Goal: Transaction & Acquisition: Subscribe to service/newsletter

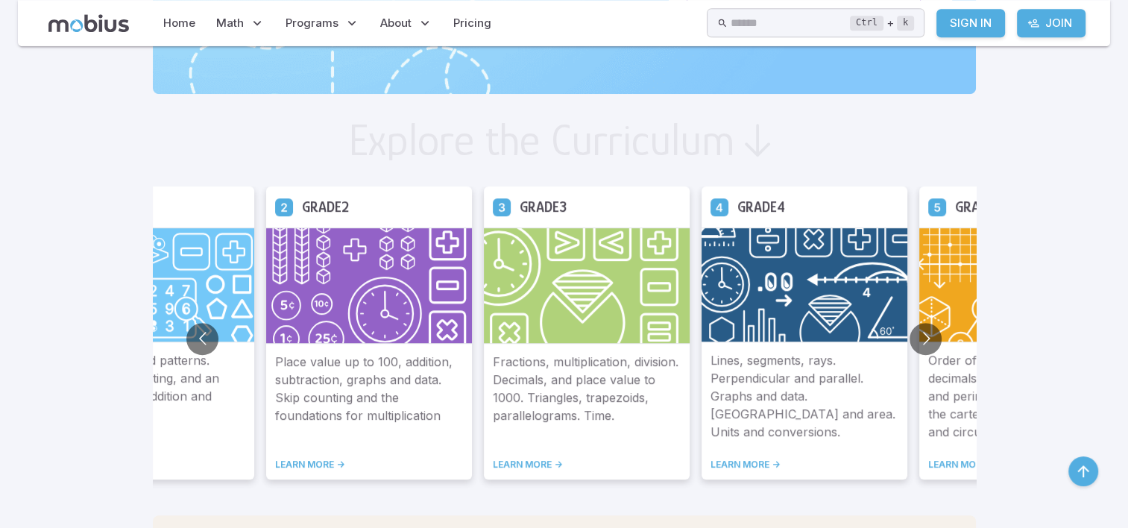
scroll to position [737, 0]
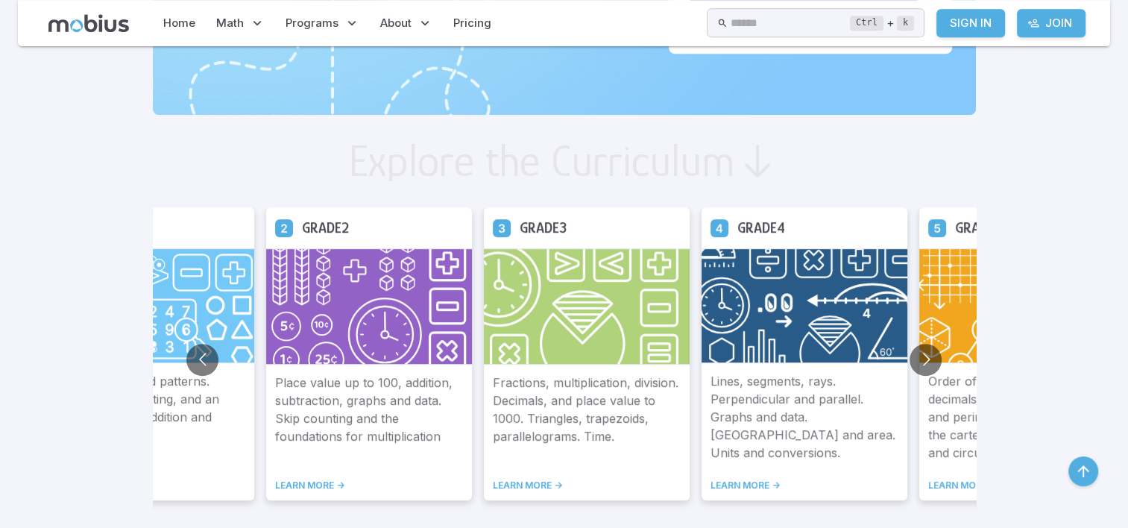
click at [738, 483] on link "LEARN MORE ->" at bounding box center [805, 486] width 188 height 12
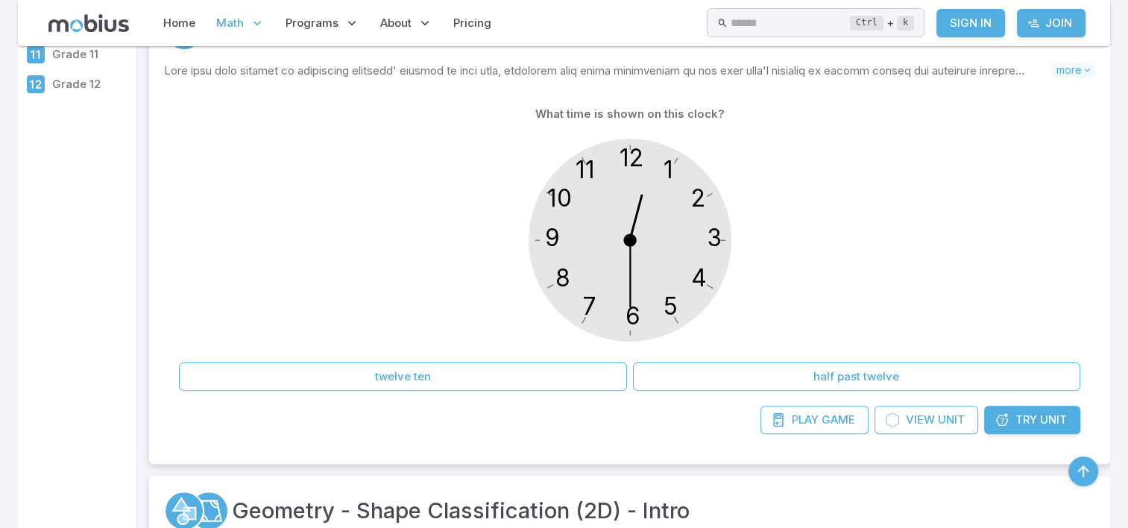
scroll to position [328, 0]
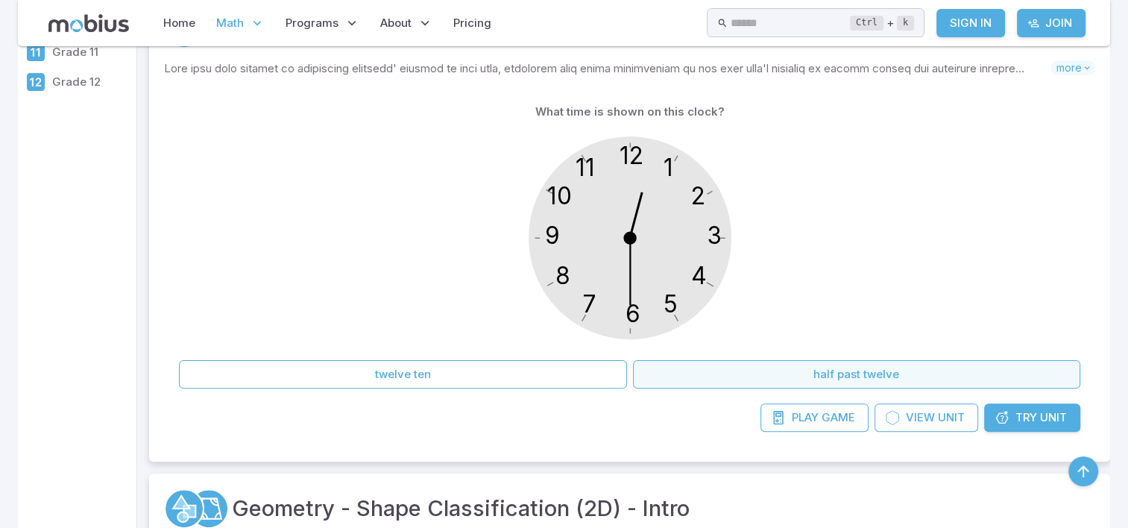
click at [806, 381] on button "half past twelve" at bounding box center [857, 374] width 448 height 28
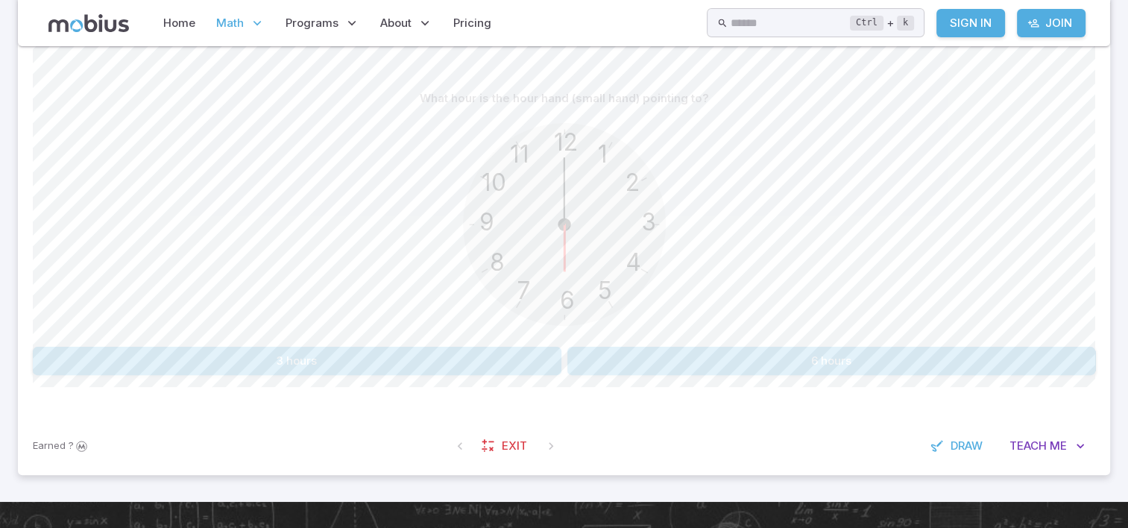
scroll to position [358, 0]
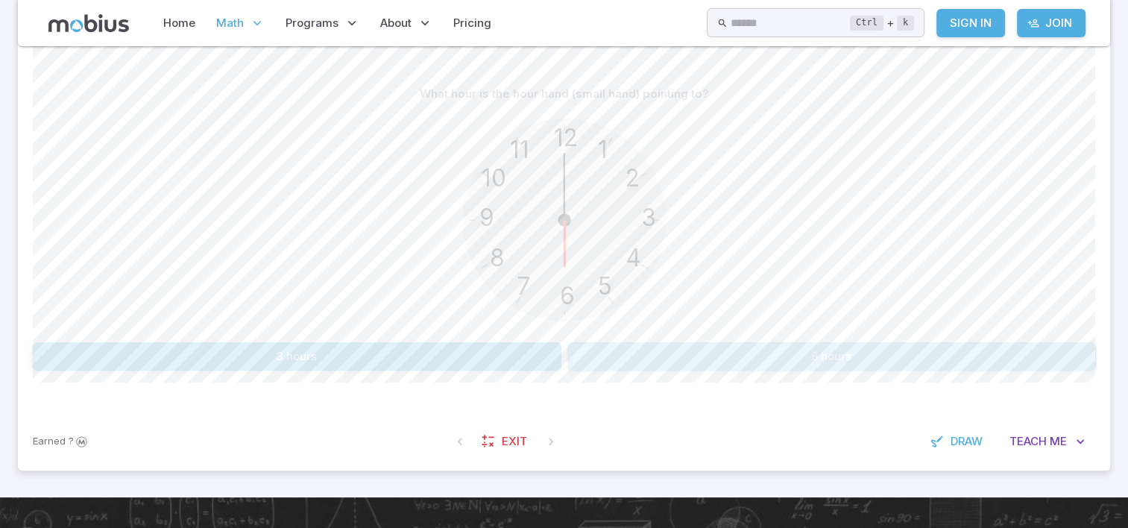
click at [784, 349] on button "6 hours" at bounding box center [832, 356] width 529 height 28
click at [658, 364] on button "1 hours" at bounding box center [832, 356] width 529 height 28
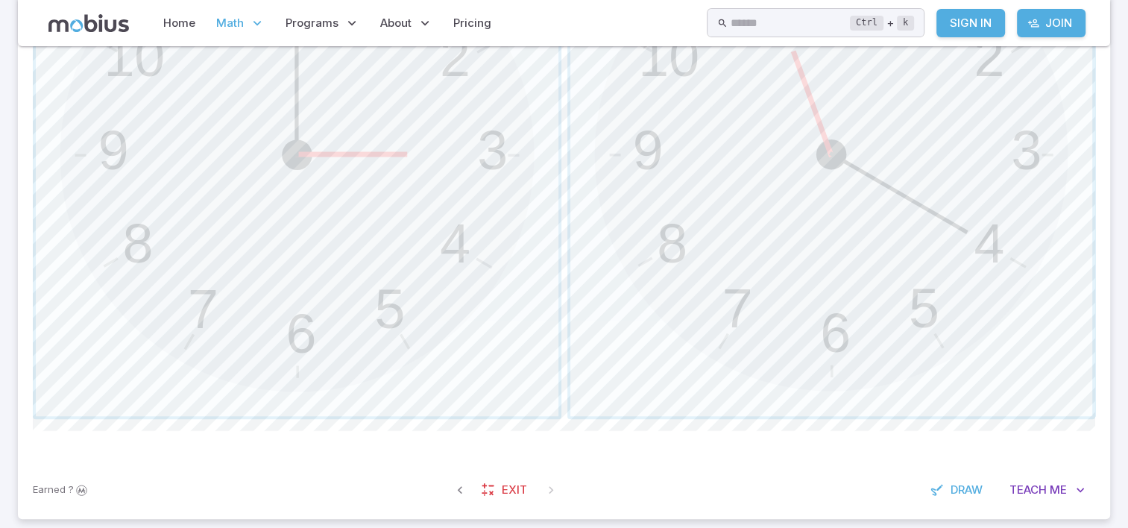
scroll to position [656, 0]
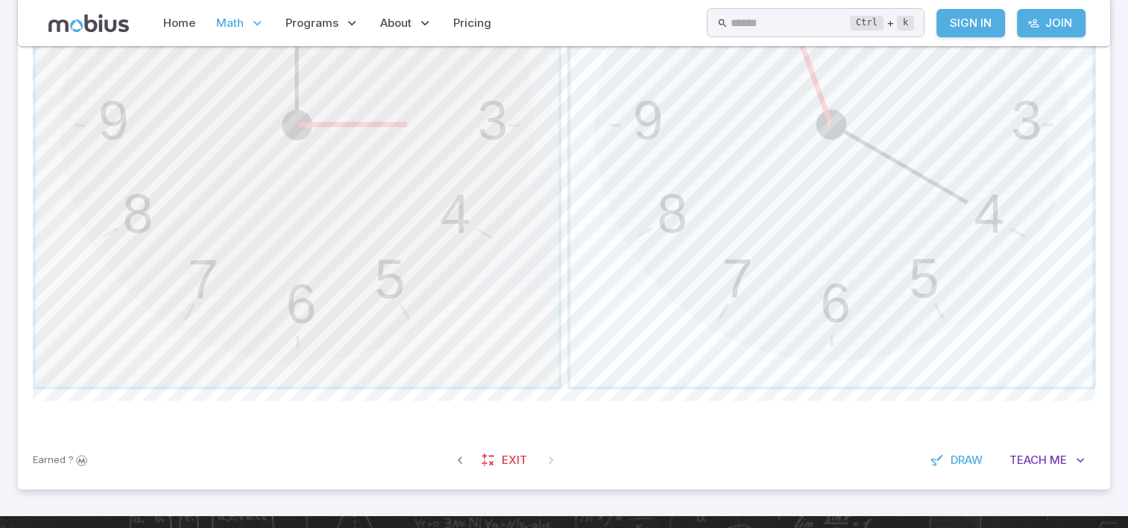
click at [445, 350] on span "button" at bounding box center [297, 125] width 523 height 523
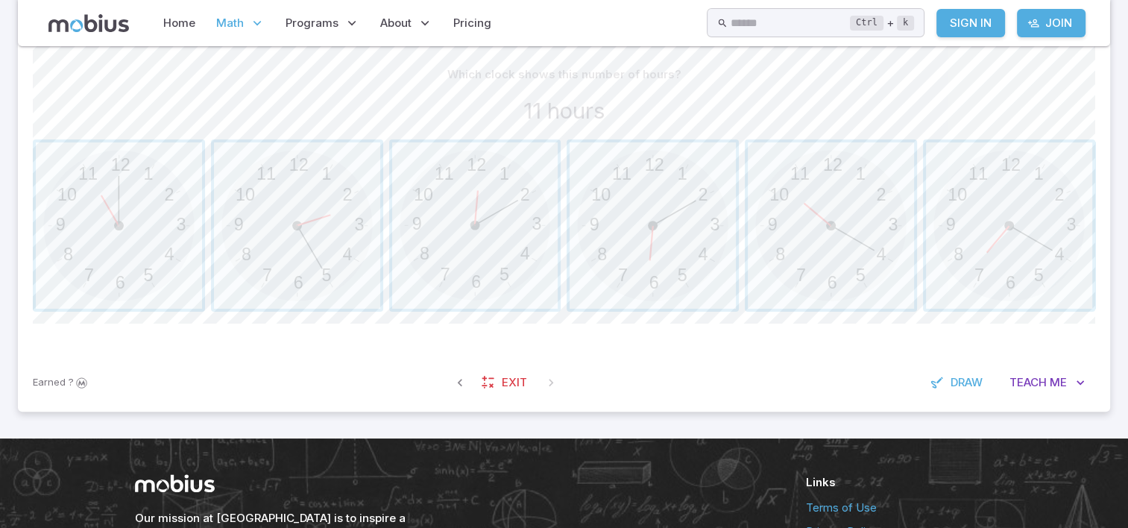
scroll to position [375, 0]
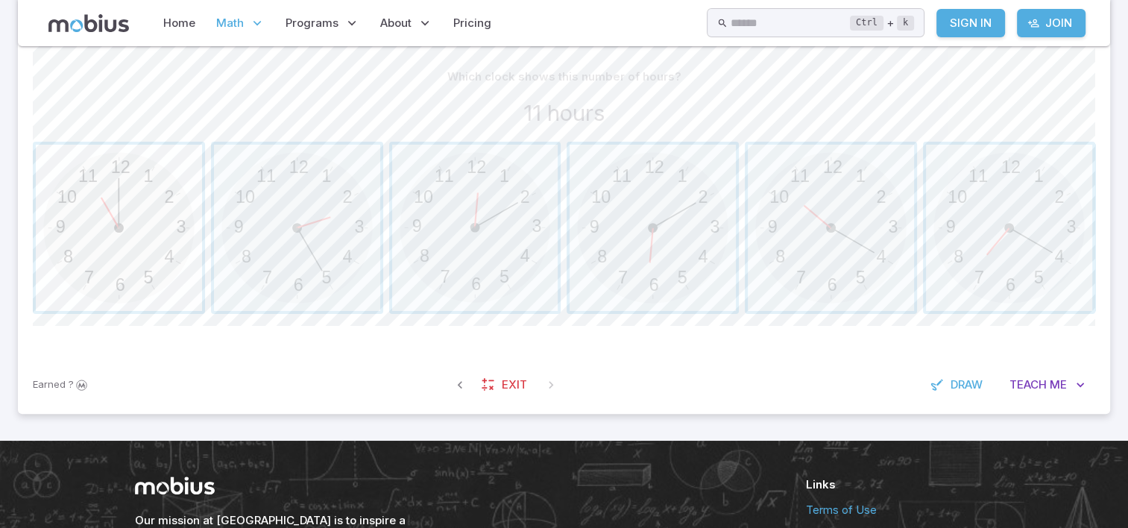
click at [92, 215] on span "button" at bounding box center [119, 228] width 166 height 166
click at [629, 228] on span "button" at bounding box center [653, 228] width 166 height 166
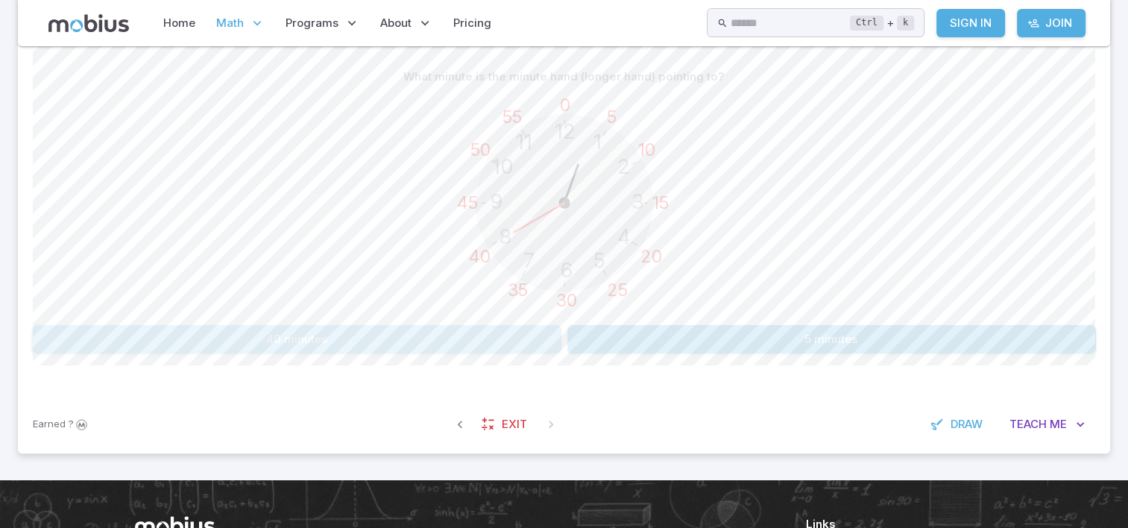
click at [496, 336] on button "40 minutes" at bounding box center [297, 339] width 529 height 28
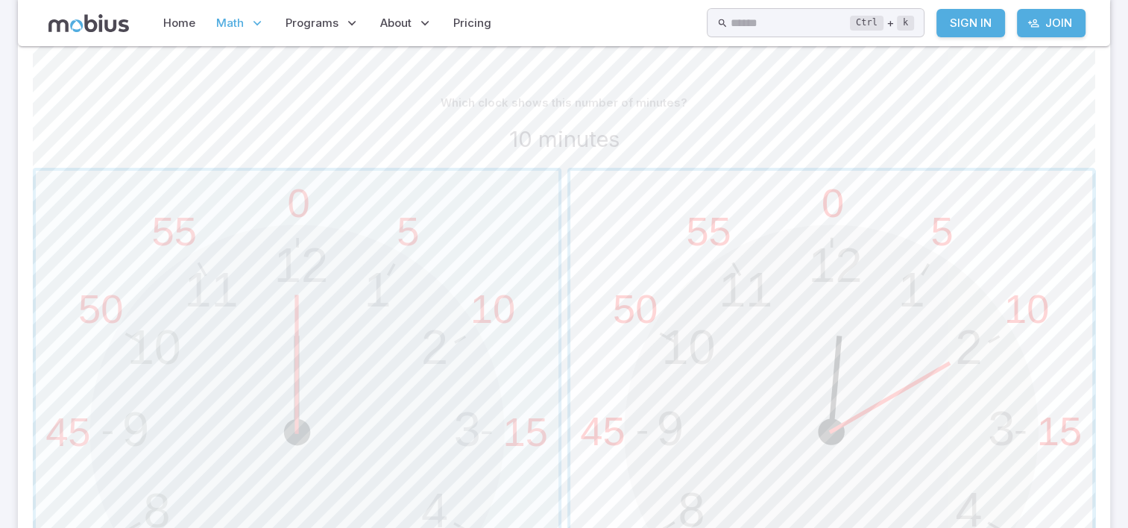
scroll to position [315, 0]
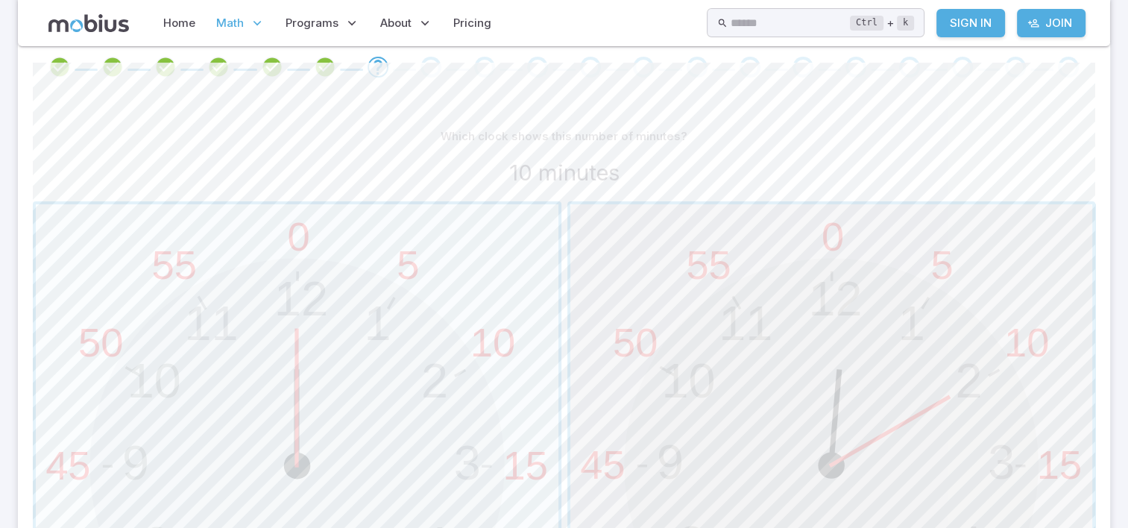
click at [1047, 264] on span "button" at bounding box center [832, 465] width 523 height 523
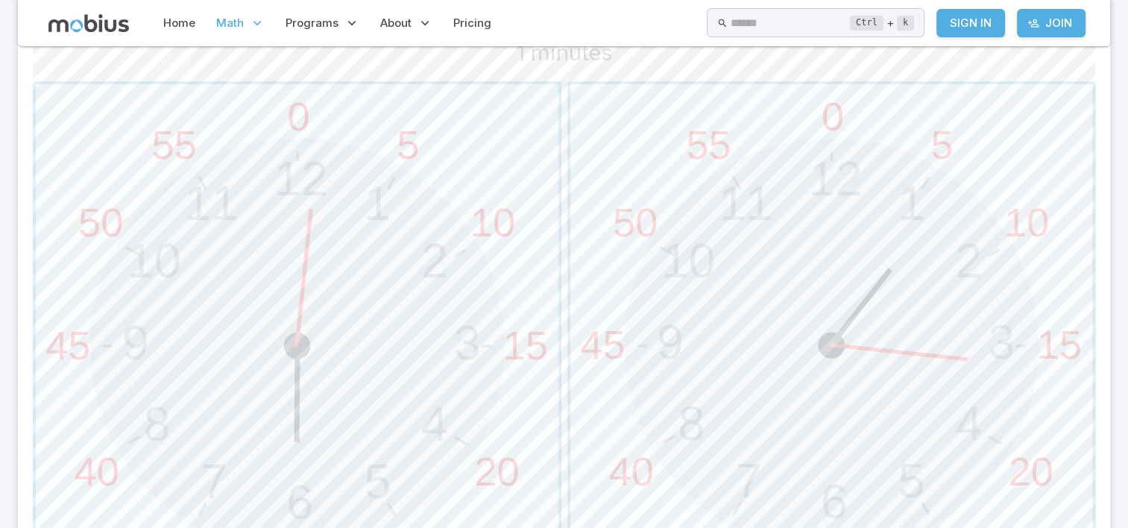
scroll to position [465, 0]
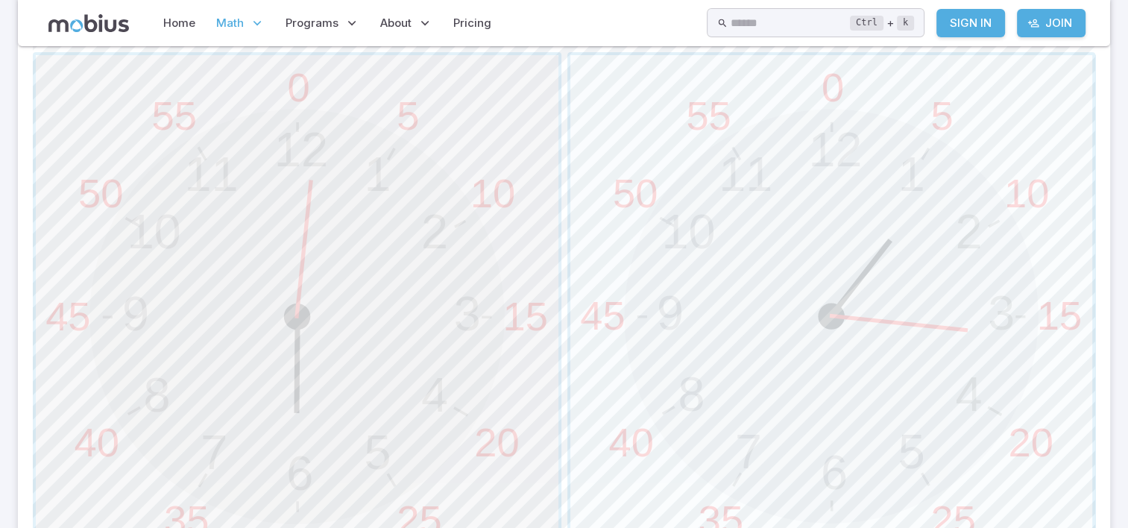
click at [519, 110] on span "button" at bounding box center [297, 316] width 523 height 523
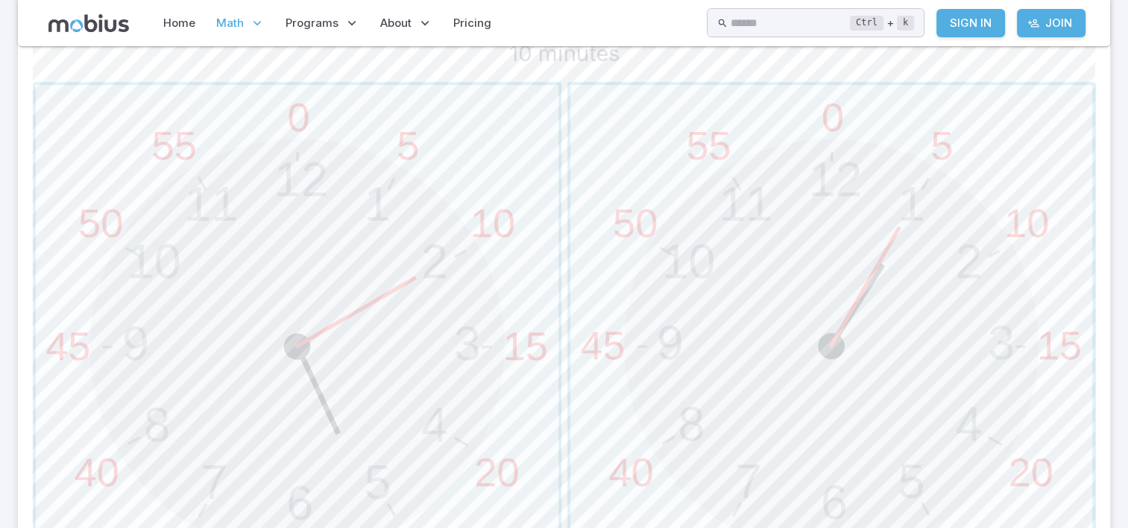
scroll to position [405, 0]
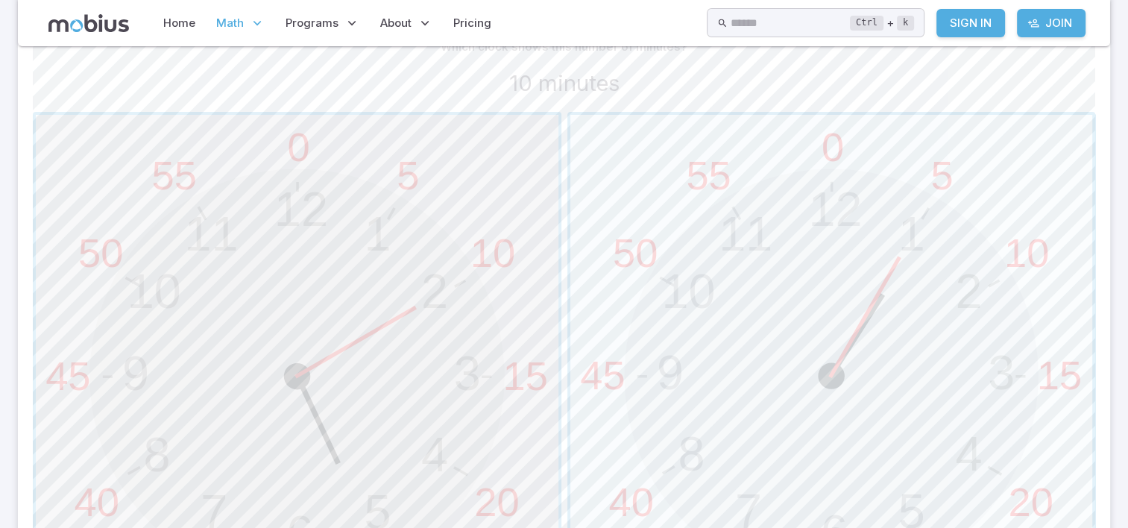
click at [471, 177] on span "button" at bounding box center [297, 376] width 523 height 523
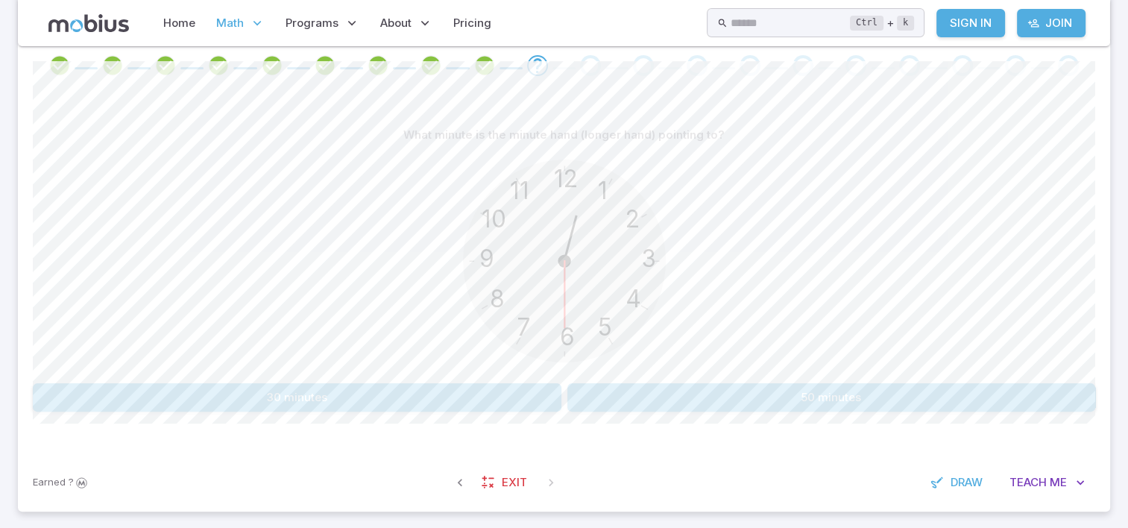
scroll to position [315, 0]
click at [307, 391] on button "30 minutes" at bounding box center [297, 399] width 529 height 28
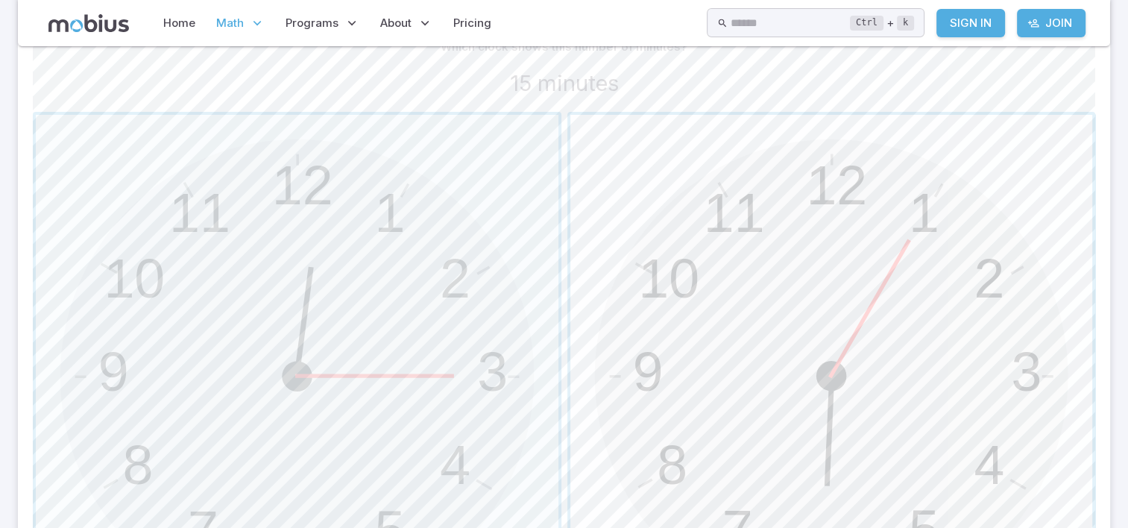
scroll to position [435, 0]
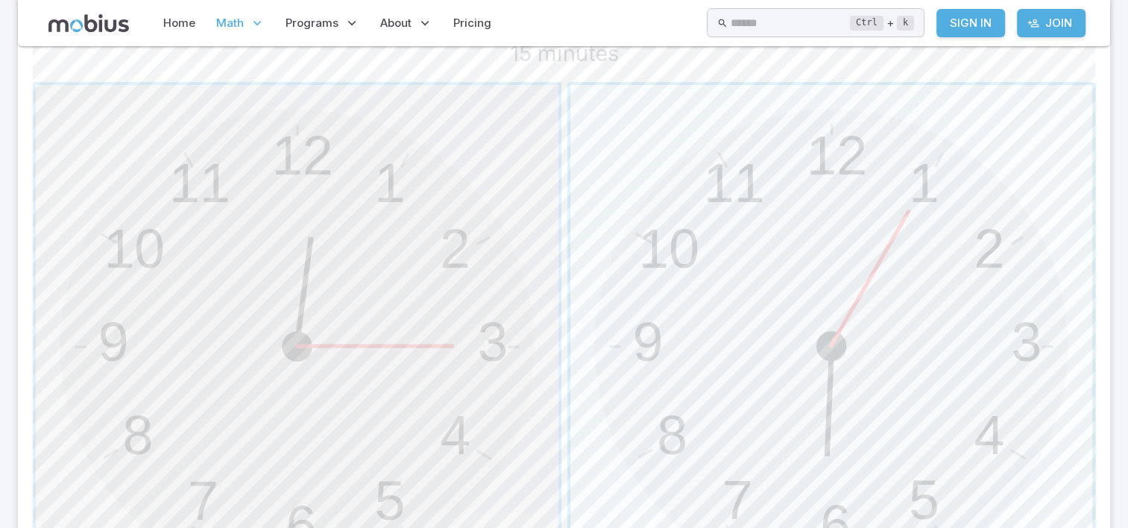
click at [515, 132] on span "button" at bounding box center [297, 346] width 523 height 523
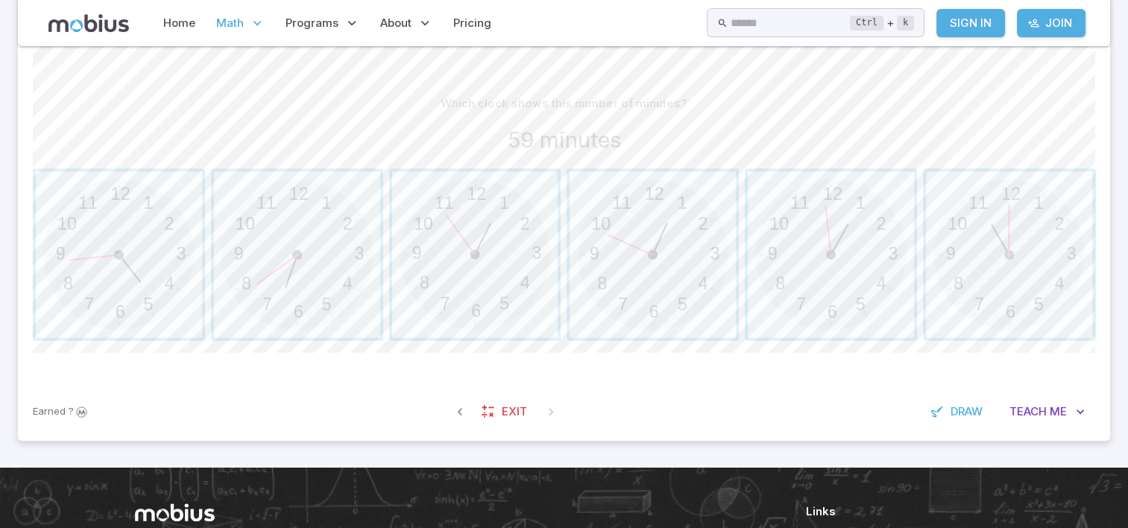
scroll to position [345, 0]
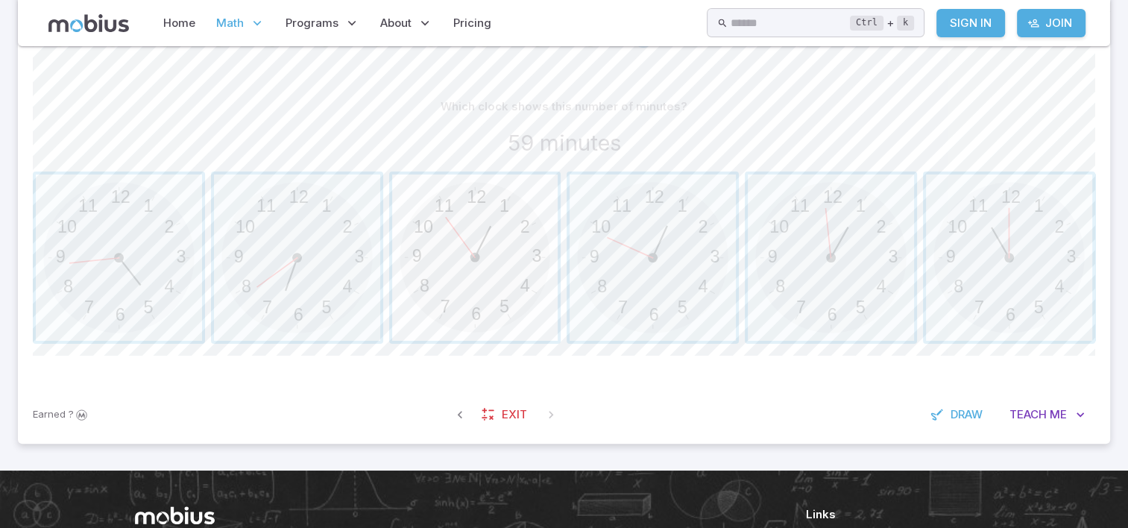
click at [448, 313] on span "button" at bounding box center [475, 258] width 166 height 166
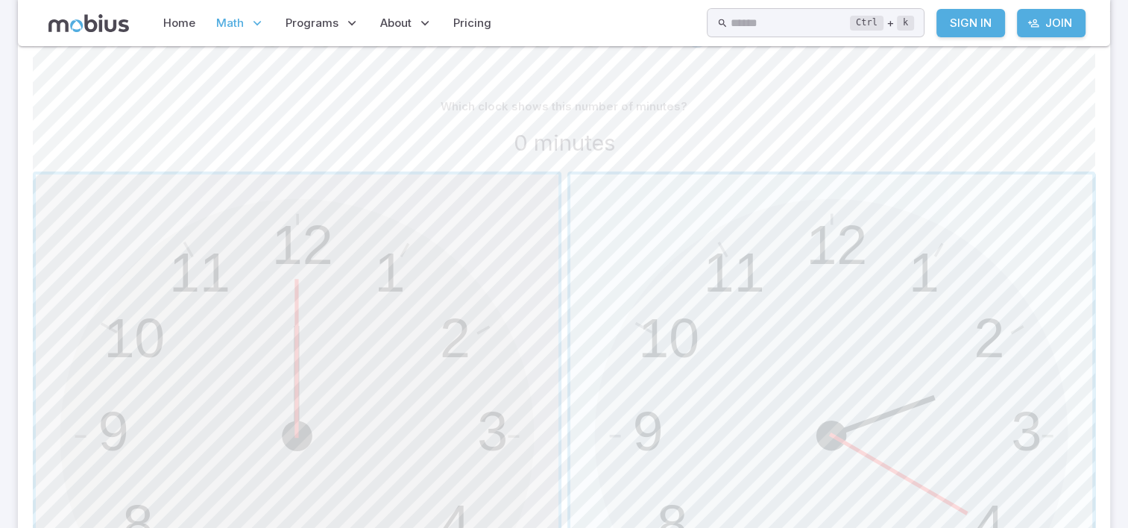
click at [483, 261] on span "button" at bounding box center [297, 436] width 523 height 523
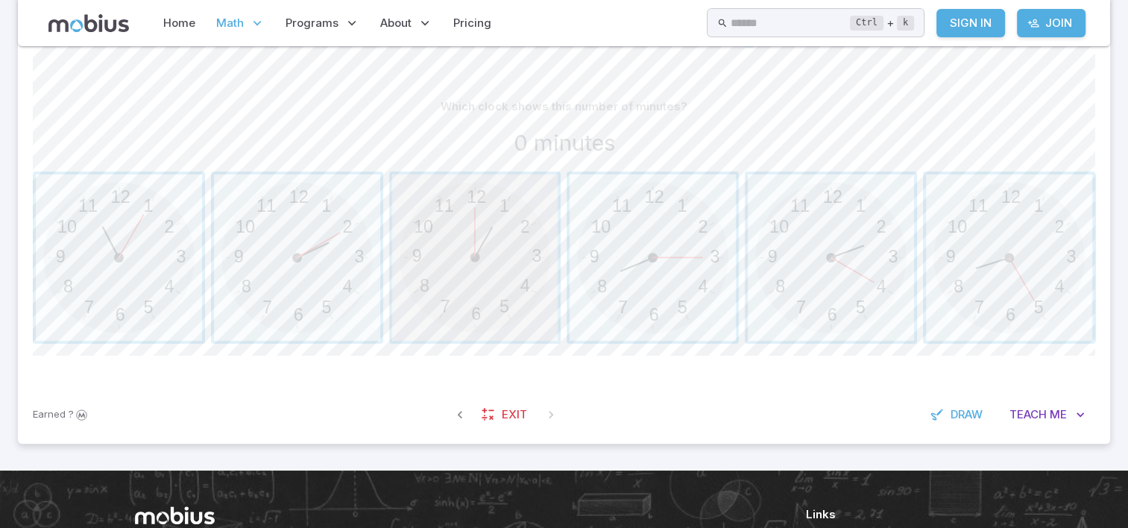
click at [517, 310] on span "button" at bounding box center [475, 258] width 166 height 166
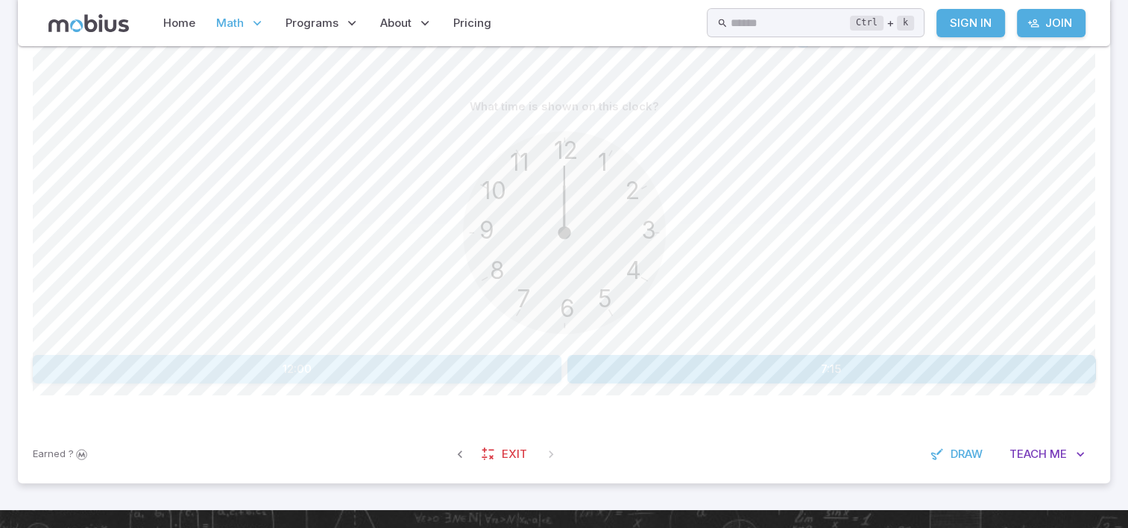
click at [365, 360] on button "12:00" at bounding box center [297, 369] width 529 height 28
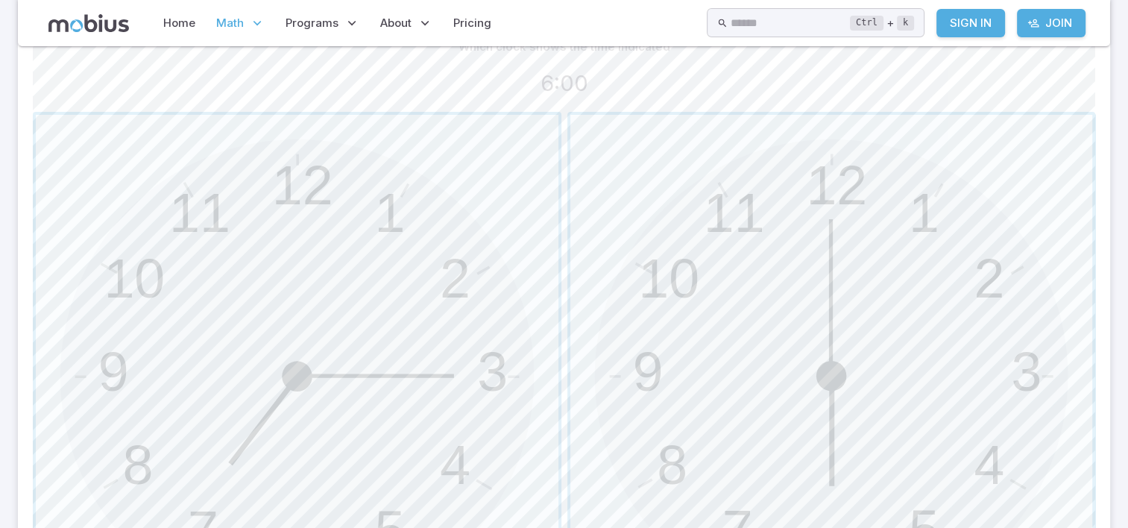
scroll to position [435, 0]
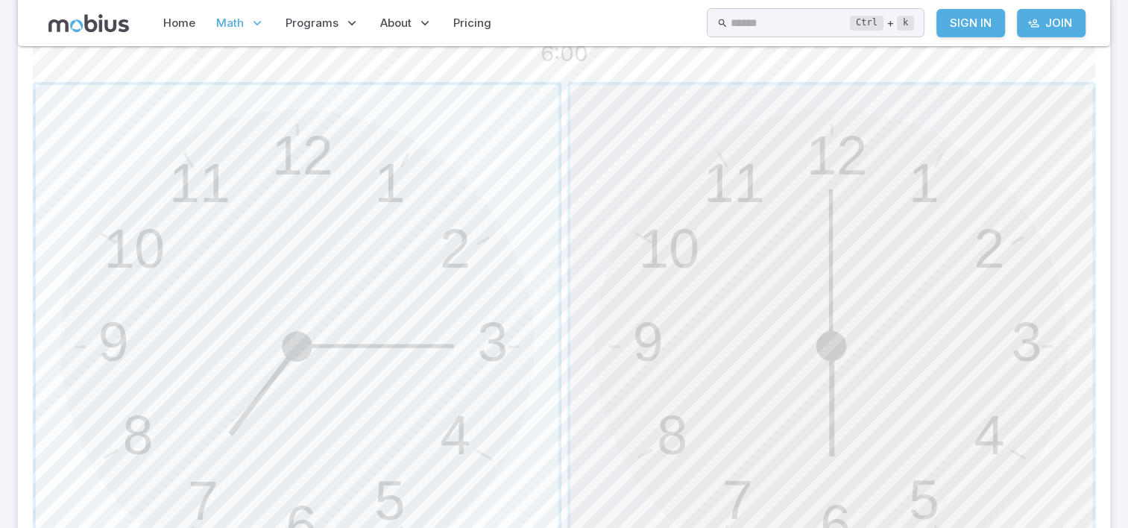
click at [709, 337] on span "button" at bounding box center [832, 346] width 523 height 523
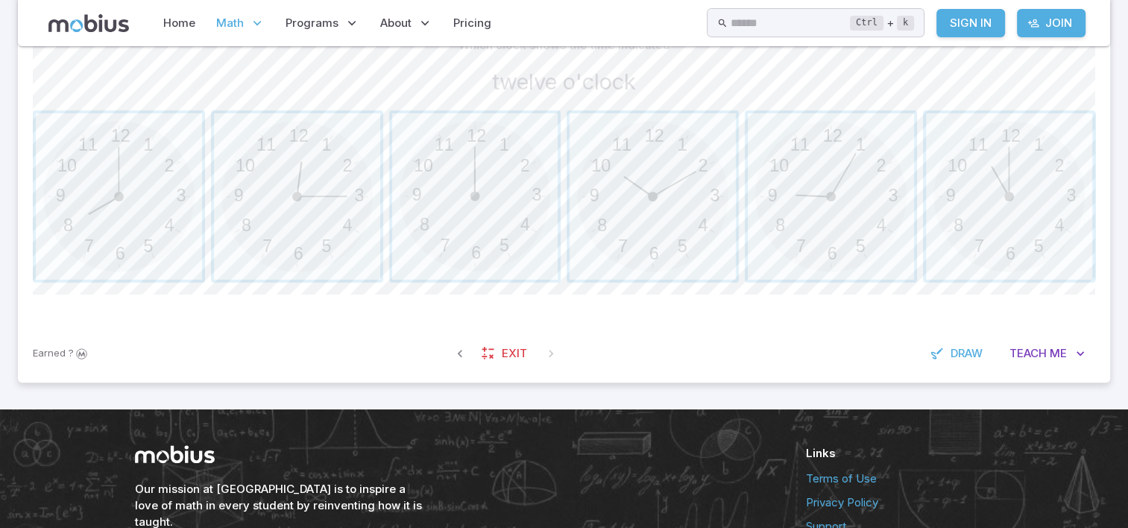
scroll to position [405, 0]
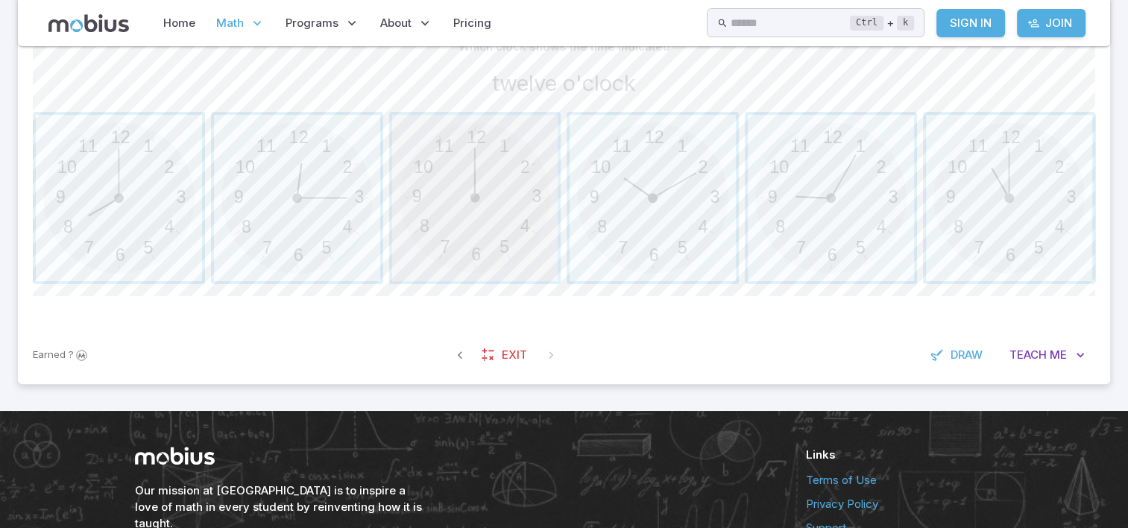
click at [507, 214] on span "button" at bounding box center [475, 198] width 166 height 166
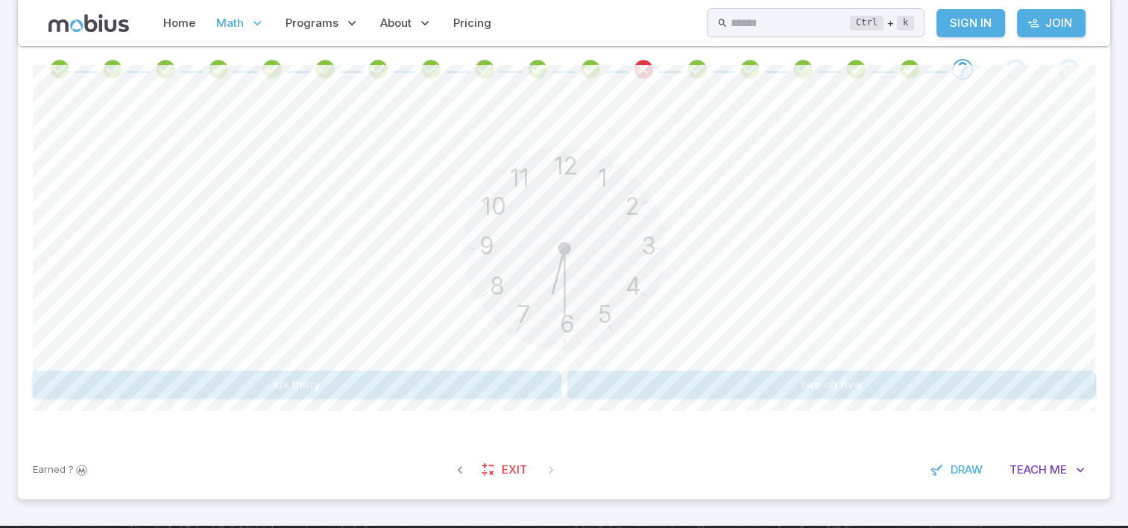
scroll to position [315, 0]
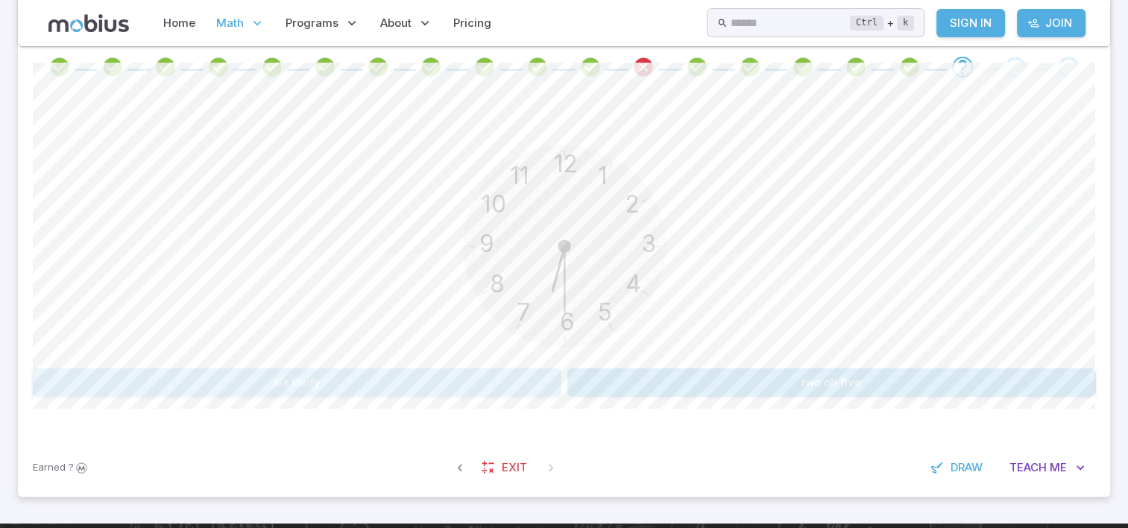
click at [354, 378] on button "six thirty" at bounding box center [297, 382] width 529 height 28
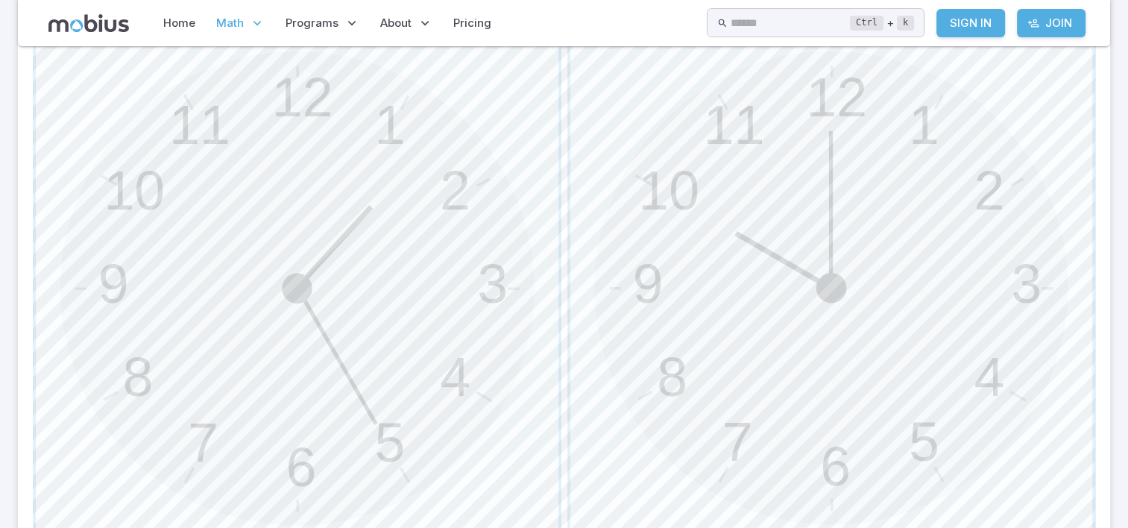
scroll to position [494, 0]
click at [808, 183] on span "button" at bounding box center [832, 286] width 523 height 523
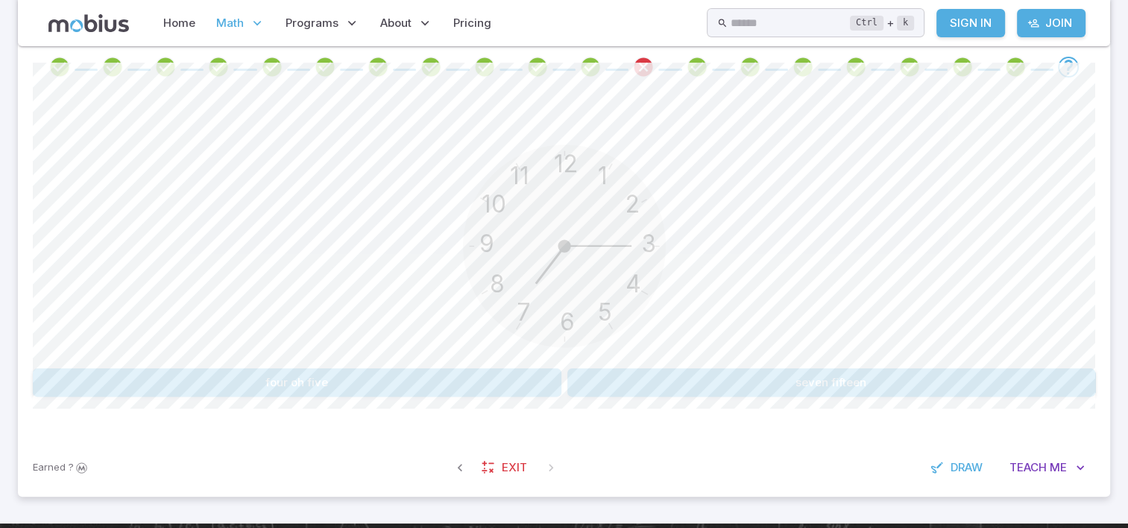
scroll to position [345, 0]
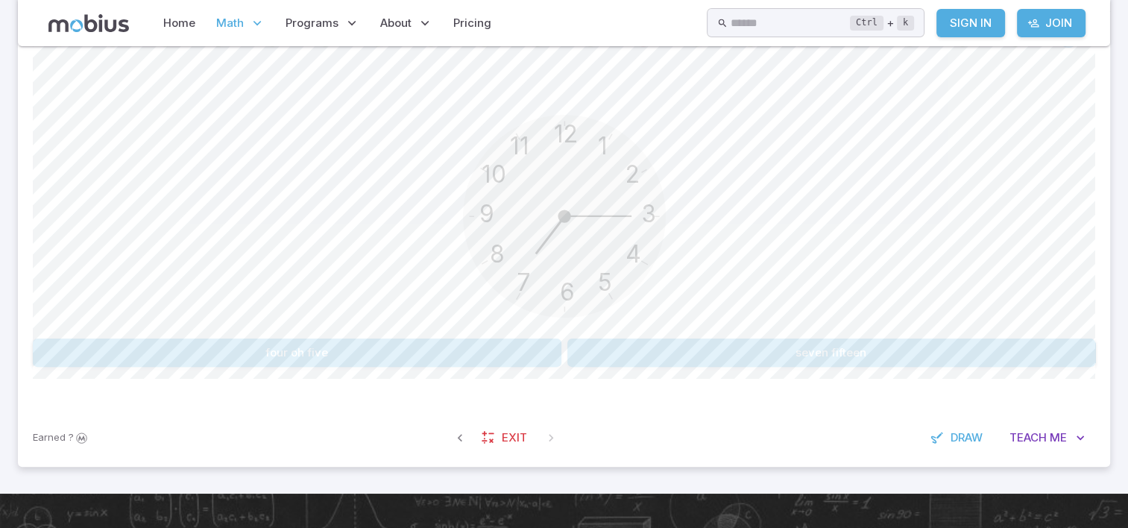
click at [892, 350] on button "seven fifteen" at bounding box center [832, 353] width 529 height 28
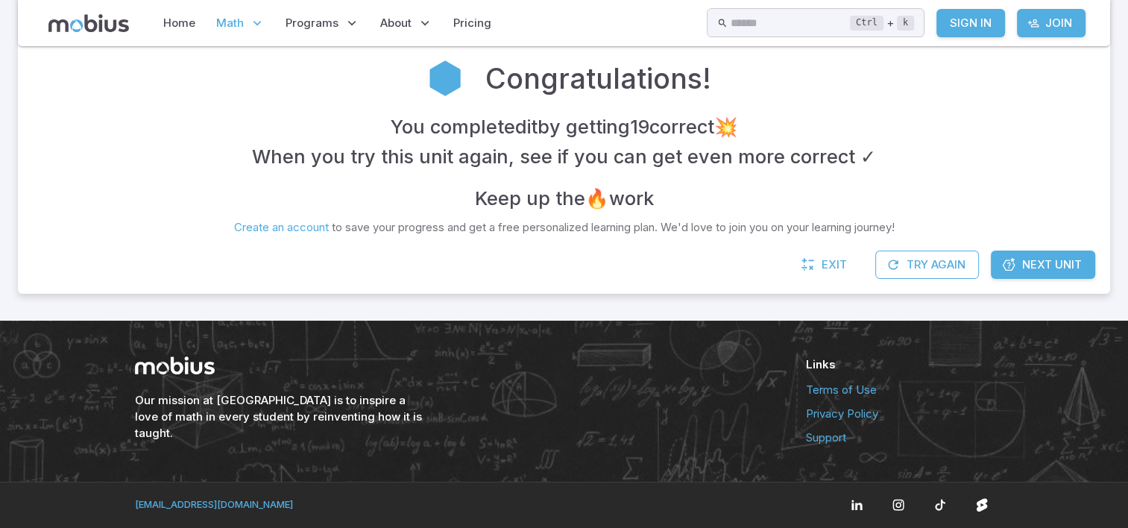
scroll to position [321, 0]
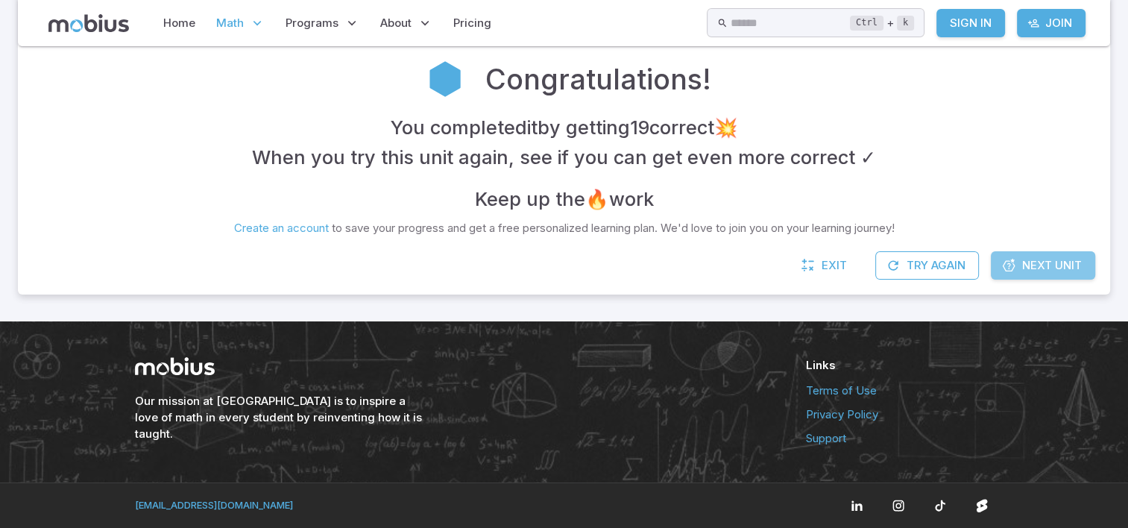
click at [1047, 263] on span "Next Unit" at bounding box center [1053, 265] width 60 height 16
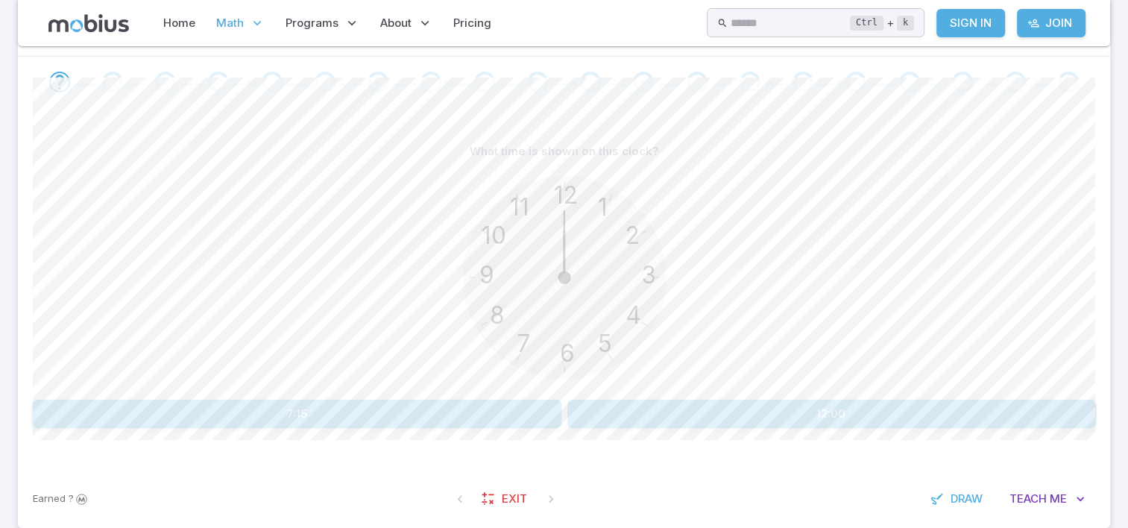
scroll to position [298, 0]
click at [982, 407] on button "12:00" at bounding box center [832, 416] width 529 height 28
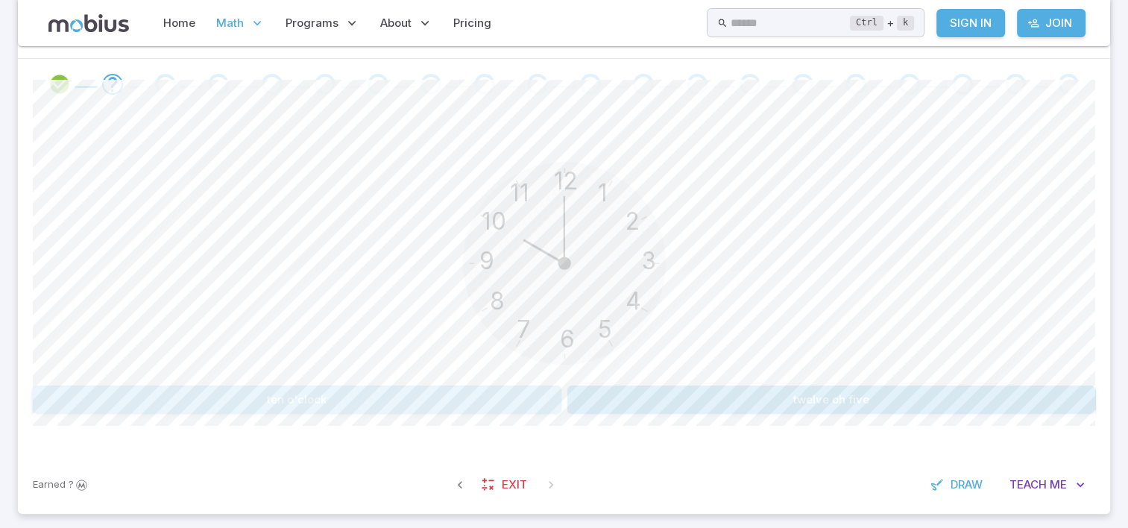
click at [505, 401] on button "ten o'clock" at bounding box center [297, 400] width 529 height 28
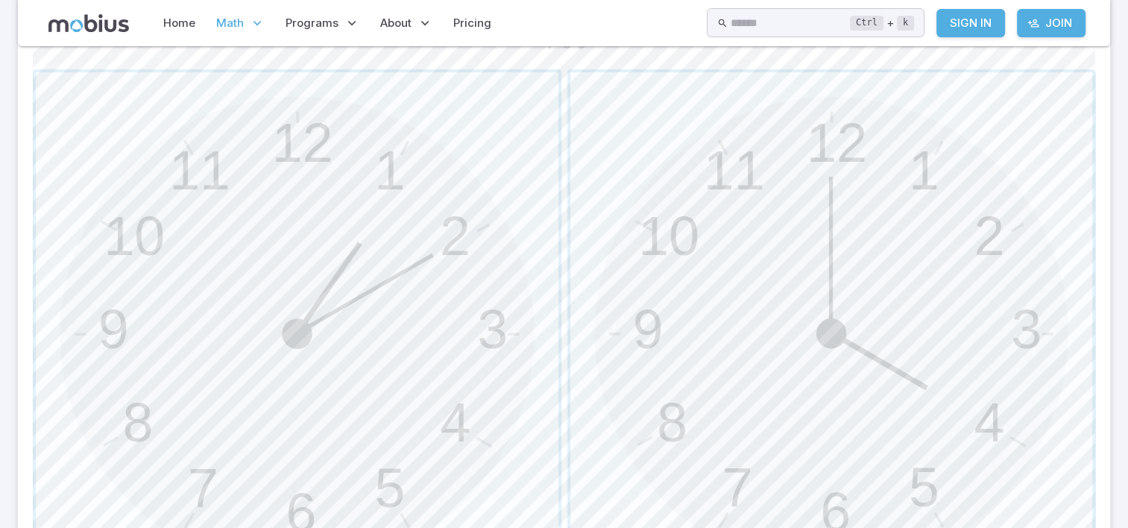
scroll to position [477, 0]
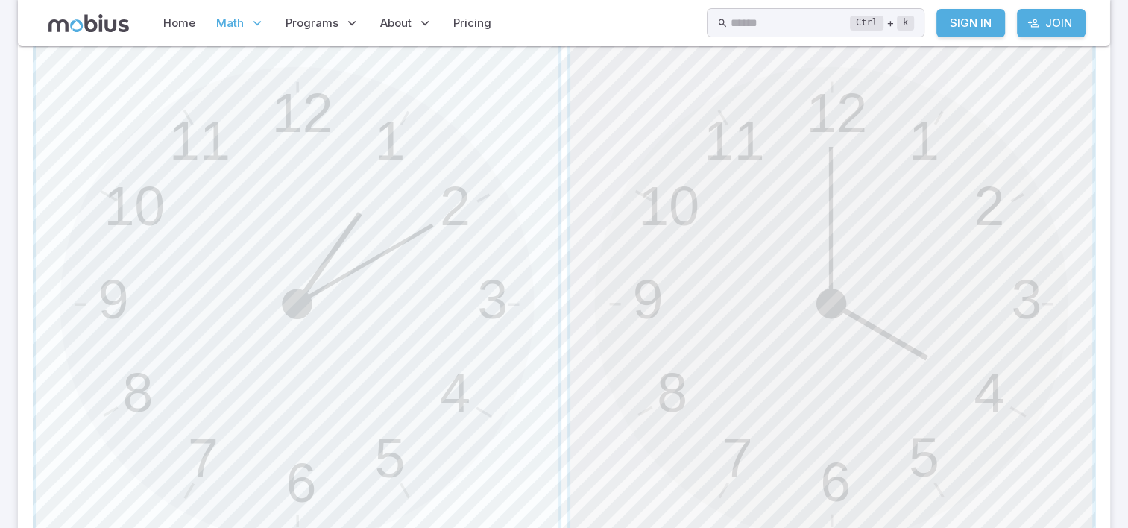
click at [969, 384] on span "button" at bounding box center [832, 304] width 523 height 523
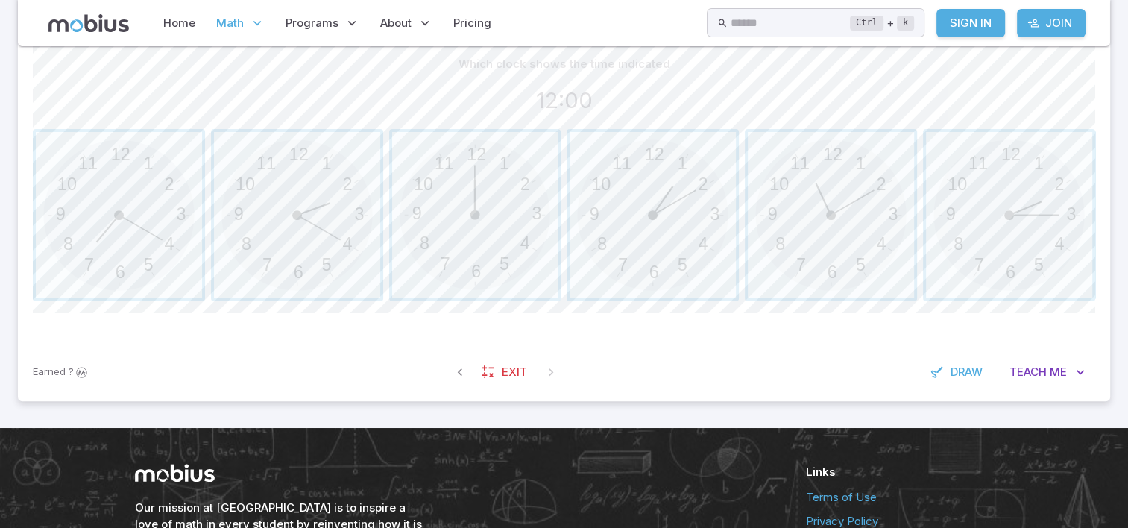
scroll to position [388, 0]
click at [448, 238] on span "button" at bounding box center [475, 215] width 166 height 166
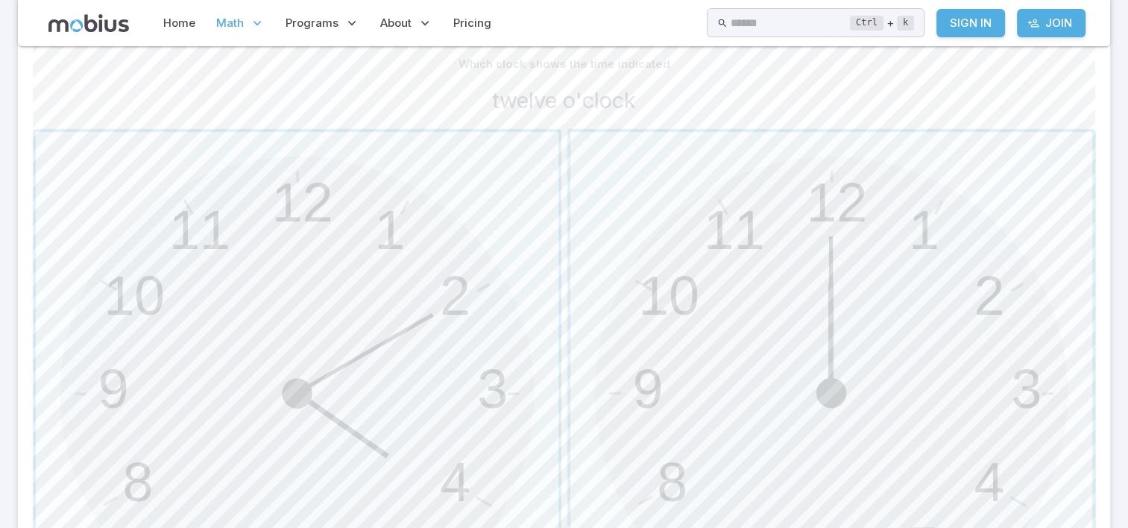
scroll to position [418, 0]
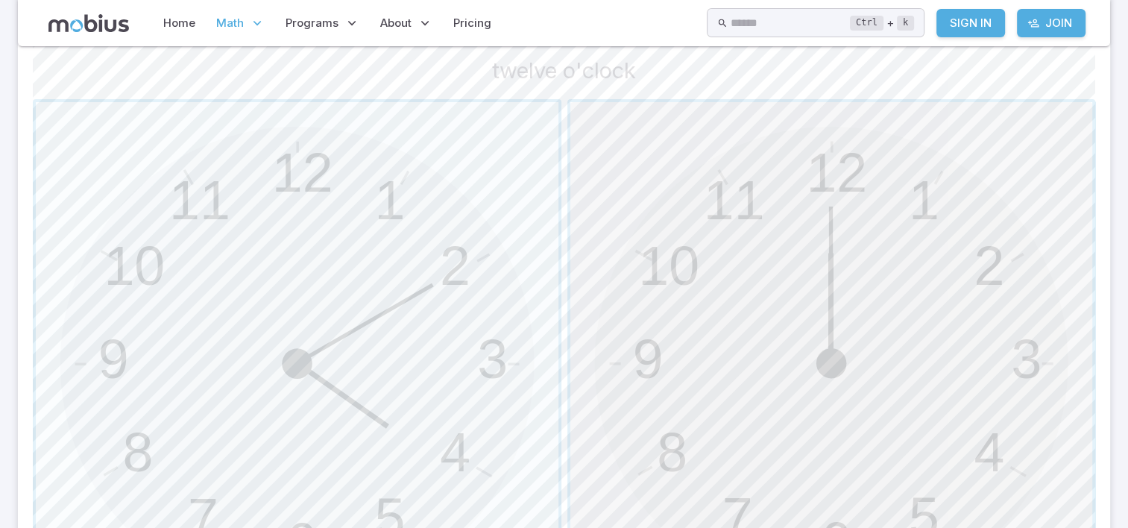
click at [661, 266] on span "button" at bounding box center [832, 363] width 523 height 523
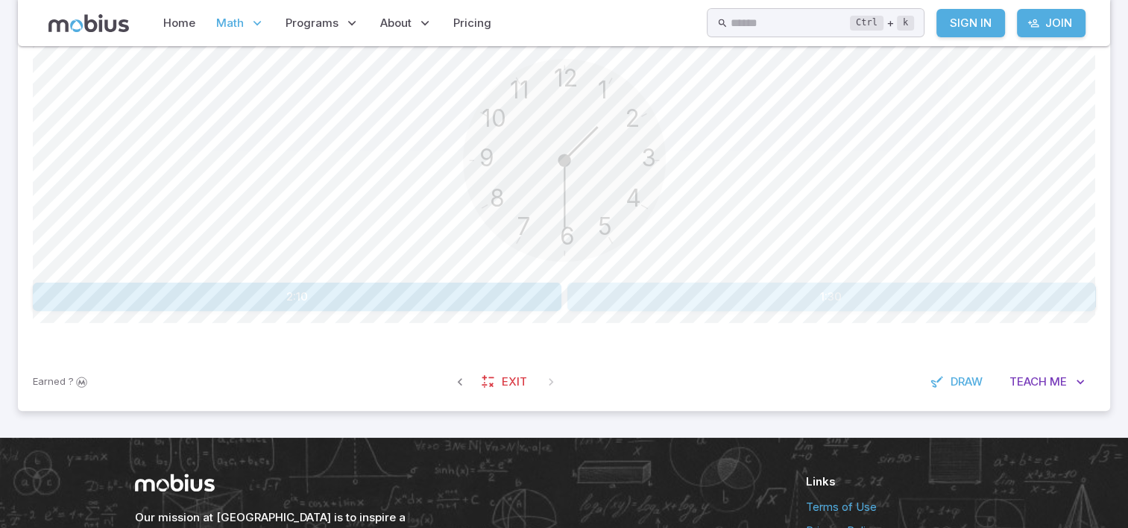
click at [741, 295] on button "1:30" at bounding box center [832, 297] width 529 height 28
click at [741, 295] on button "three o'clock" at bounding box center [832, 297] width 529 height 28
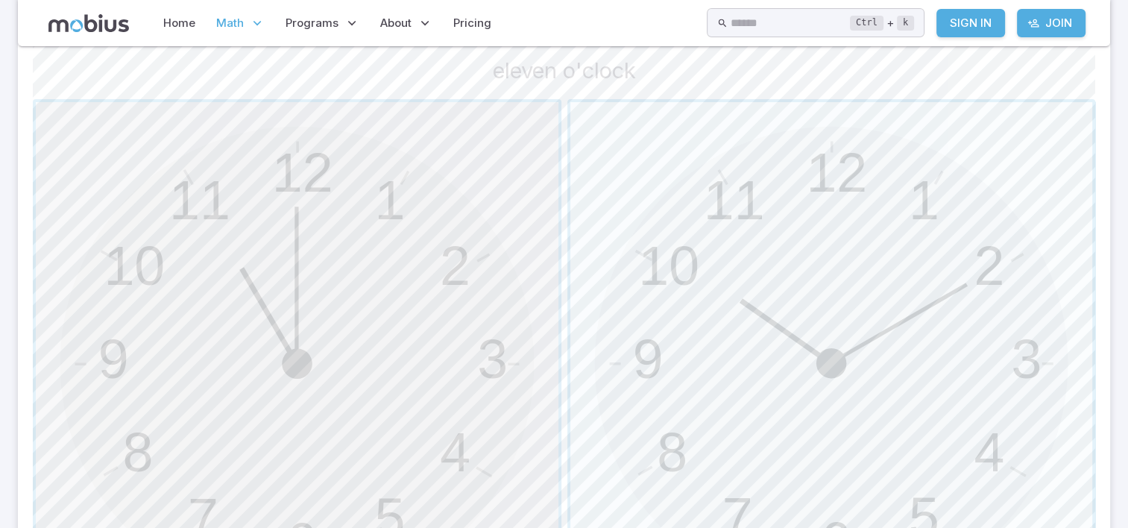
click at [427, 223] on span "button" at bounding box center [297, 363] width 523 height 523
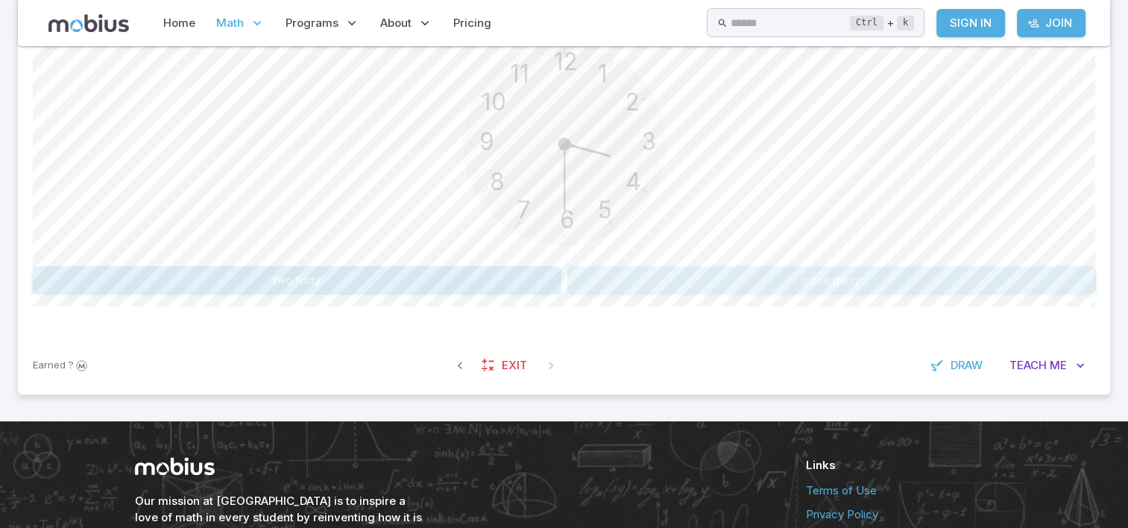
click at [704, 286] on button "three thirty" at bounding box center [832, 280] width 529 height 28
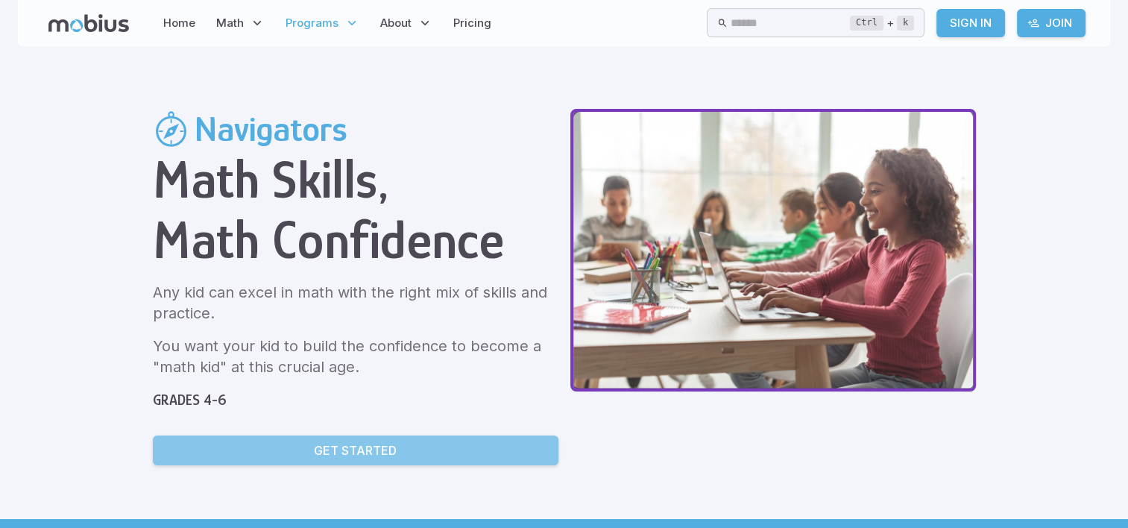
click at [355, 446] on p "Get Started" at bounding box center [355, 451] width 83 height 18
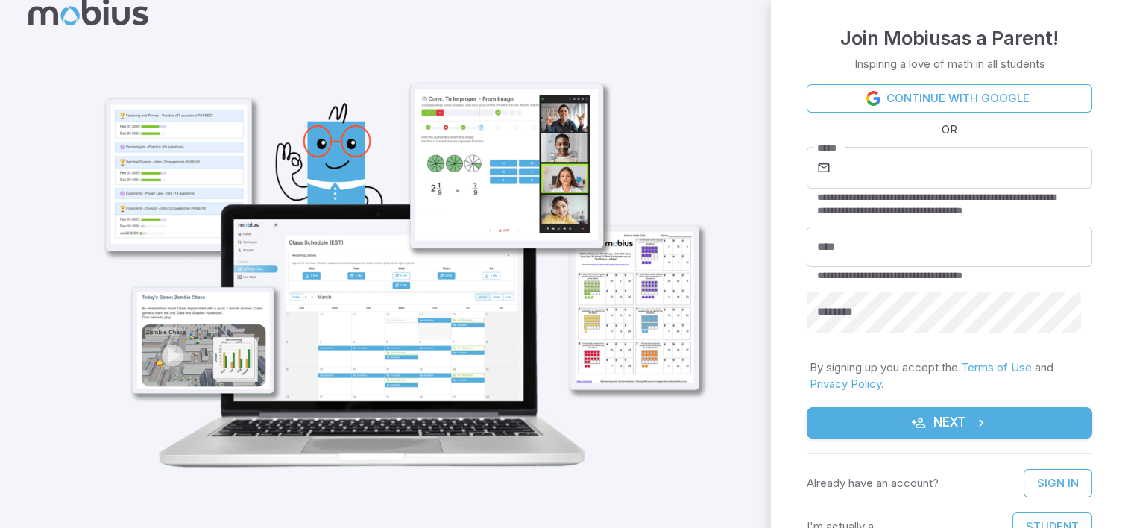
scroll to position [18, 0]
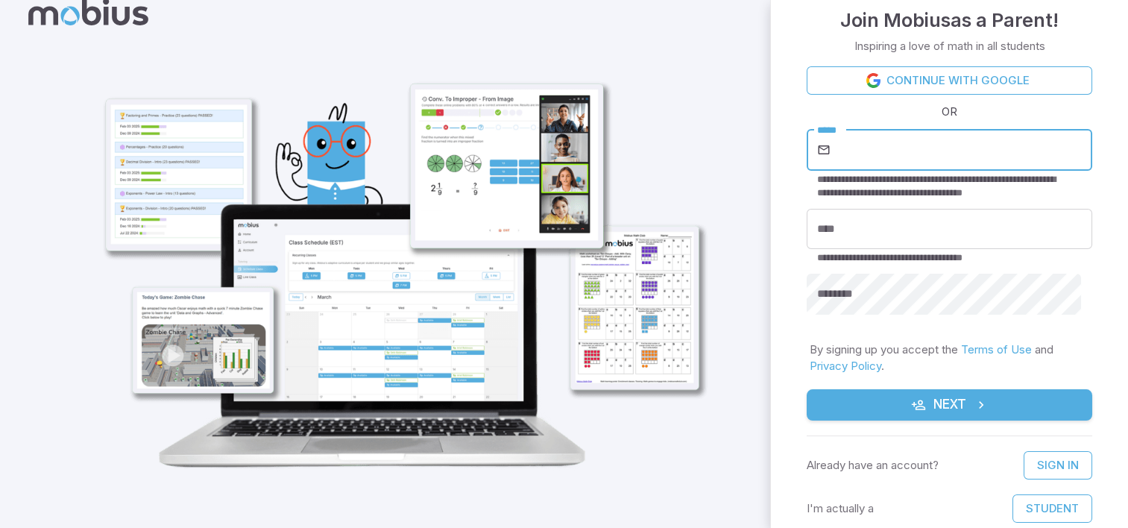
click at [902, 160] on input "*****" at bounding box center [963, 150] width 259 height 42
type input "**********"
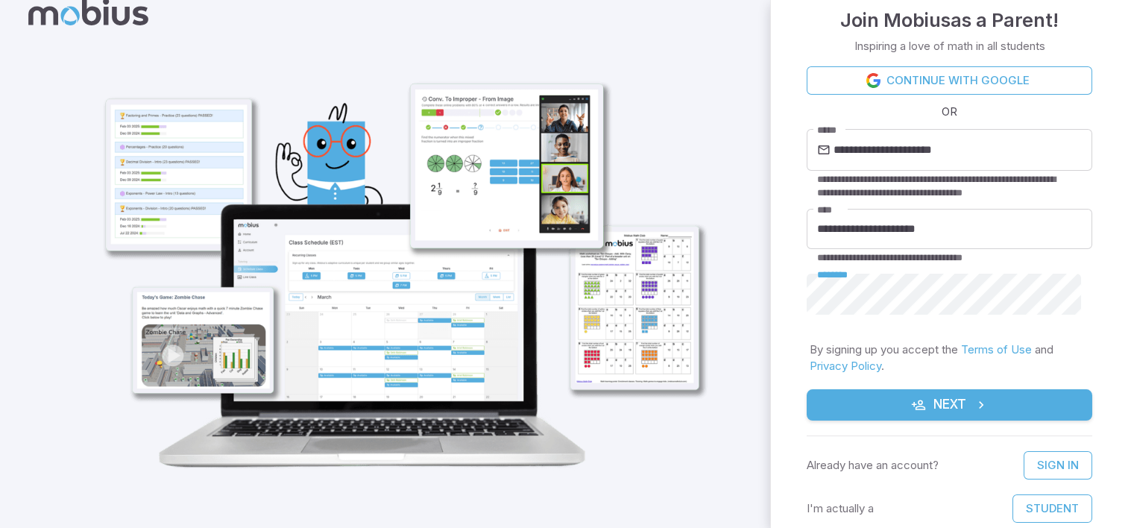
click at [974, 412] on icon "submit" at bounding box center [981, 405] width 15 height 15
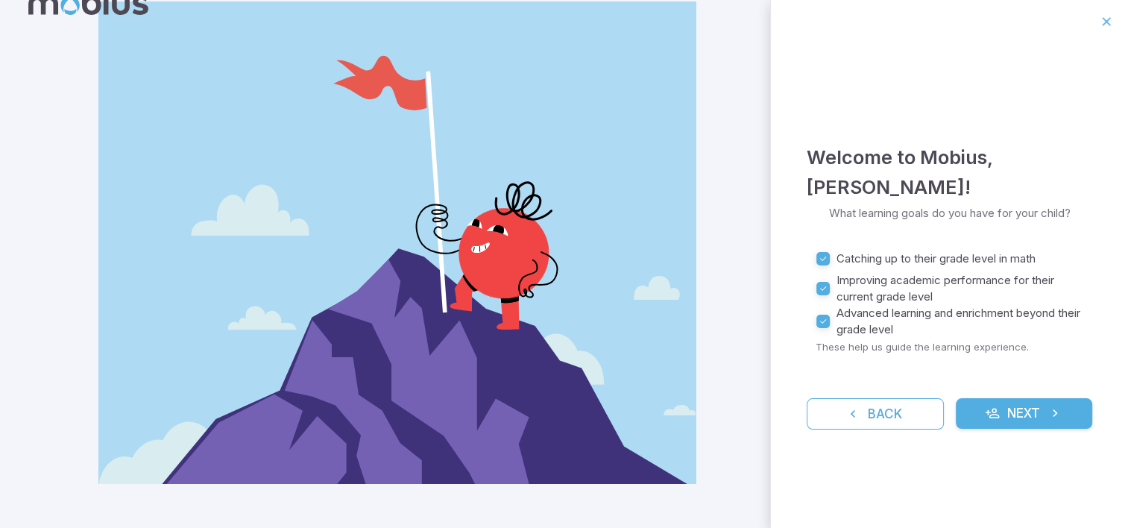
scroll to position [42, 0]
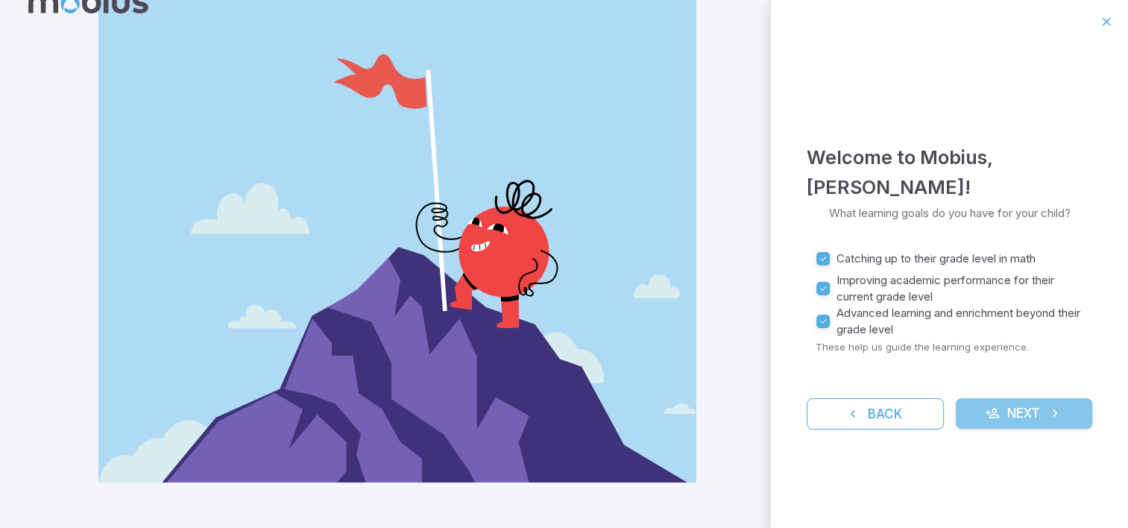
click at [1042, 420] on button "Next" at bounding box center [1024, 413] width 137 height 31
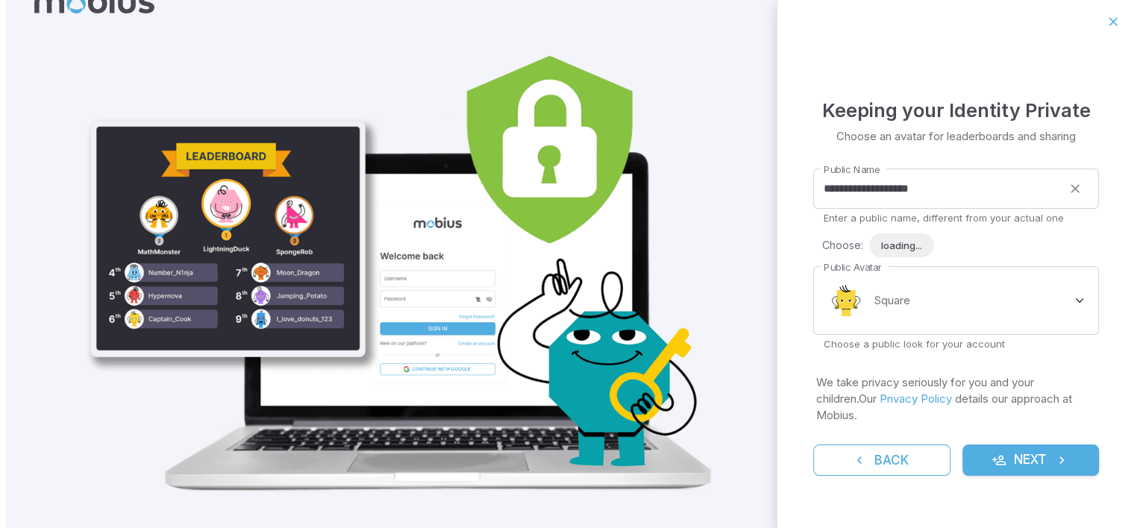
scroll to position [0, 0]
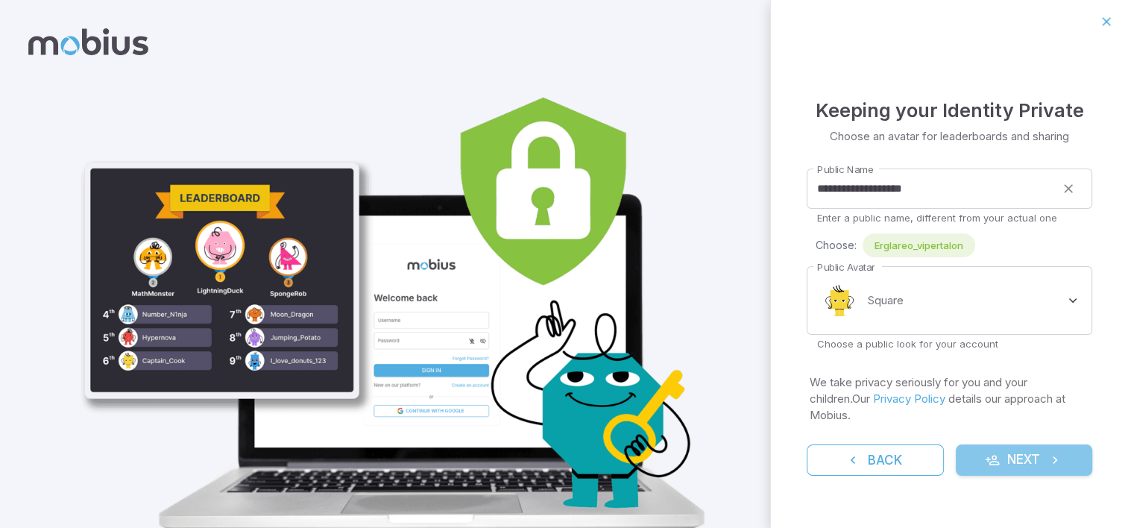
click at [1052, 456] on icon "submit" at bounding box center [1055, 460] width 15 height 15
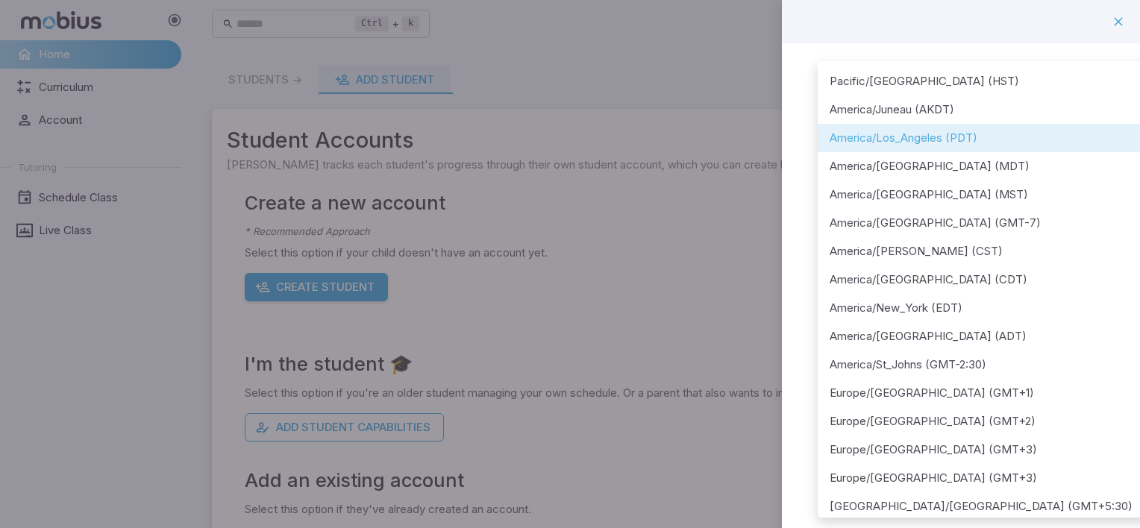
click at [1081, 194] on body "**********" at bounding box center [570, 295] width 1140 height 591
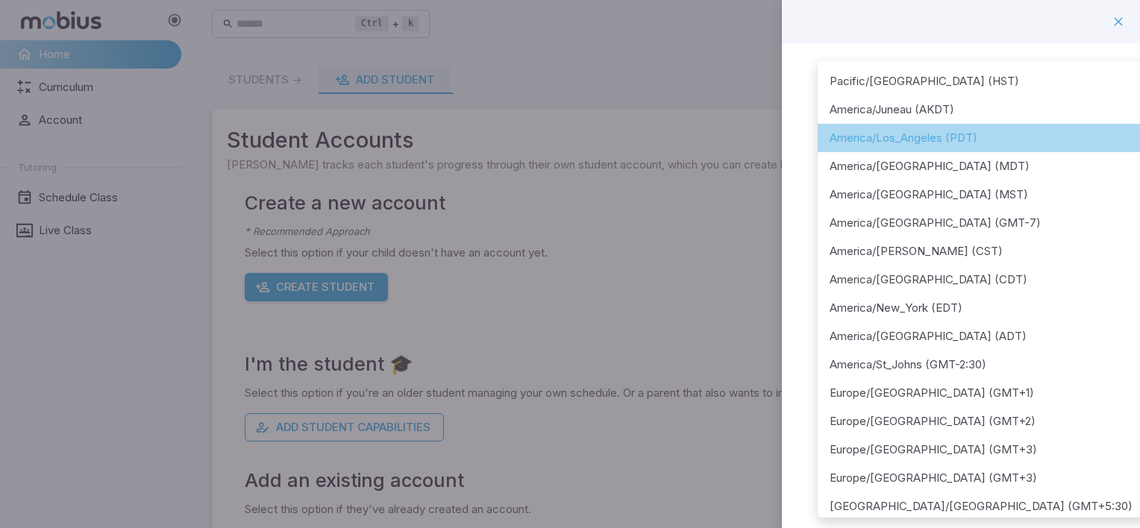
click at [1020, 135] on li "America/Los_Angeles (PDT)" at bounding box center [982, 138] width 330 height 28
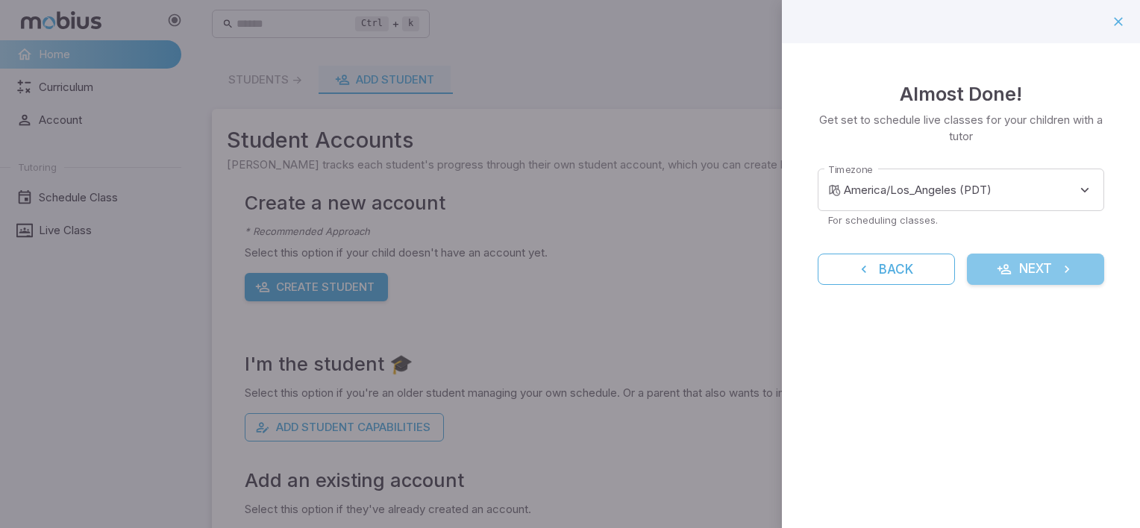
click at [1002, 274] on icon "submit" at bounding box center [1003, 269] width 15 height 15
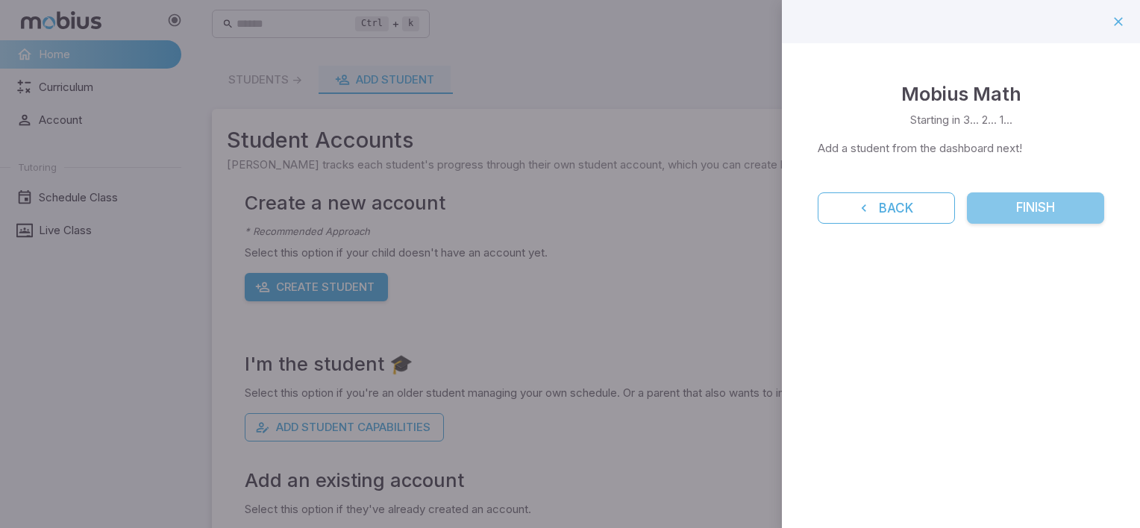
click at [1002, 203] on button "Finish" at bounding box center [1035, 207] width 137 height 31
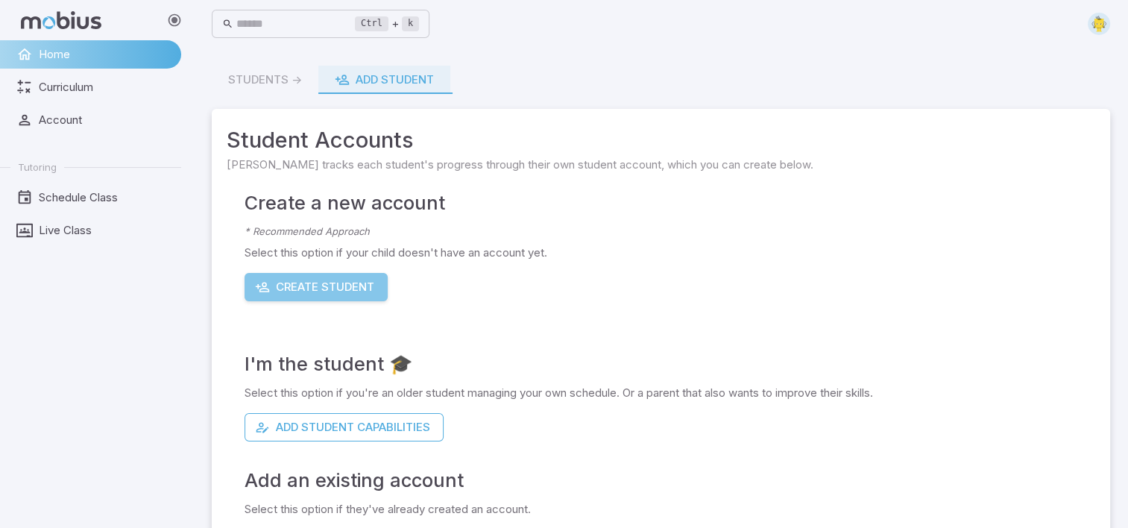
click at [289, 289] on button "Create Student" at bounding box center [316, 287] width 143 height 28
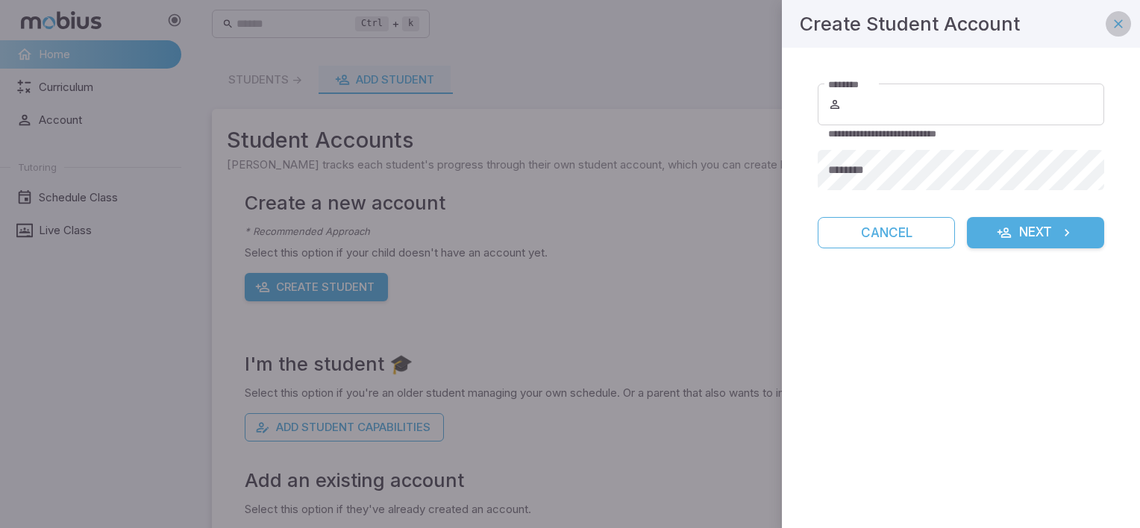
click at [1123, 22] on icon "button" at bounding box center [1118, 23] width 15 height 15
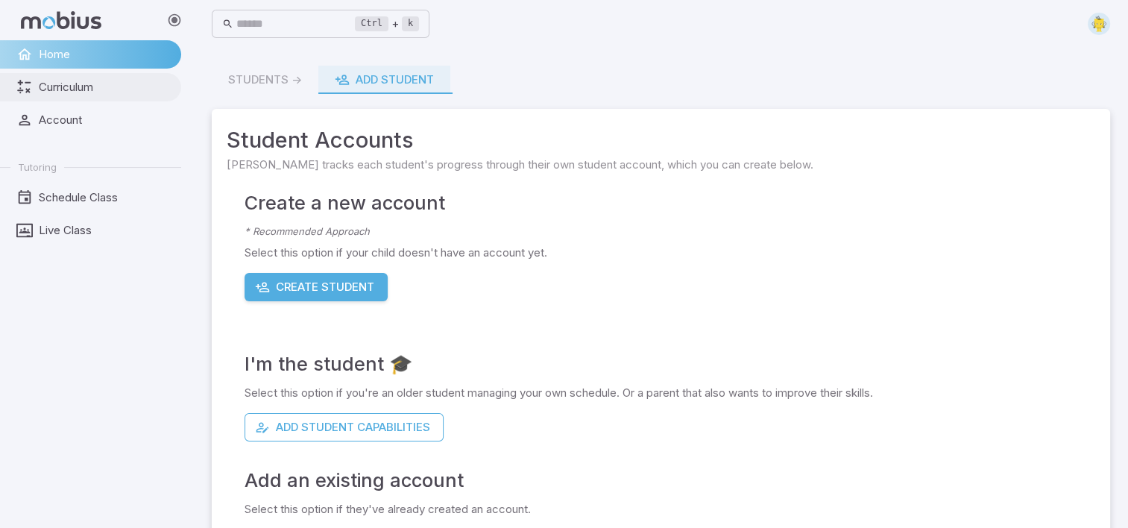
click at [67, 95] on link "Curriculum" at bounding box center [90, 87] width 181 height 28
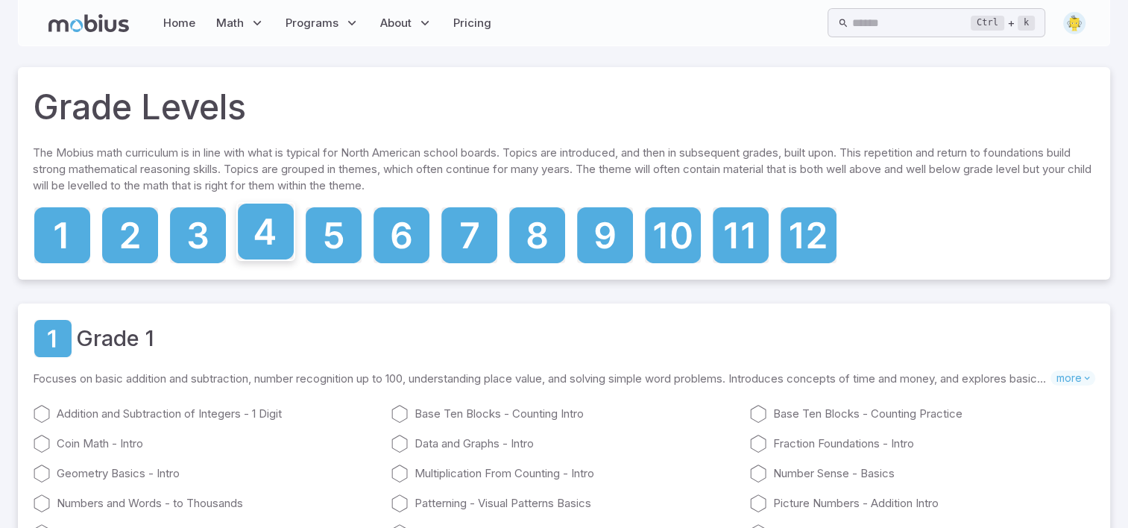
click at [272, 232] on icon at bounding box center [266, 232] width 56 height 56
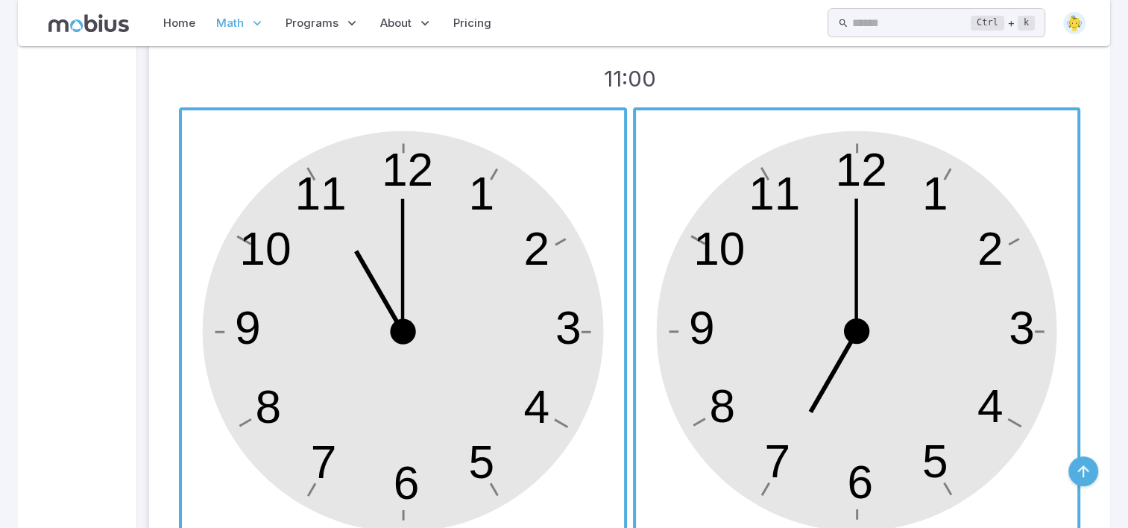
scroll to position [395, 0]
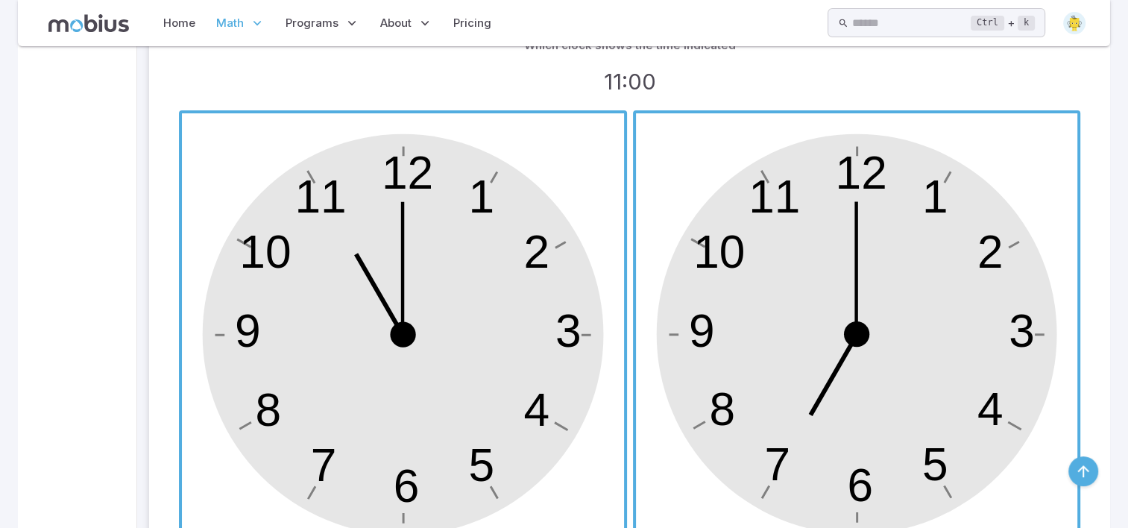
click at [486, 319] on span "button" at bounding box center [403, 334] width 442 height 442
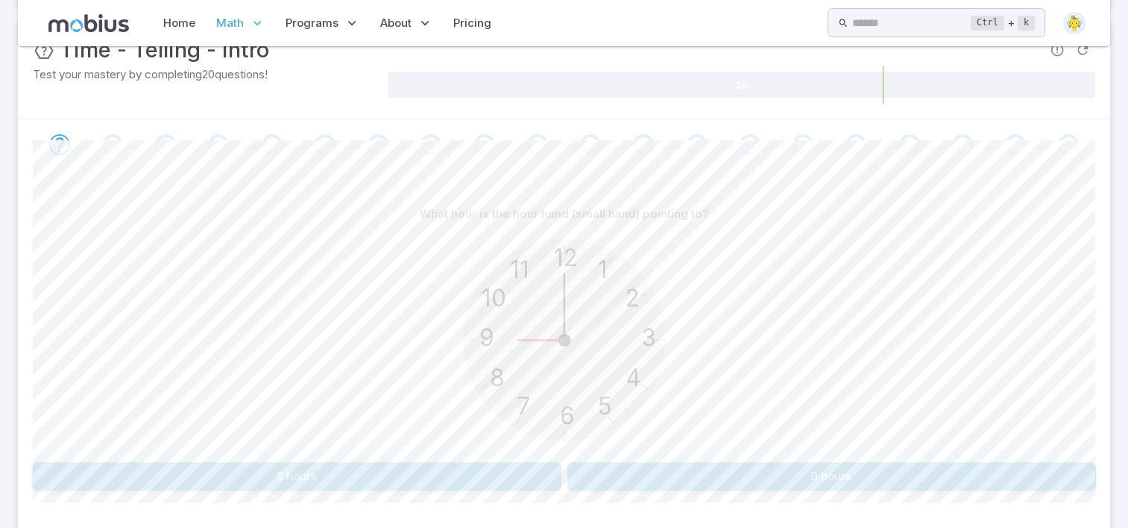
scroll to position [239, 0]
click at [814, 462] on button "9 hours" at bounding box center [832, 476] width 529 height 28
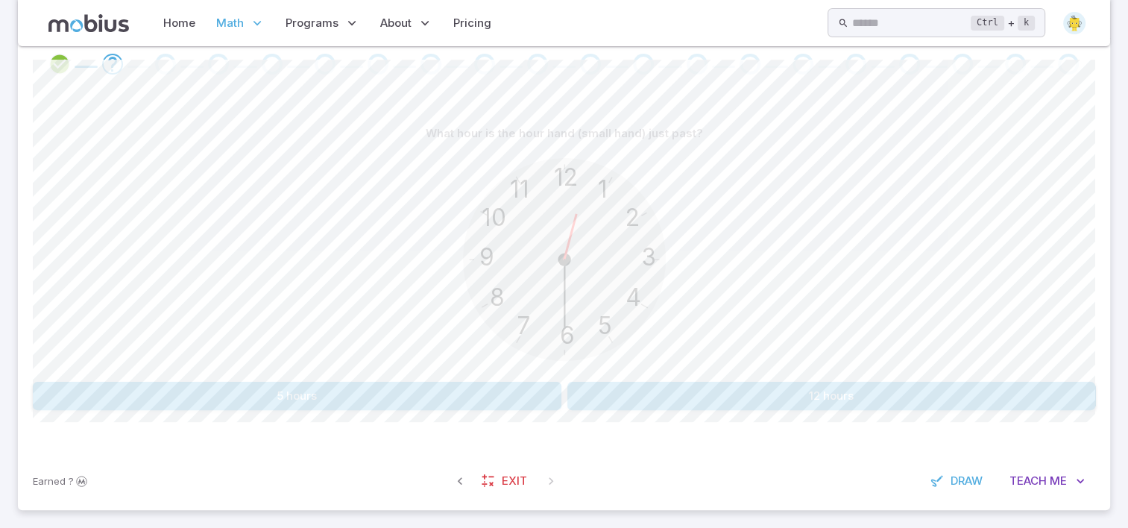
scroll to position [327, 0]
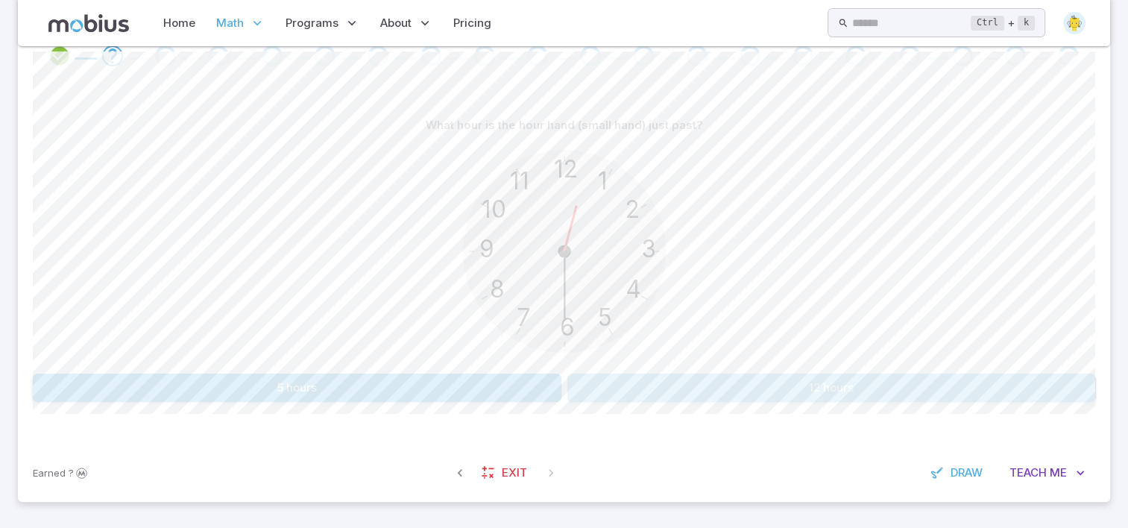
click at [850, 385] on button "12 hours" at bounding box center [832, 388] width 529 height 28
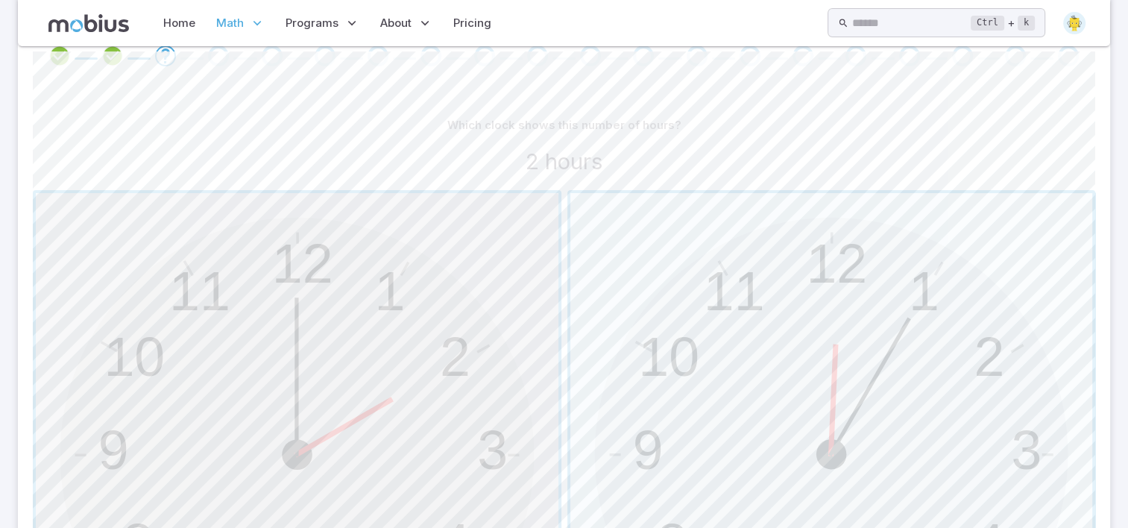
click at [376, 349] on span "button" at bounding box center [297, 454] width 523 height 523
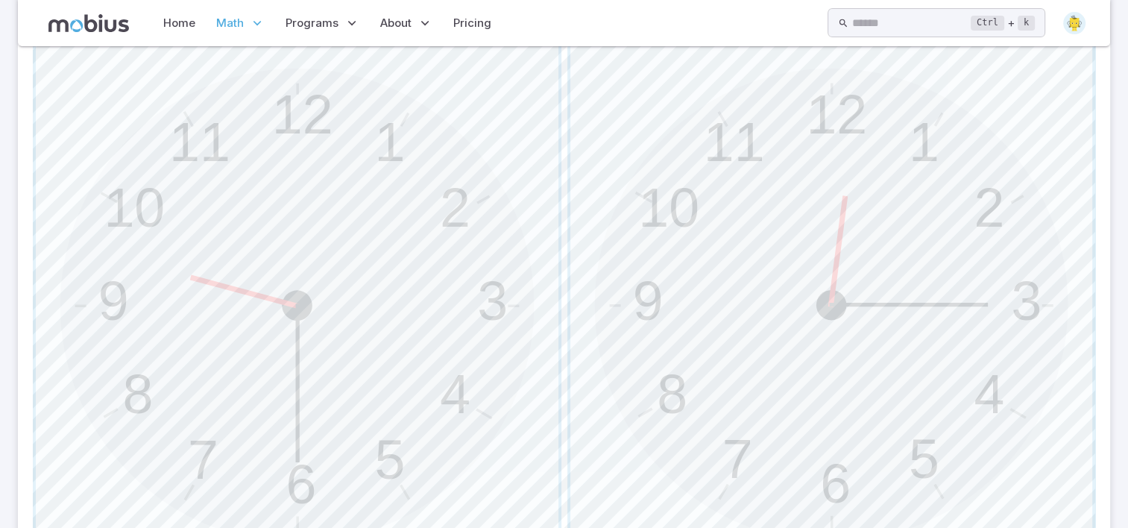
scroll to position [446, 0]
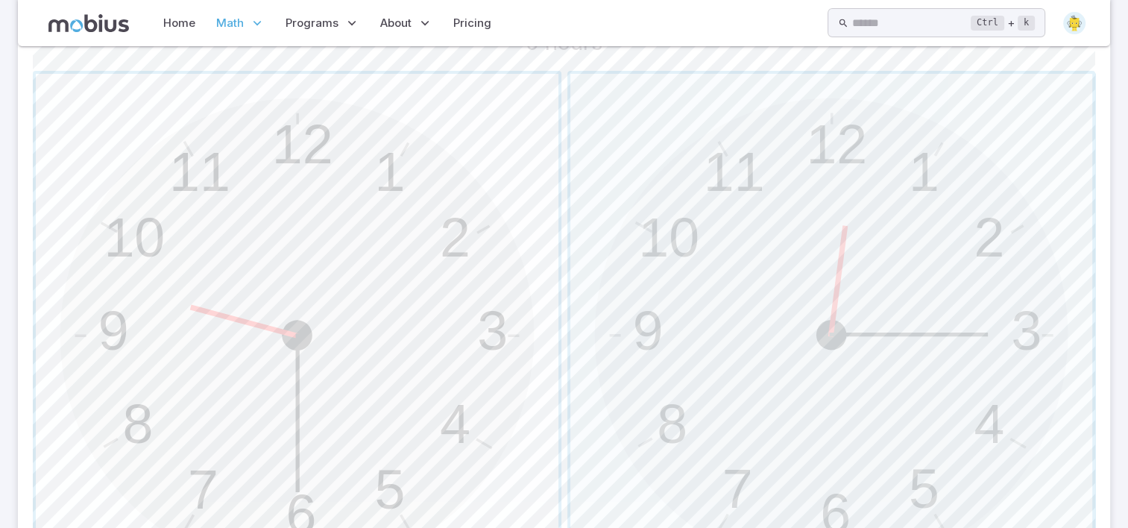
click at [295, 317] on span "button" at bounding box center [297, 335] width 523 height 523
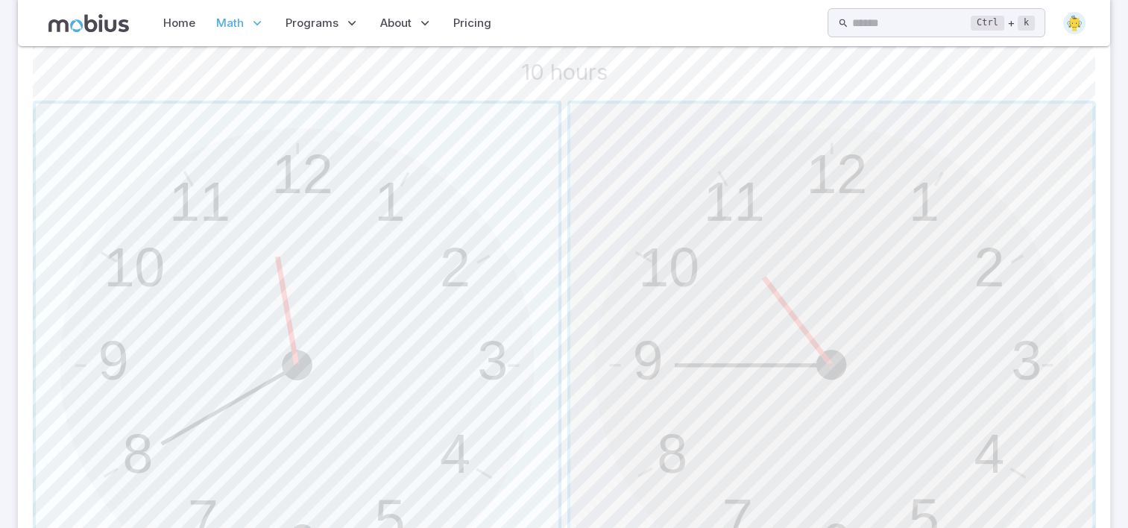
click at [692, 286] on span "button" at bounding box center [832, 365] width 523 height 523
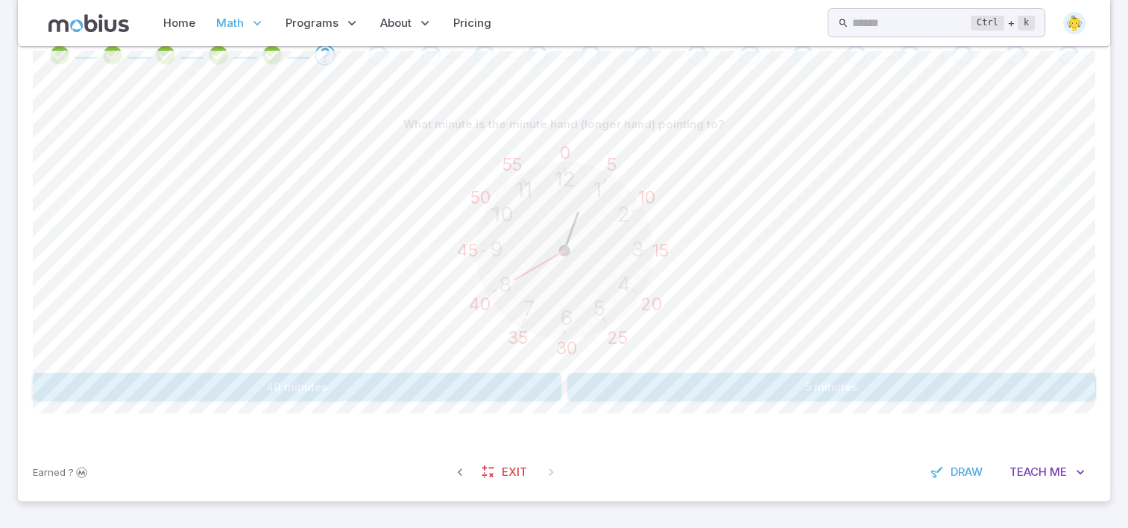
scroll to position [327, 0]
click at [480, 380] on button "40 minutes" at bounding box center [297, 388] width 529 height 28
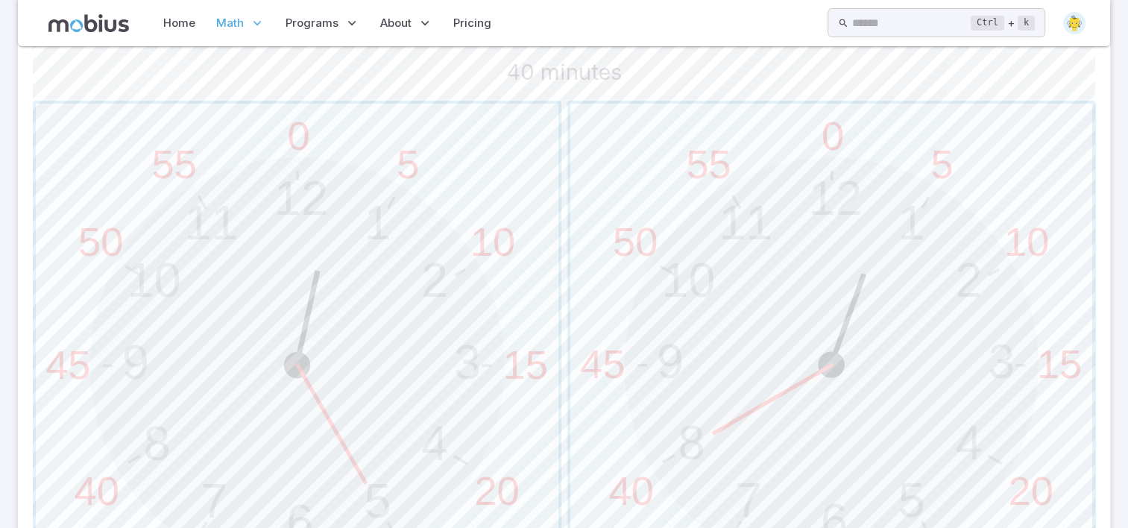
scroll to position [446, 0]
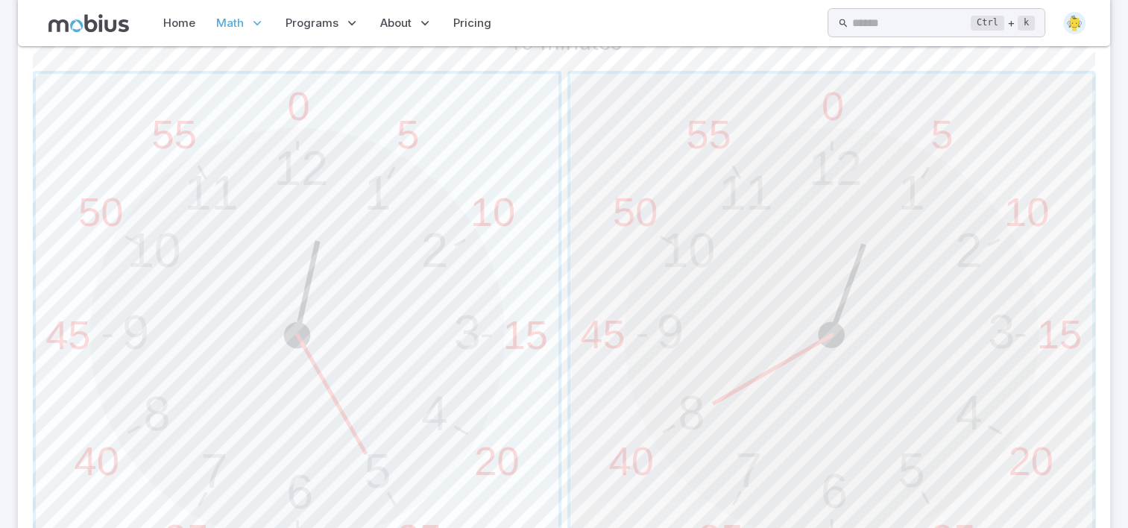
click at [901, 245] on span "button" at bounding box center [832, 335] width 523 height 523
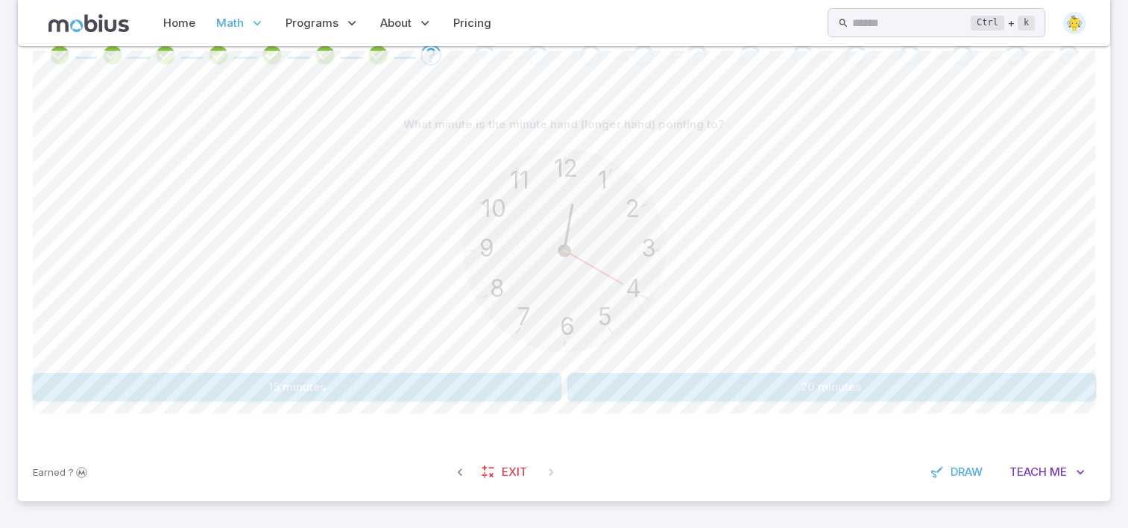
scroll to position [327, 0]
click at [806, 395] on button "20 minutes" at bounding box center [832, 388] width 529 height 28
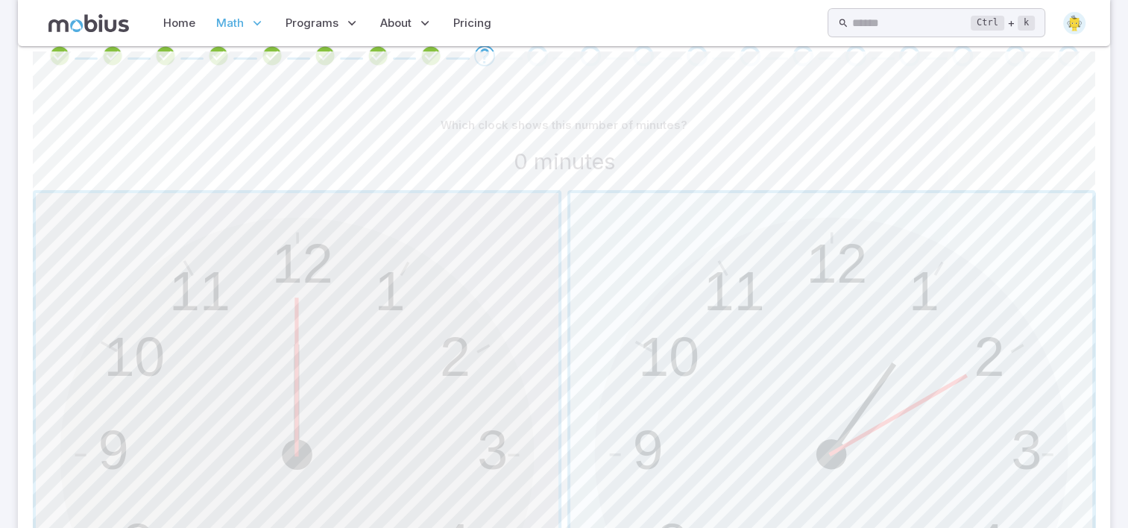
click at [415, 436] on span "button" at bounding box center [297, 454] width 523 height 523
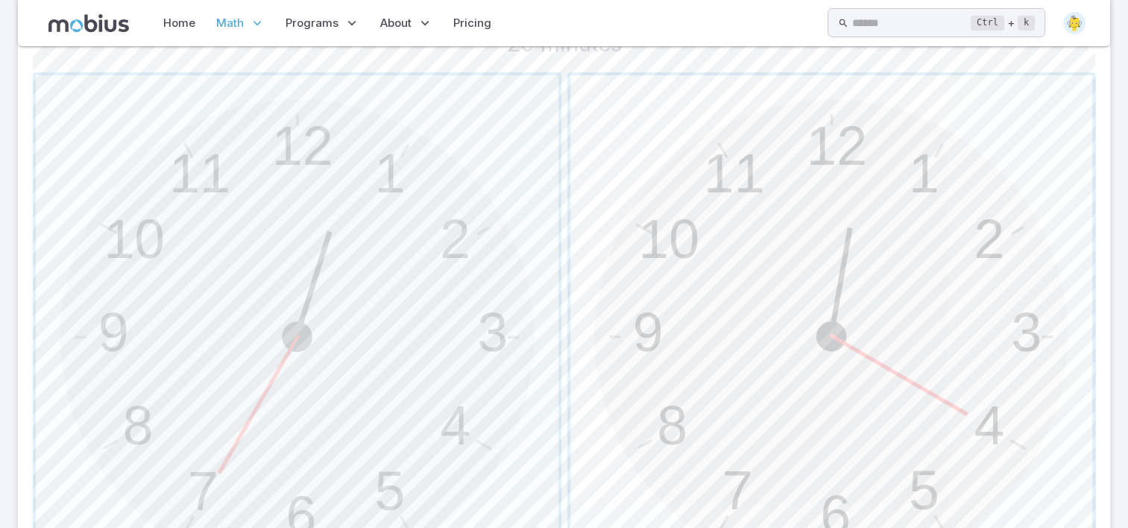
scroll to position [446, 0]
click at [908, 293] on span "button" at bounding box center [832, 335] width 523 height 523
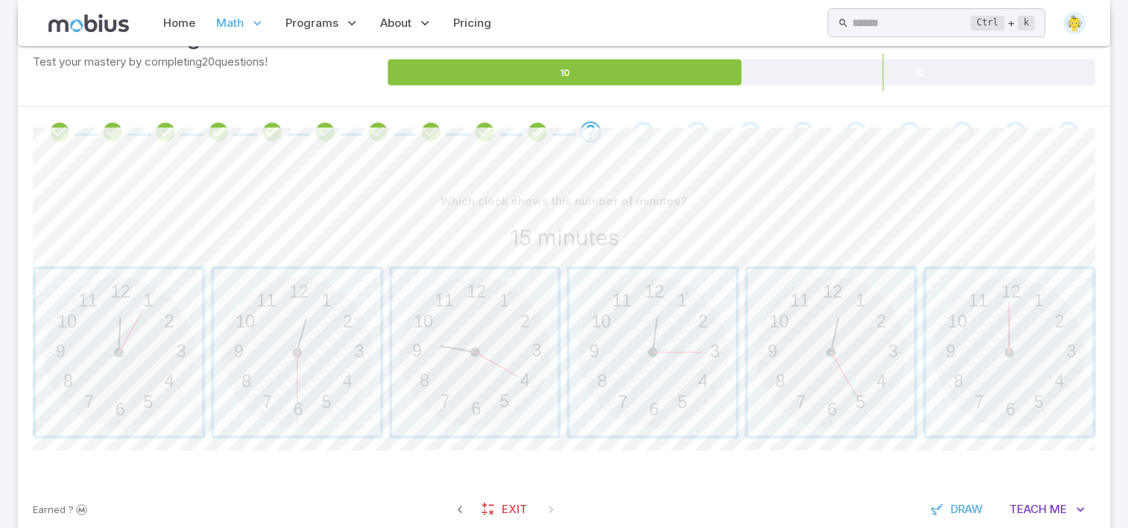
scroll to position [248, 0]
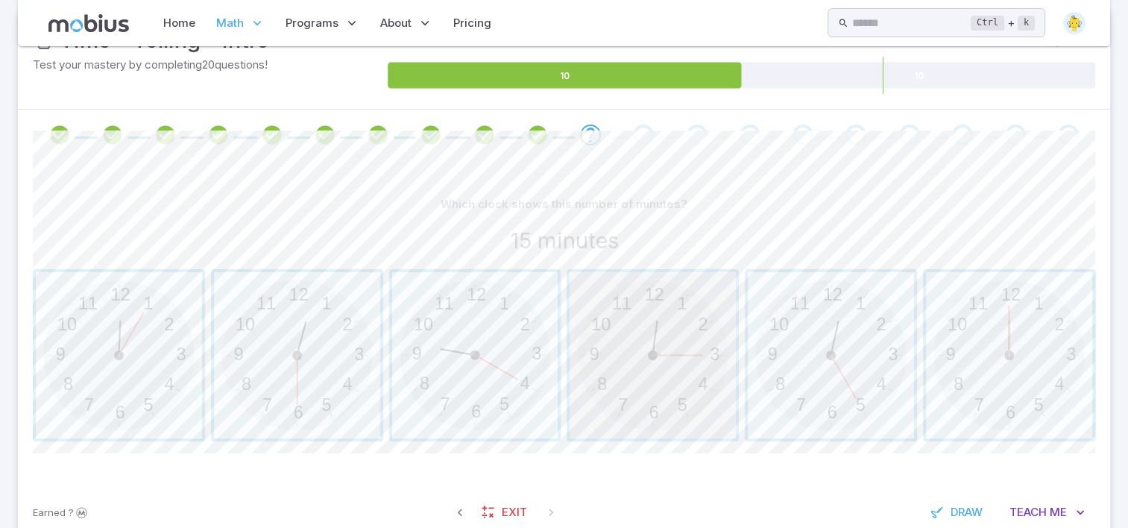
click at [706, 343] on span "button" at bounding box center [653, 355] width 166 height 166
click at [819, 334] on span "button" at bounding box center [831, 355] width 166 height 166
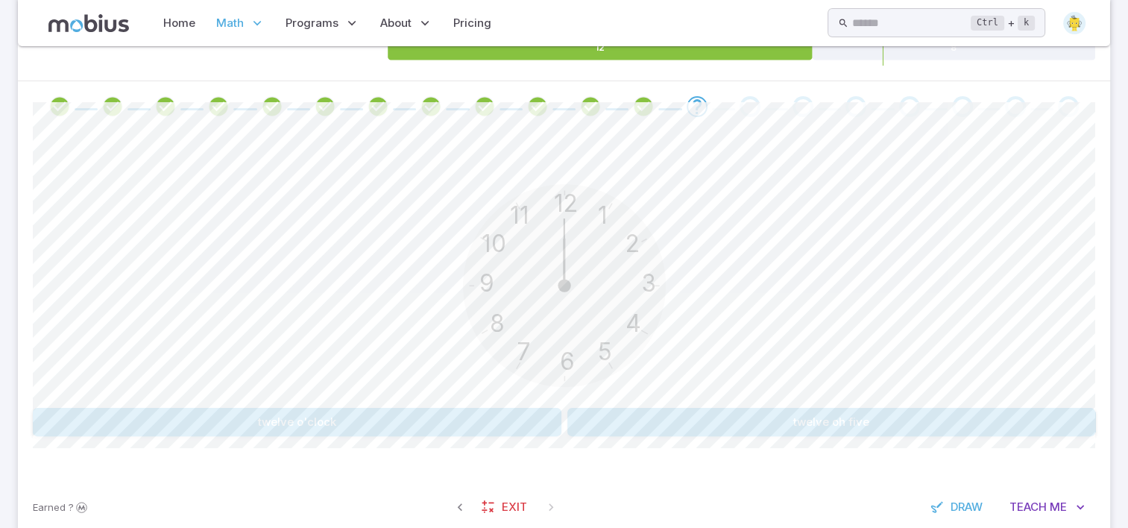
scroll to position [277, 0]
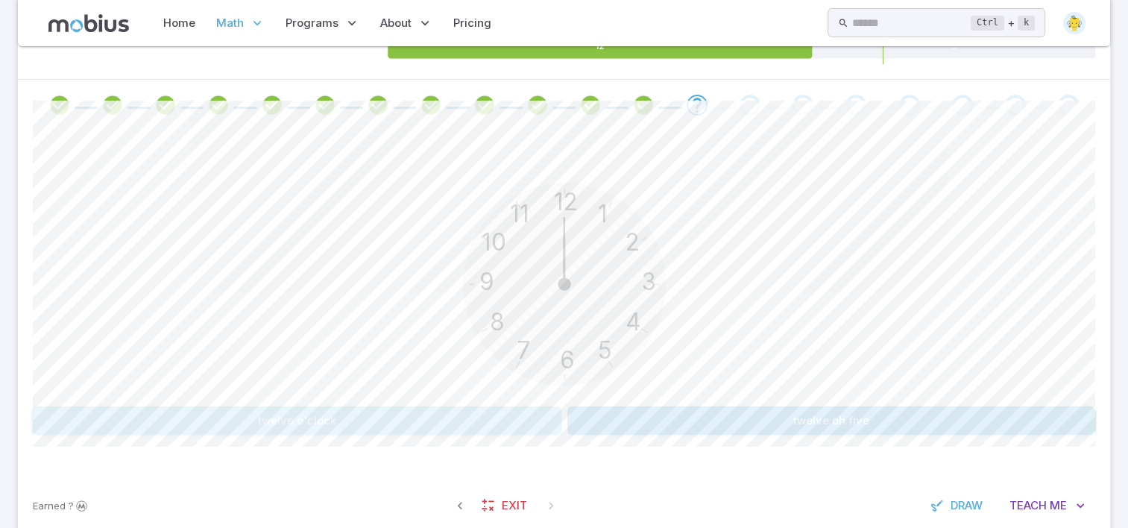
click at [298, 415] on button "twelve o'clock" at bounding box center [297, 420] width 529 height 28
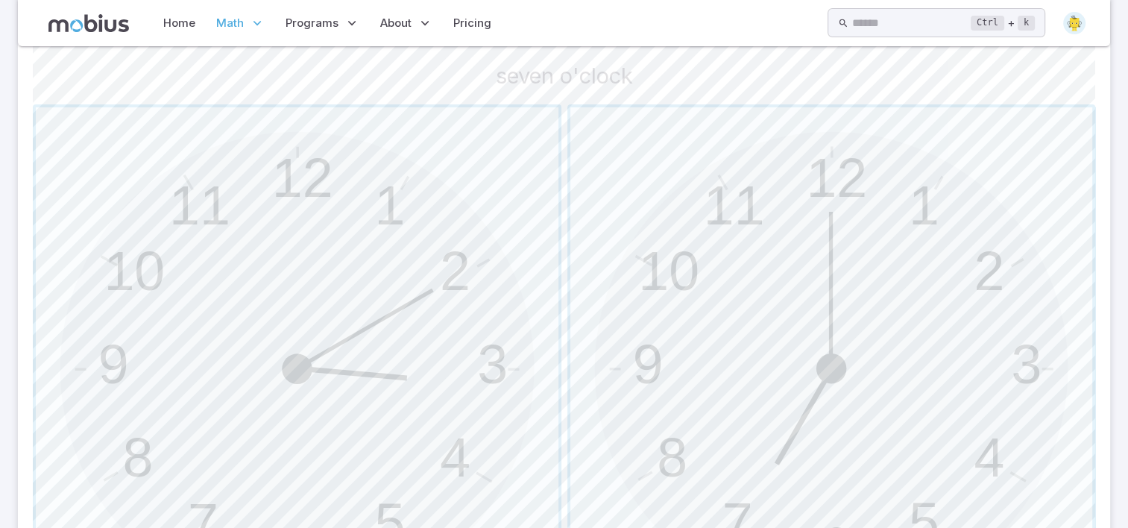
scroll to position [427, 0]
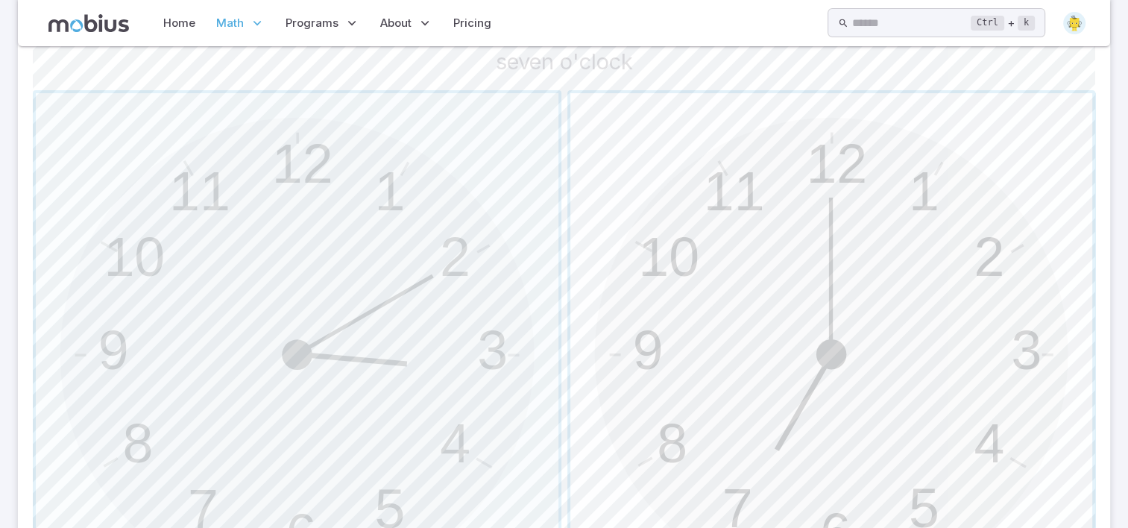
click at [741, 340] on span "button" at bounding box center [832, 354] width 523 height 523
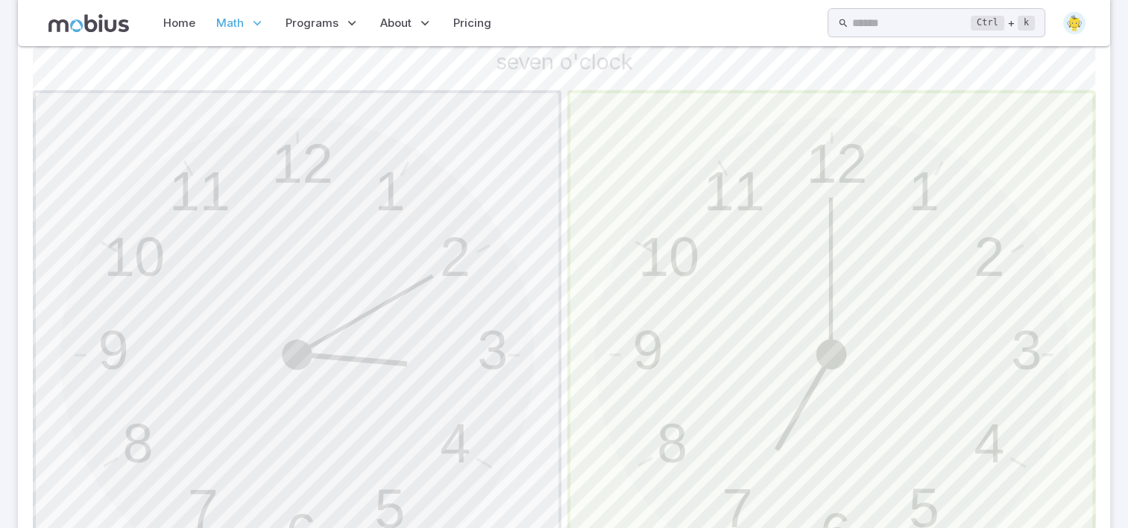
scroll to position [304, 0]
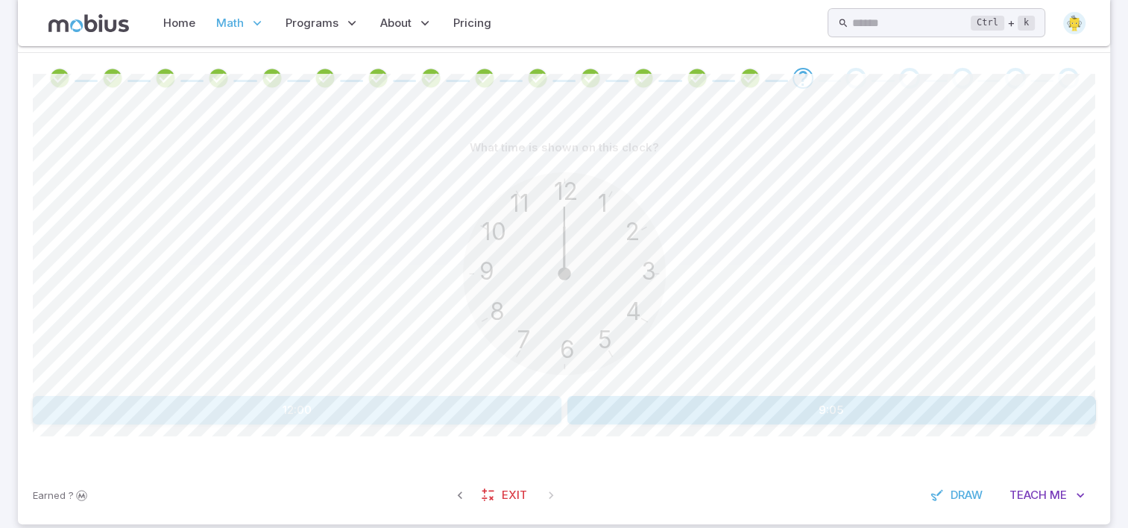
click at [468, 411] on button "12:00" at bounding box center [297, 410] width 529 height 28
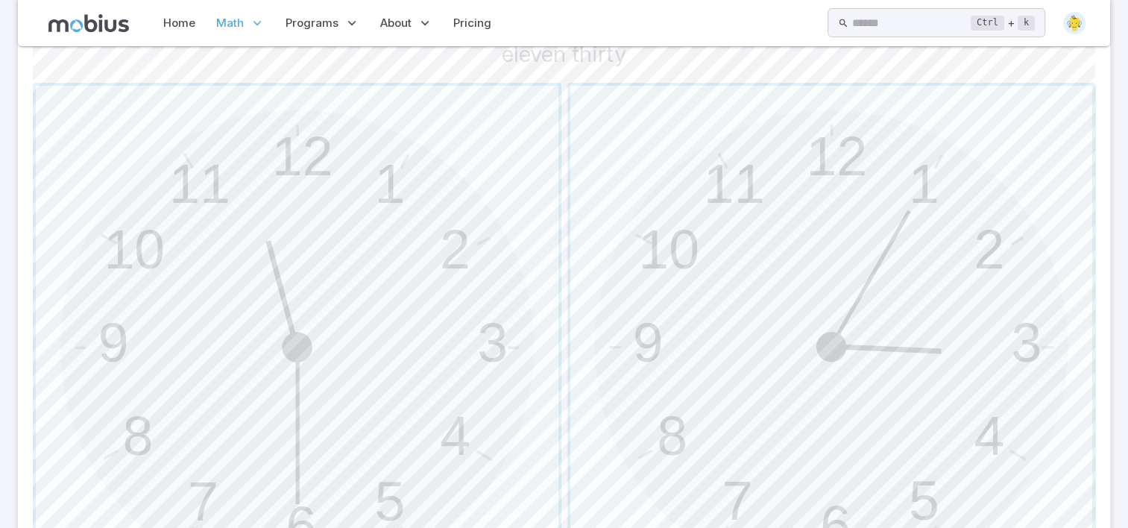
scroll to position [453, 0]
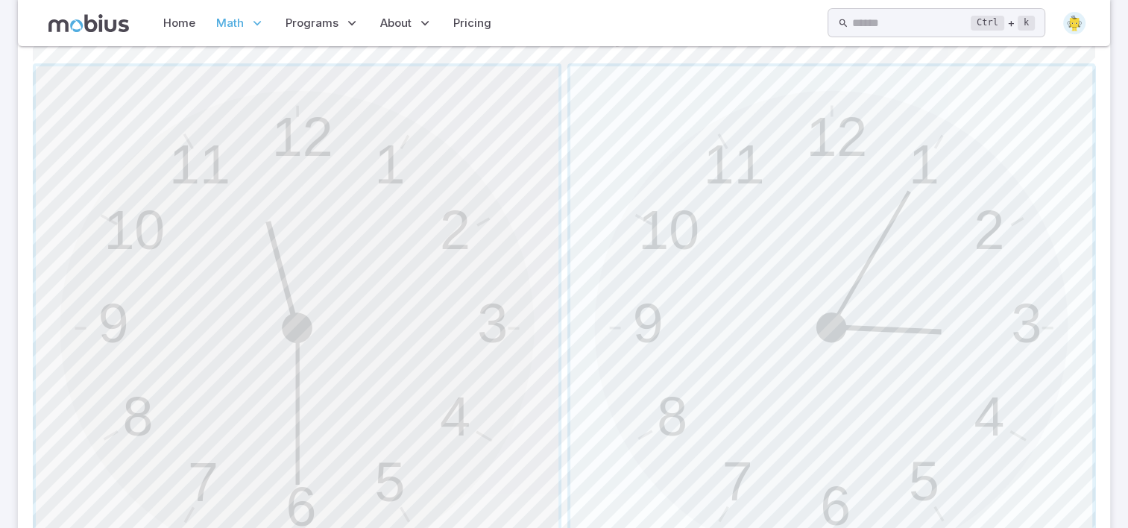
click at [477, 301] on span "button" at bounding box center [297, 327] width 523 height 523
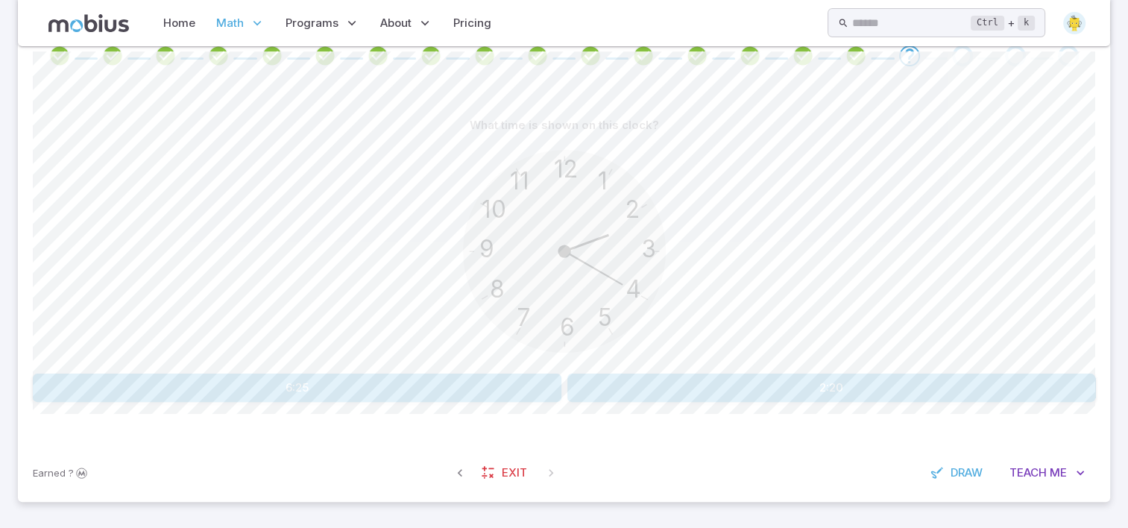
scroll to position [297, 0]
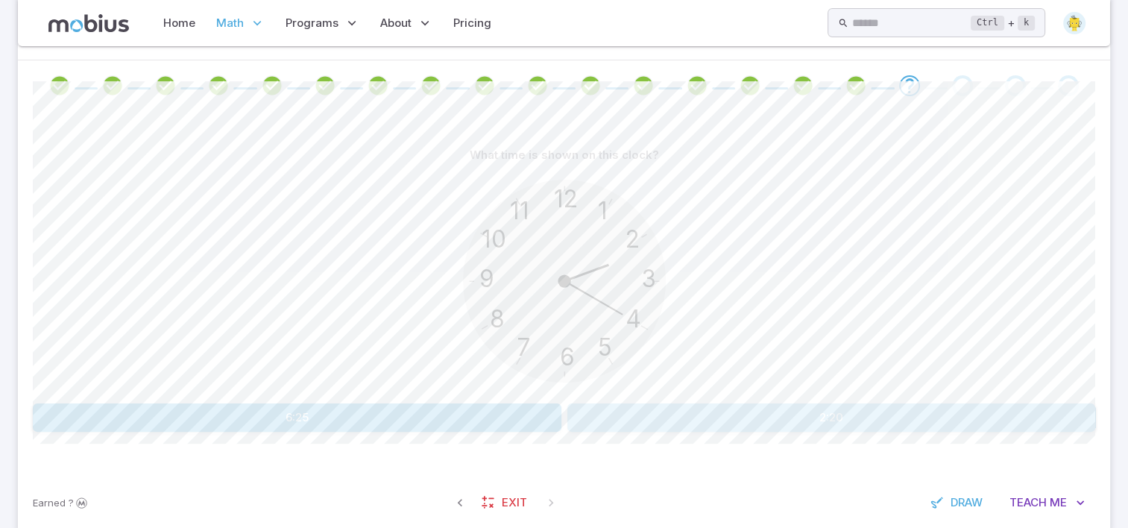
click at [615, 414] on button "2:20" at bounding box center [832, 418] width 529 height 28
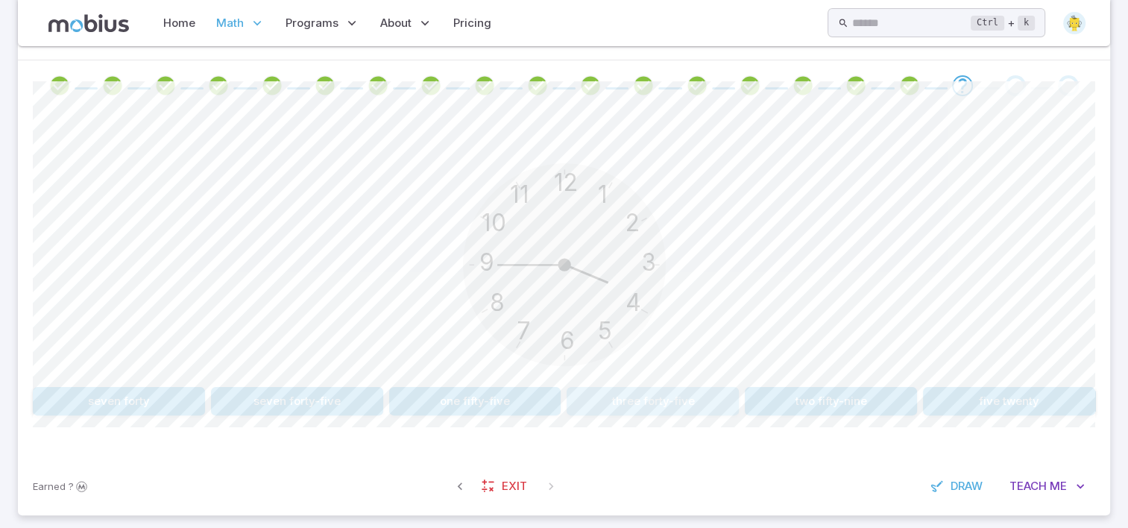
click at [658, 397] on button "three forty-five" at bounding box center [653, 401] width 172 height 28
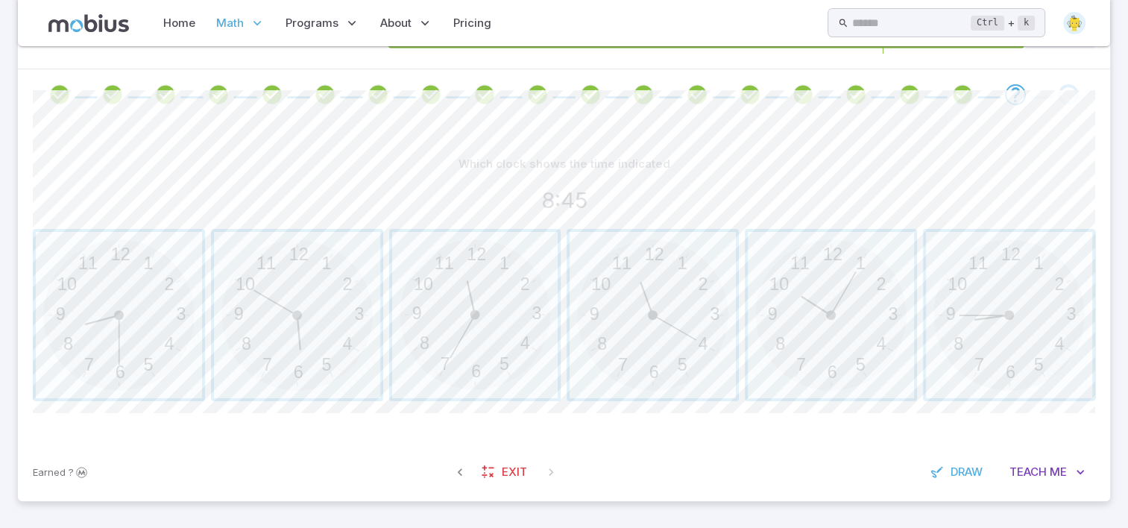
scroll to position [287, 0]
click at [997, 322] on span "button" at bounding box center [1009, 316] width 166 height 166
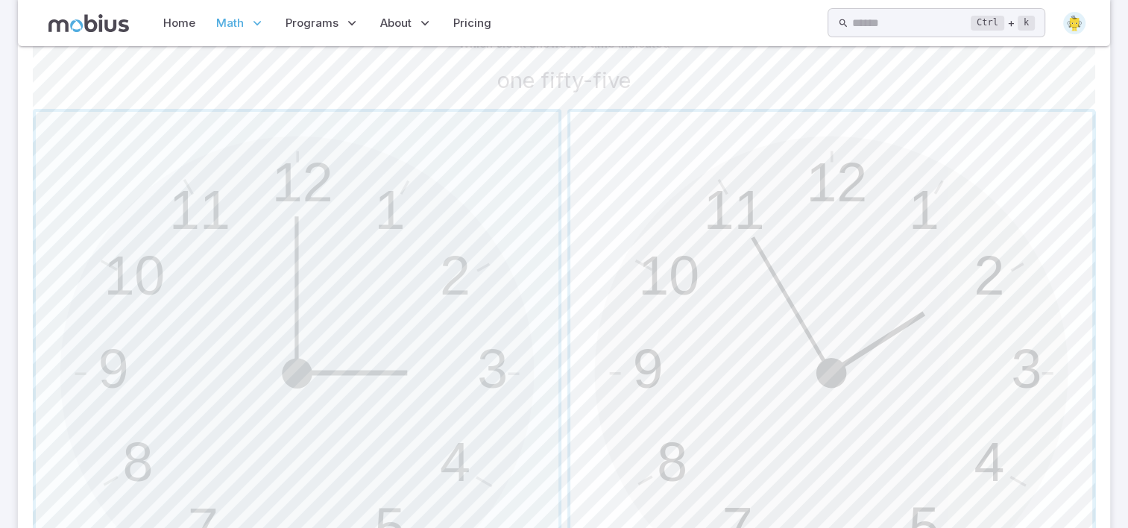
scroll to position [406, 0]
click at [835, 321] on span "button" at bounding box center [832, 374] width 523 height 523
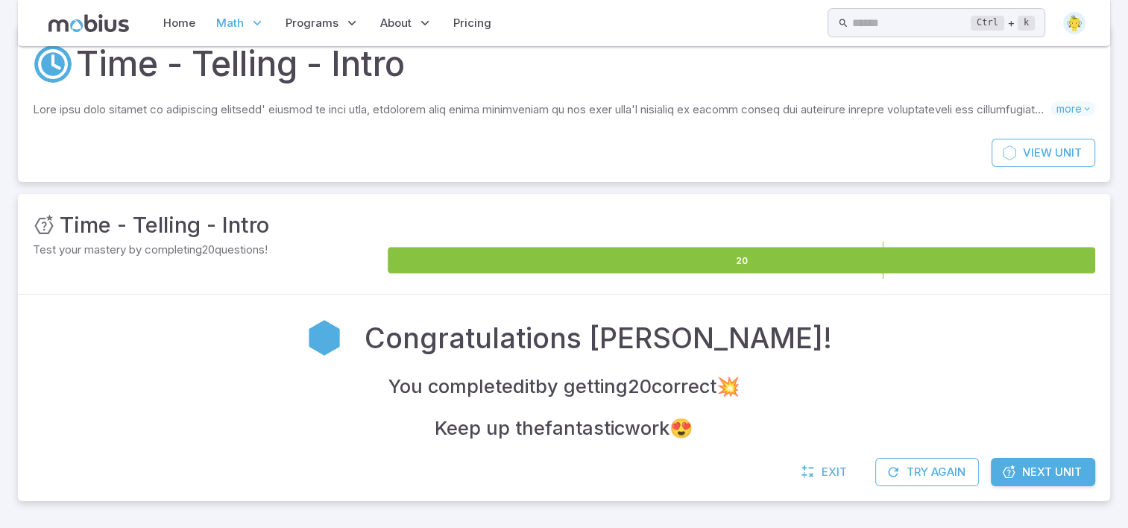
scroll to position [62, 0]
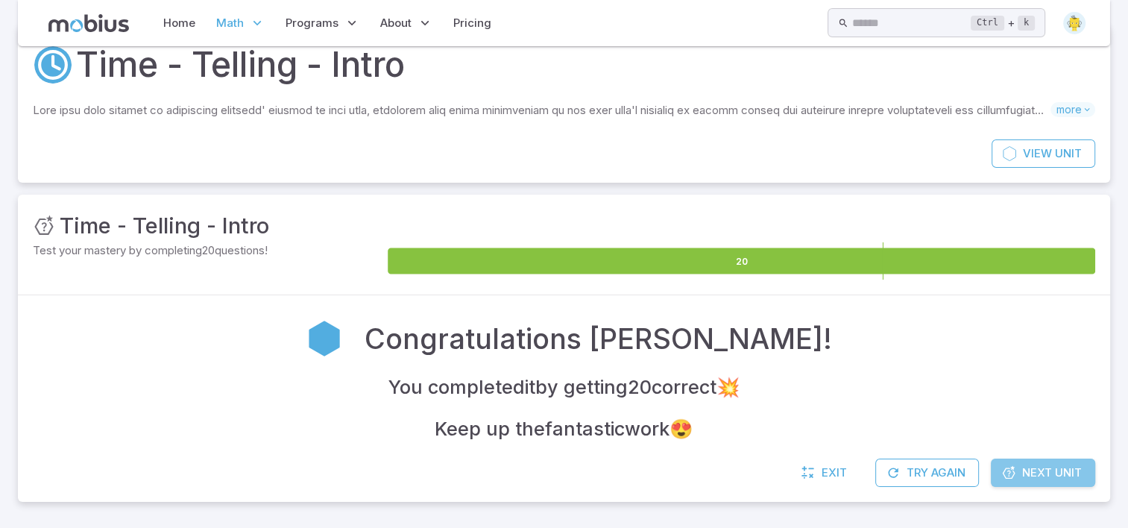
click at [1037, 465] on span "Next Unit" at bounding box center [1053, 473] width 60 height 16
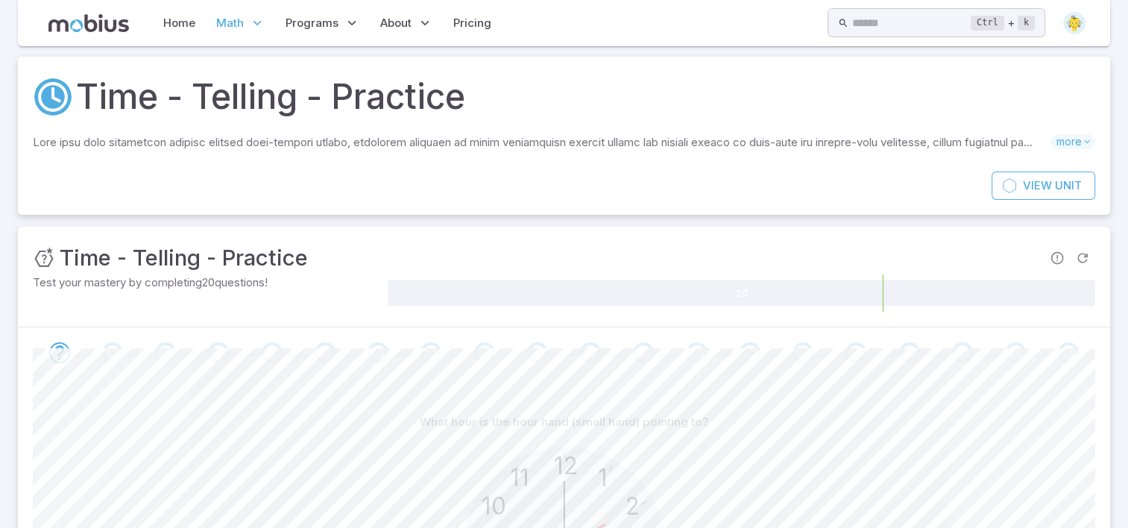
scroll to position [0, 0]
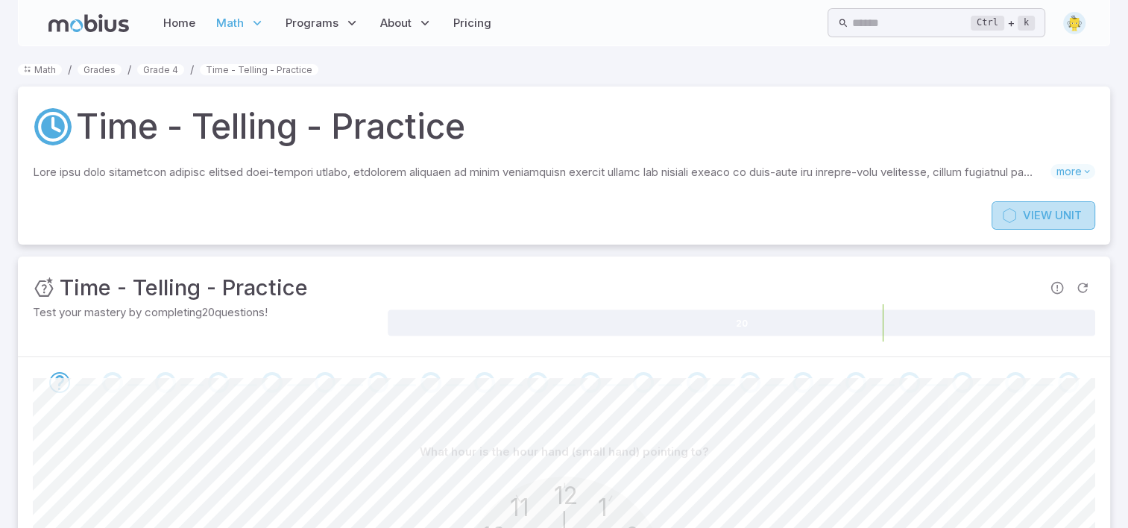
click at [1053, 215] on link "View Unit" at bounding box center [1044, 215] width 104 height 28
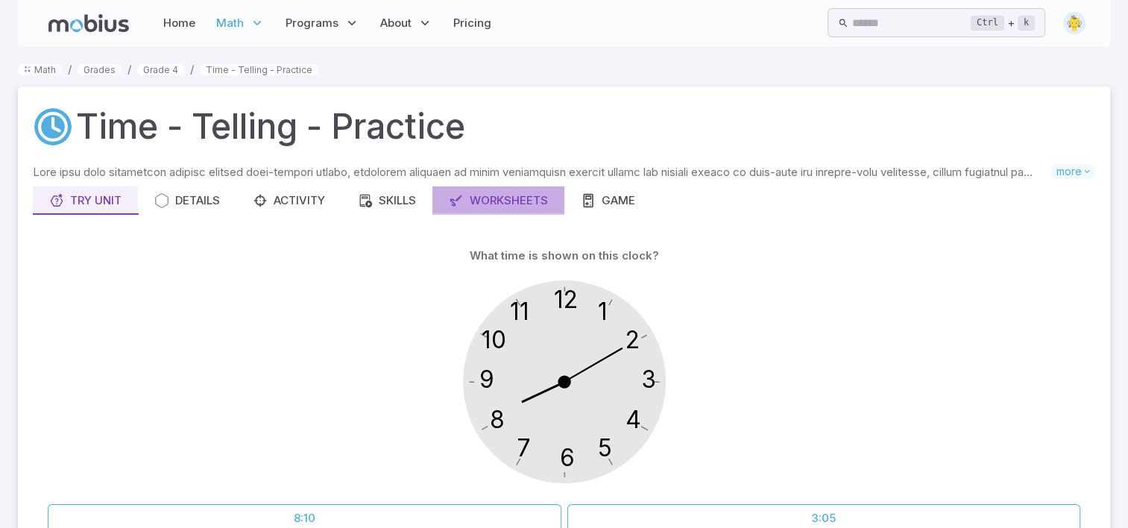
click at [514, 200] on div "Worksheets" at bounding box center [498, 200] width 99 height 16
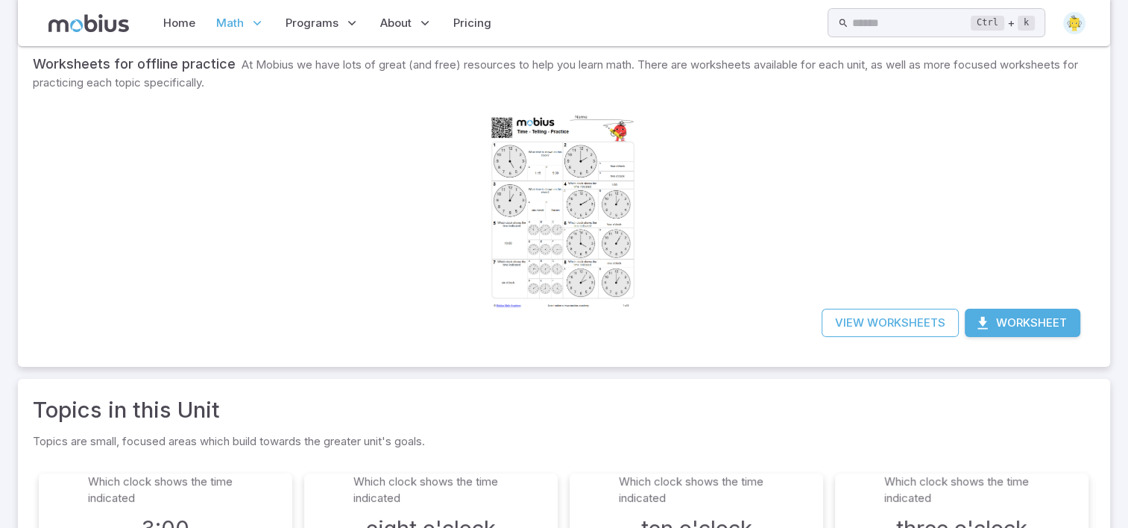
scroll to position [179, 0]
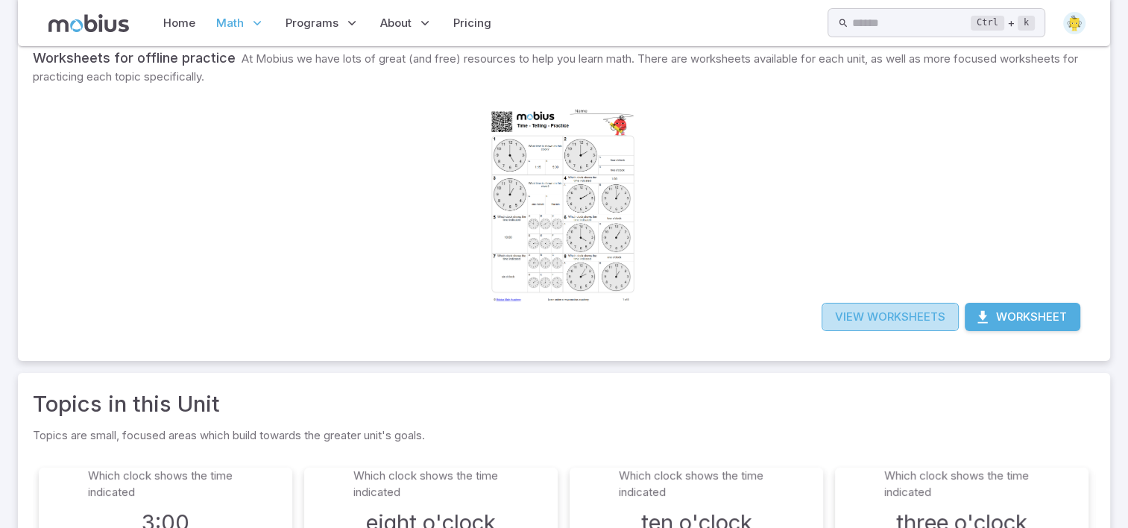
click at [897, 315] on link "View Worksheets" at bounding box center [890, 317] width 137 height 28
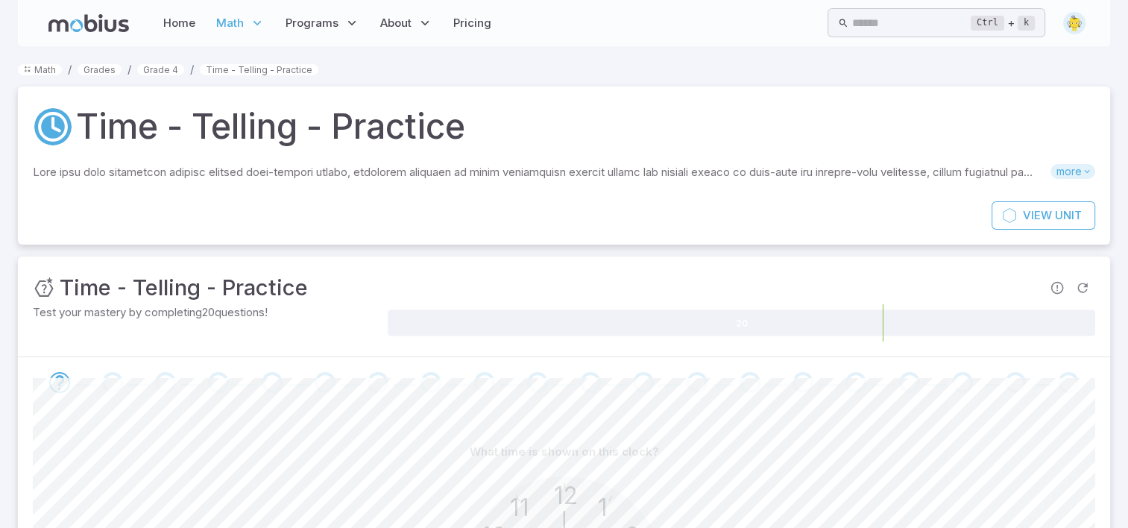
click at [1088, 173] on icon at bounding box center [1087, 171] width 10 height 10
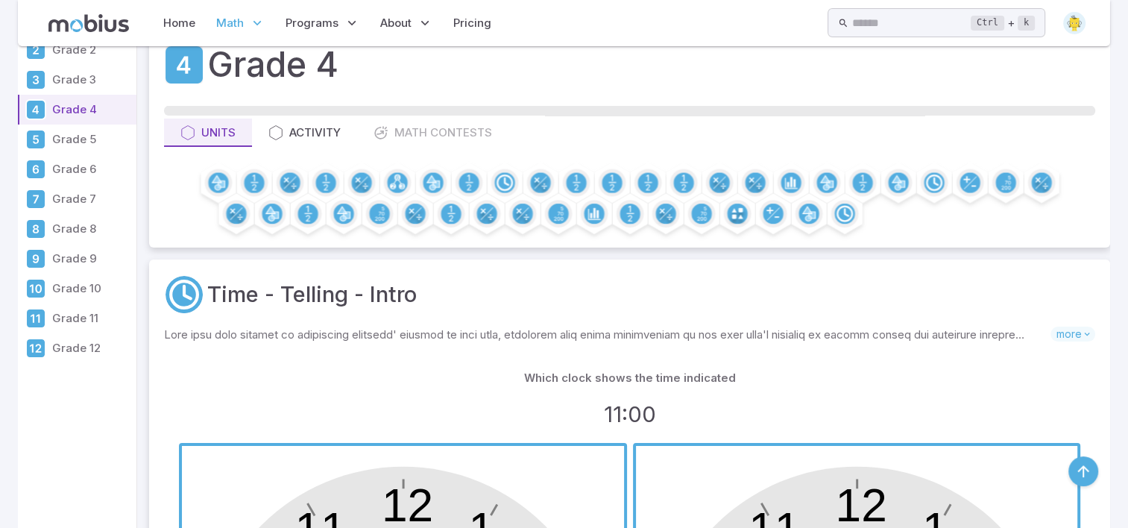
scroll to position [395, 0]
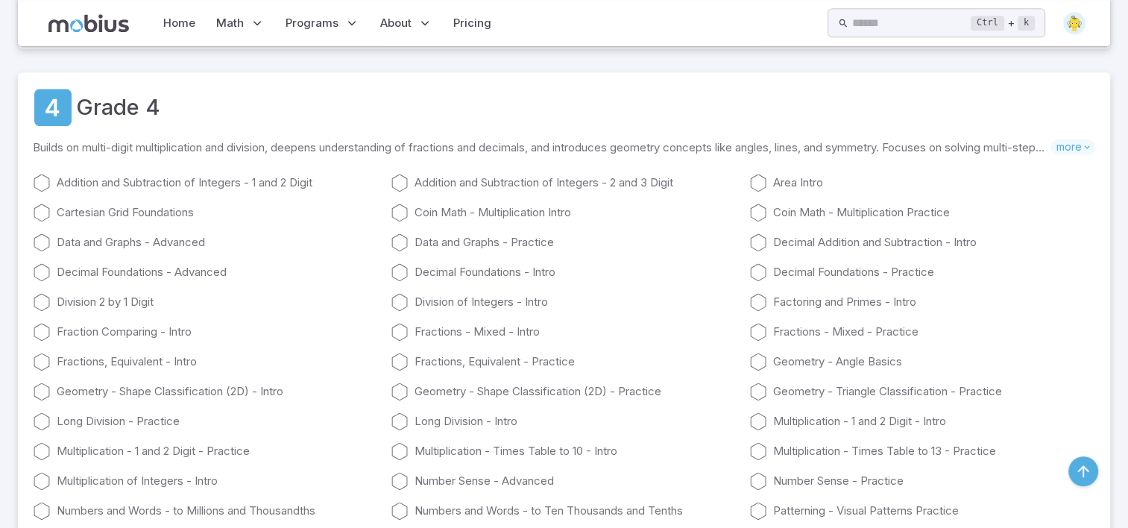
scroll to position [1581, 0]
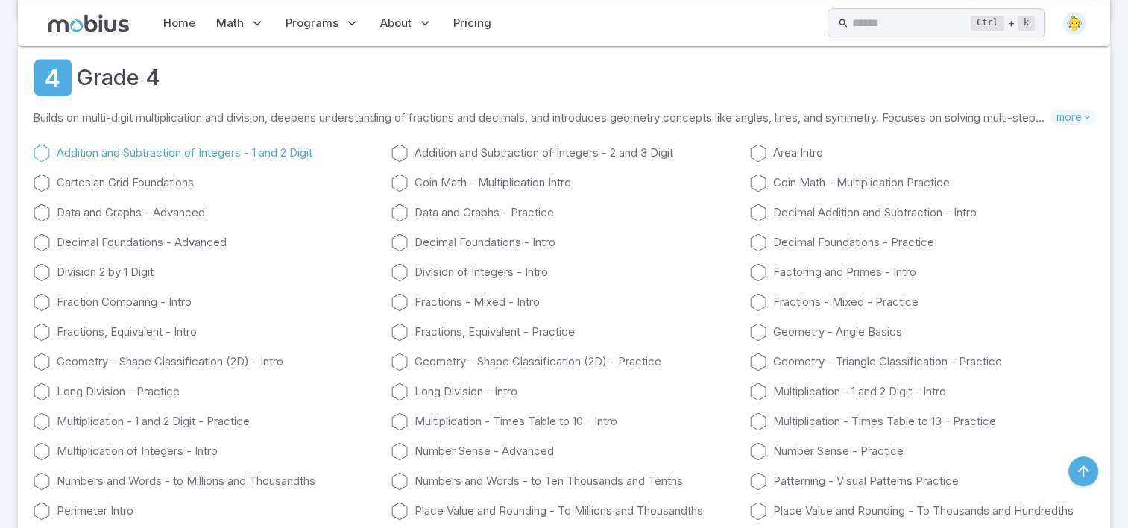
click at [43, 147] on icon at bounding box center [42, 153] width 18 height 18
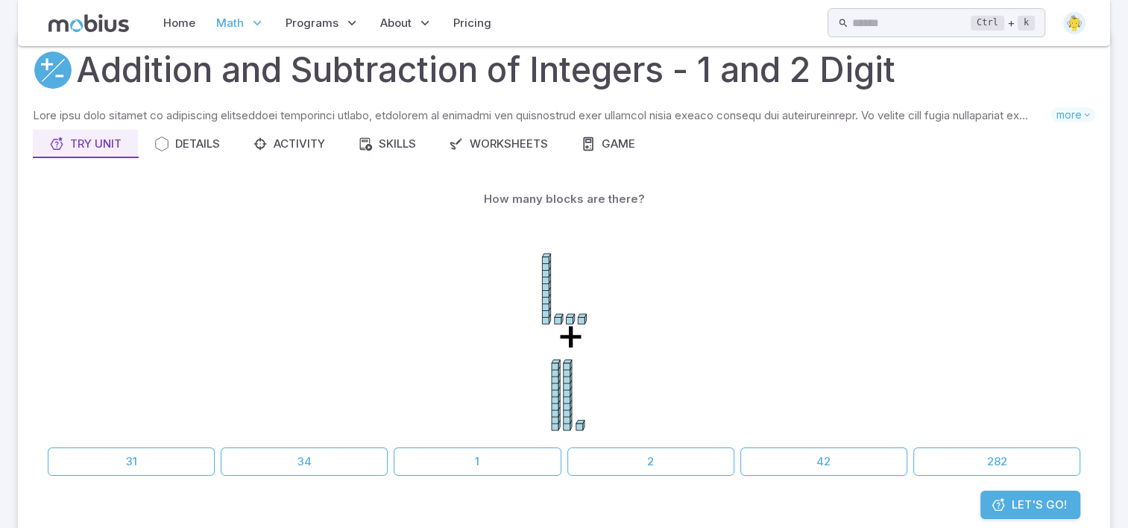
scroll to position [60, 0]
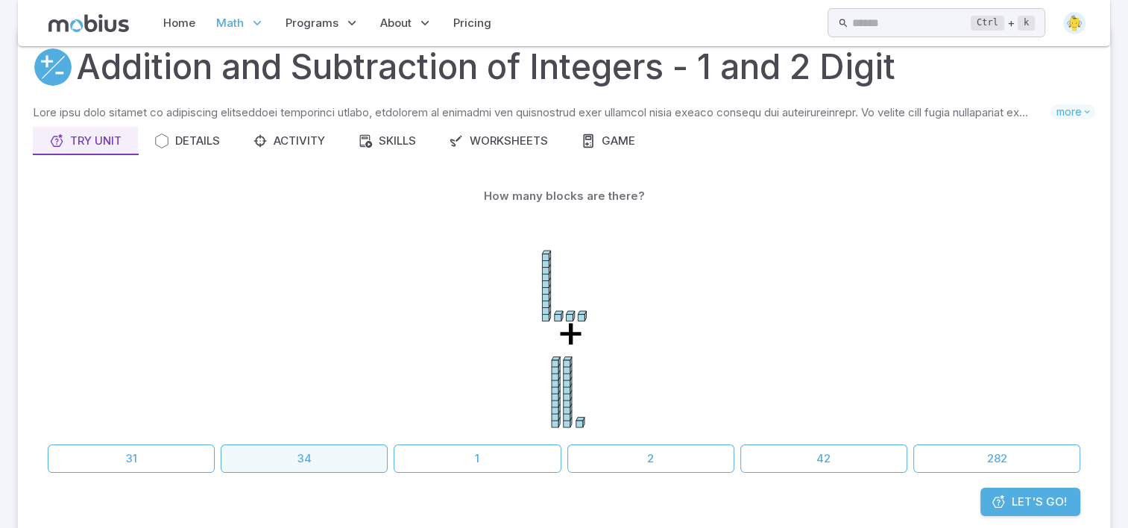
click at [318, 459] on button "34" at bounding box center [304, 459] width 167 height 28
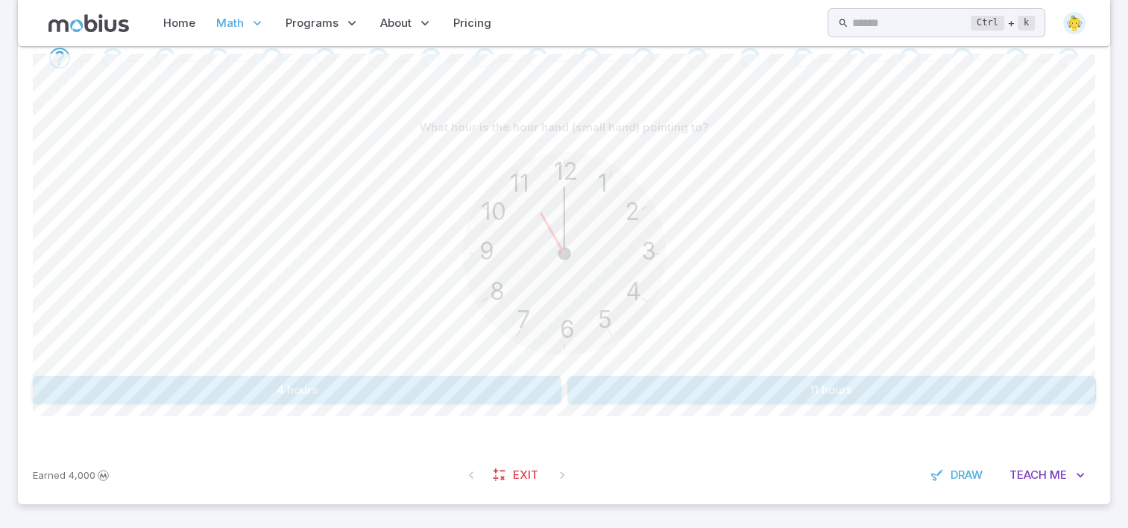
scroll to position [327, 0]
click at [668, 380] on button "11 hours" at bounding box center [832, 388] width 529 height 28
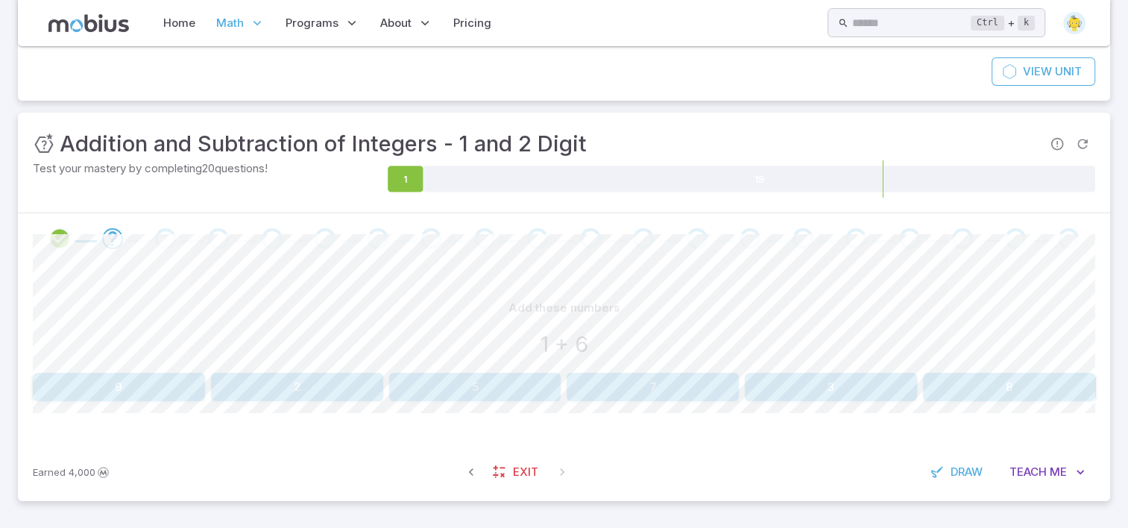
scroll to position [143, 0]
click at [668, 380] on button "7" at bounding box center [653, 388] width 172 height 28
click at [472, 386] on button "12" at bounding box center [475, 388] width 172 height 28
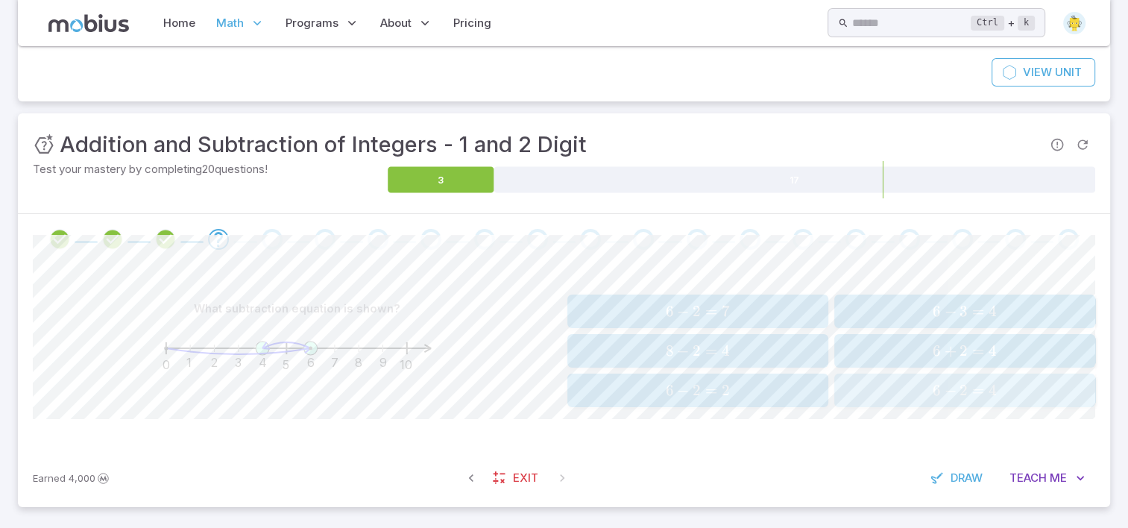
click at [965, 395] on span "2" at bounding box center [964, 390] width 8 height 19
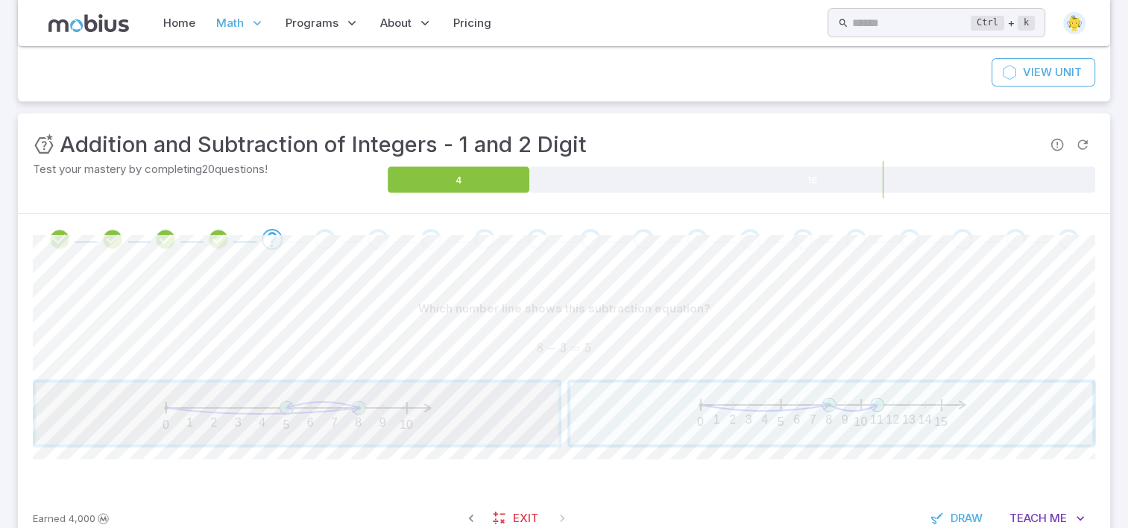
click at [364, 437] on span "button" at bounding box center [297, 414] width 523 height 62
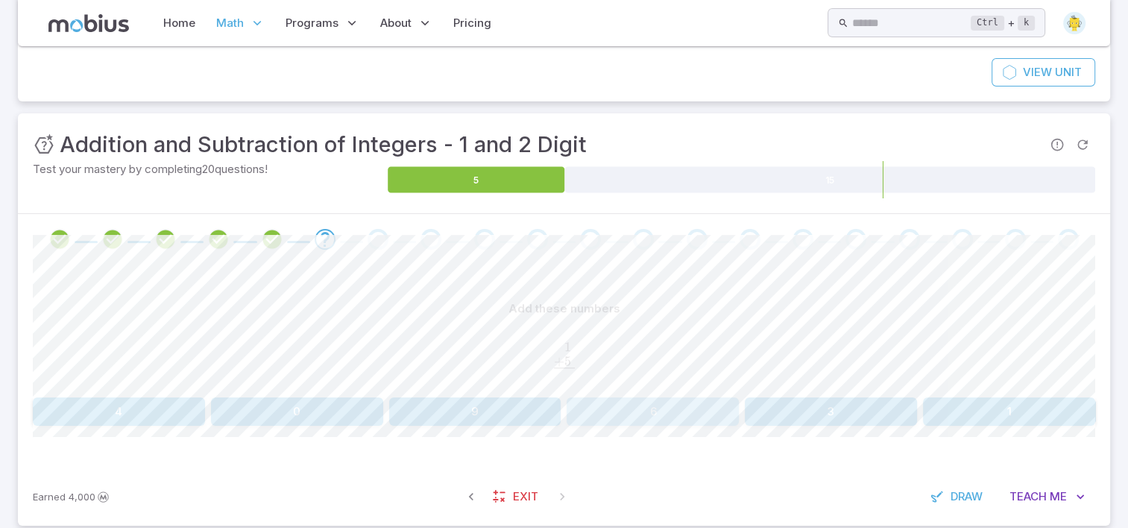
click at [677, 404] on button "6" at bounding box center [653, 412] width 172 height 28
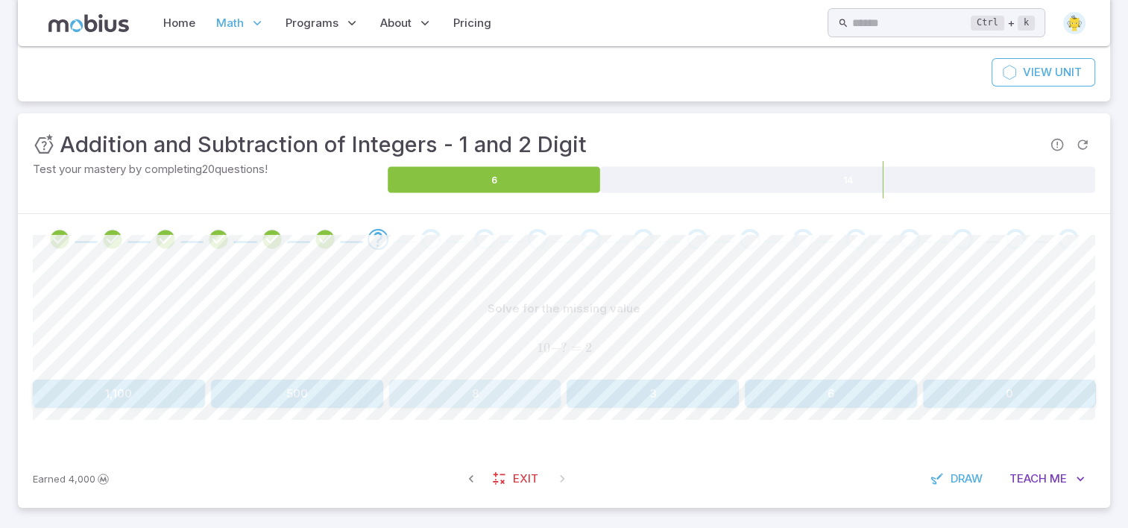
click at [459, 406] on button "8" at bounding box center [475, 394] width 172 height 28
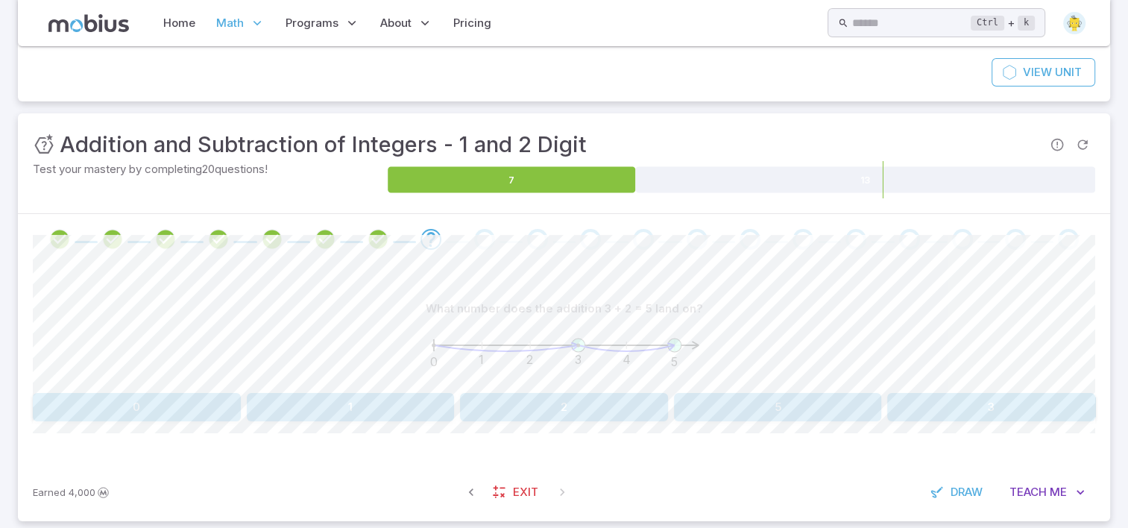
click at [748, 409] on button "5" at bounding box center [778, 407] width 208 height 28
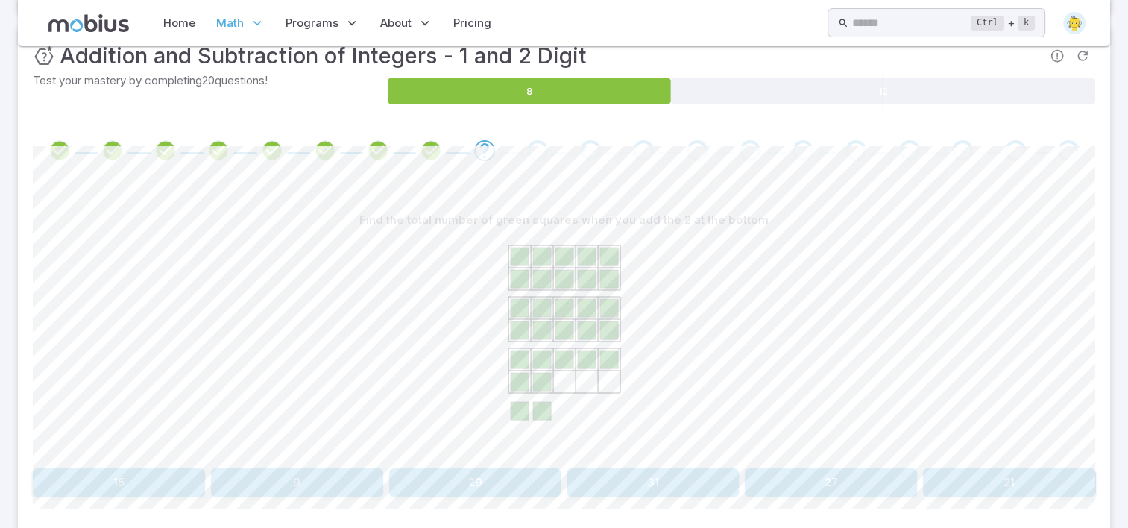
scroll to position [233, 0]
click at [496, 477] on button "29" at bounding box center [475, 482] width 172 height 28
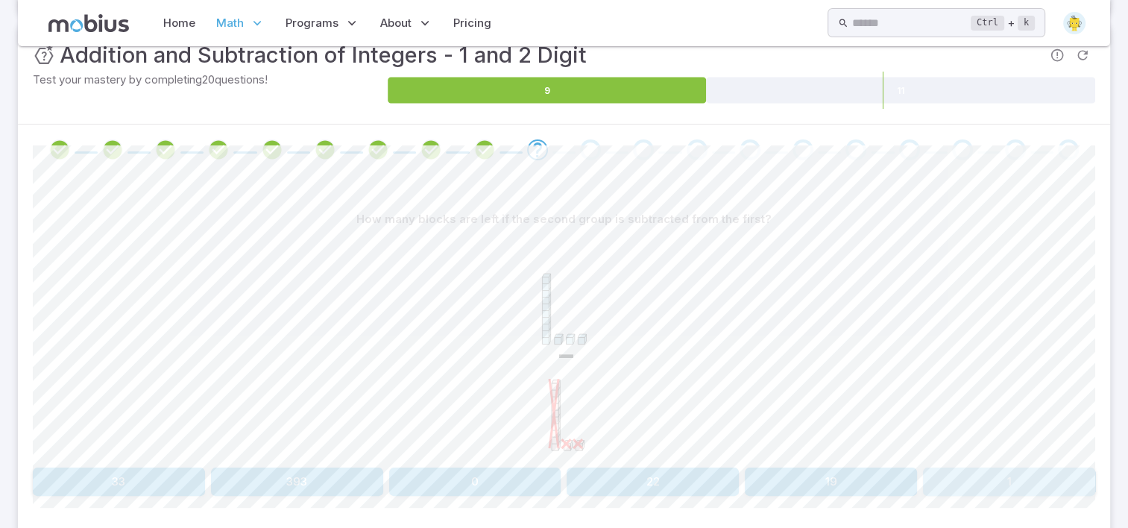
click at [1029, 471] on button "1" at bounding box center [1009, 482] width 172 height 28
click at [1020, 474] on button "34 - 18" at bounding box center [1009, 482] width 172 height 28
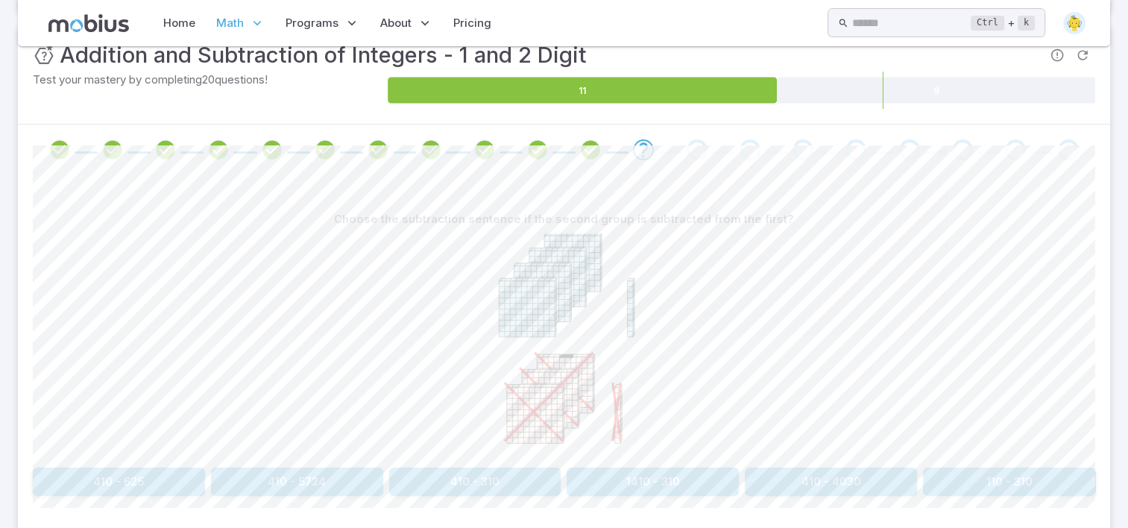
click at [490, 473] on button "410 - 310" at bounding box center [475, 482] width 172 height 28
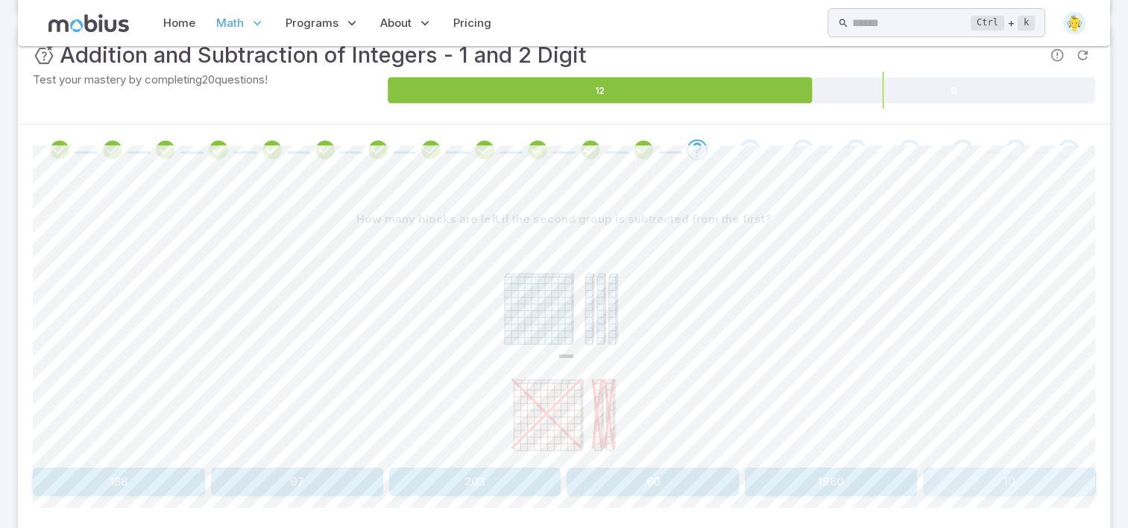
click at [961, 480] on button "10" at bounding box center [1009, 482] width 172 height 28
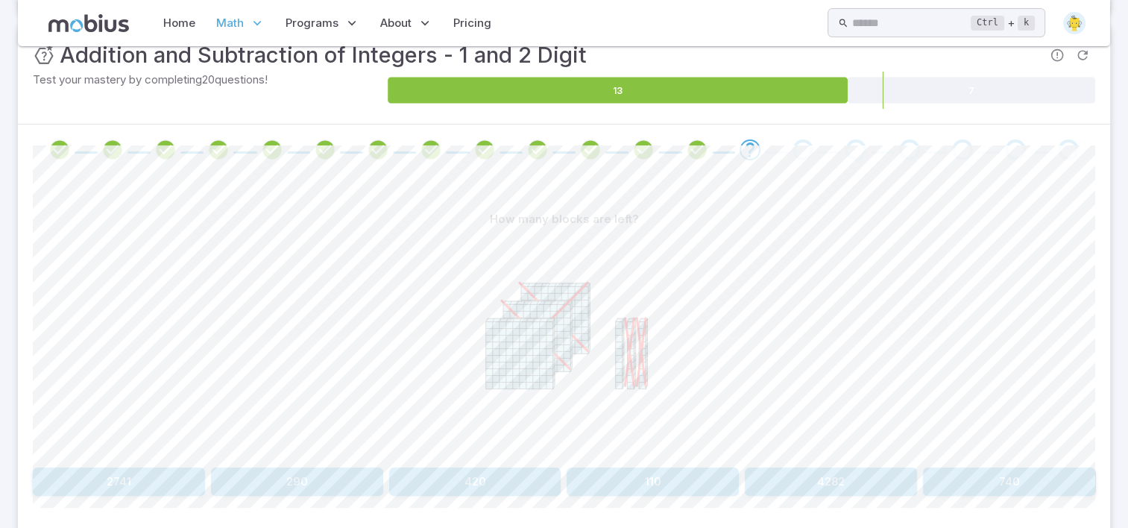
click at [655, 471] on button "110" at bounding box center [653, 482] width 172 height 28
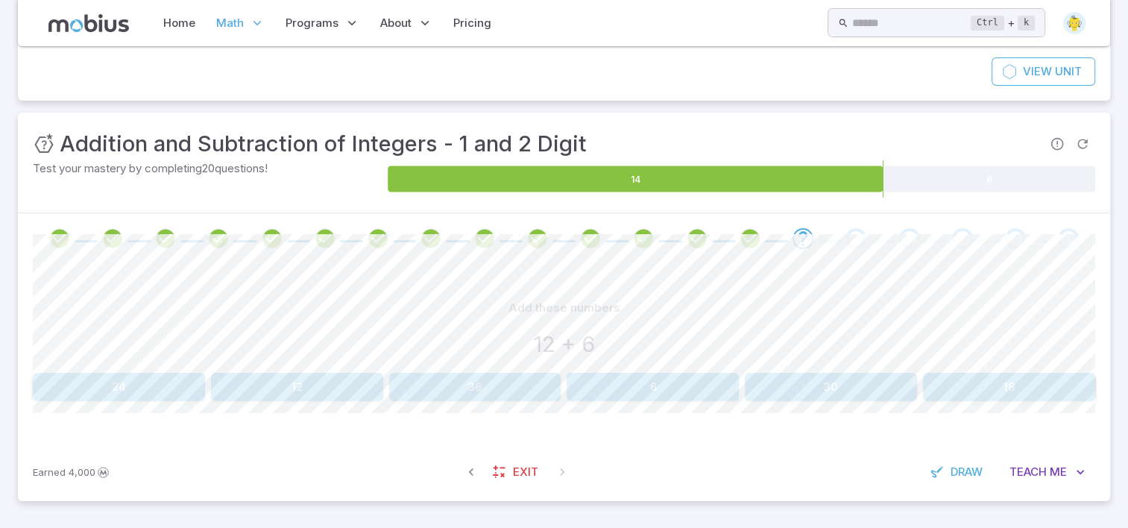
scroll to position [143, 0]
click at [979, 374] on button "18" at bounding box center [1009, 388] width 172 height 28
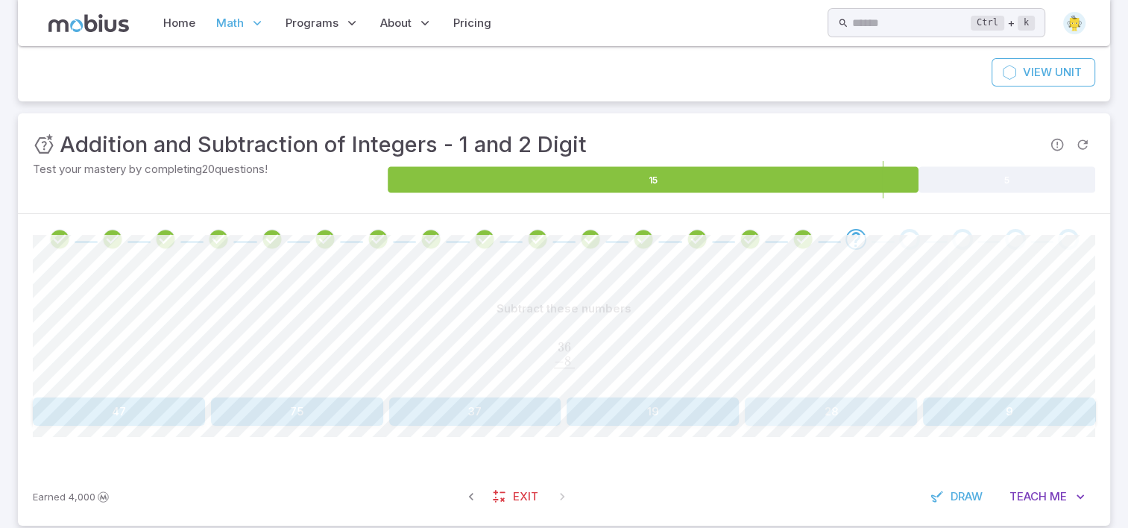
click at [833, 415] on button "28" at bounding box center [831, 412] width 172 height 28
click at [937, 414] on button "12" at bounding box center [1009, 412] width 172 height 28
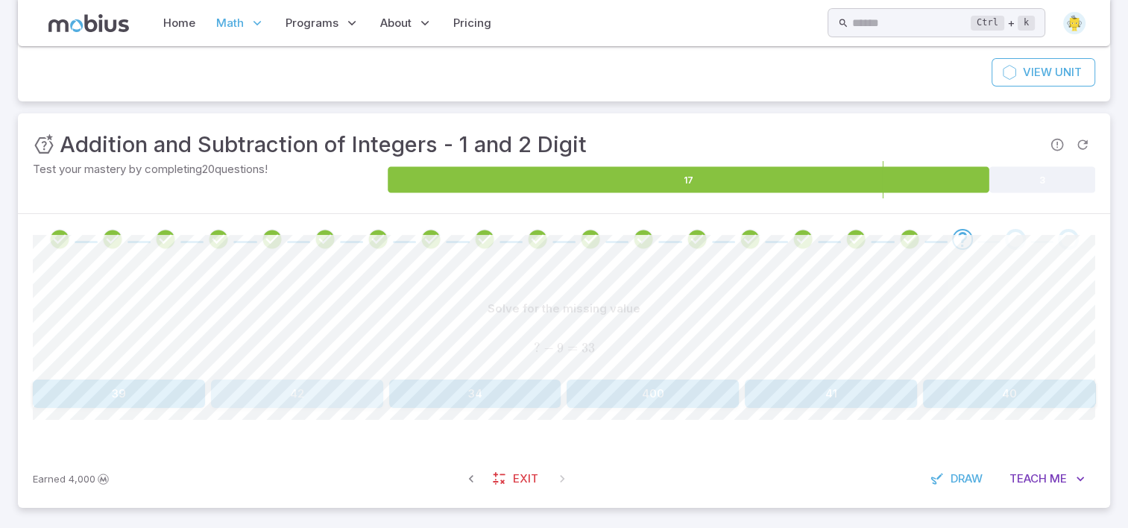
click at [285, 392] on button "42" at bounding box center [297, 394] width 172 height 28
click at [448, 393] on button "268" at bounding box center [475, 394] width 172 height 28
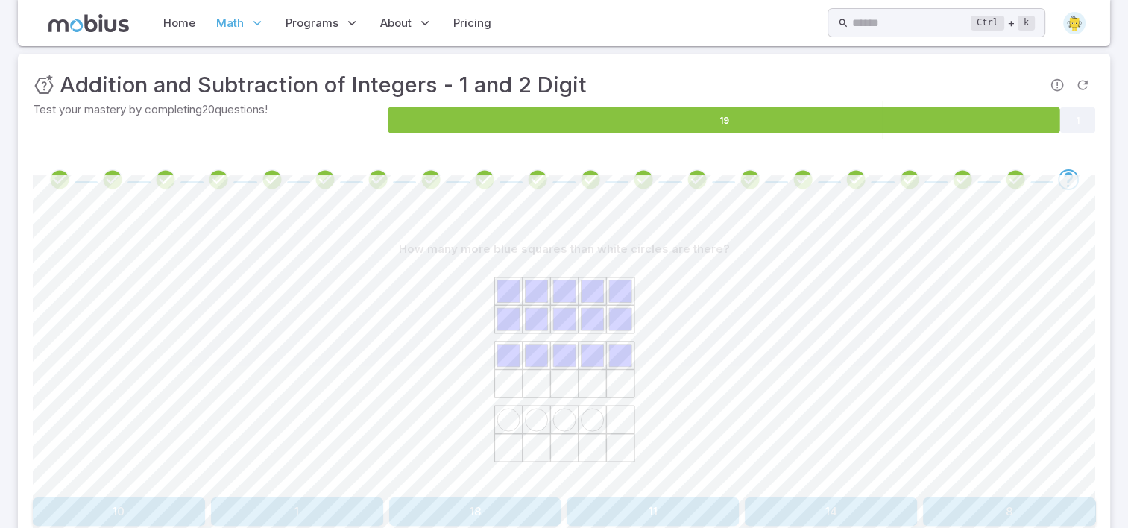
scroll to position [233, 0]
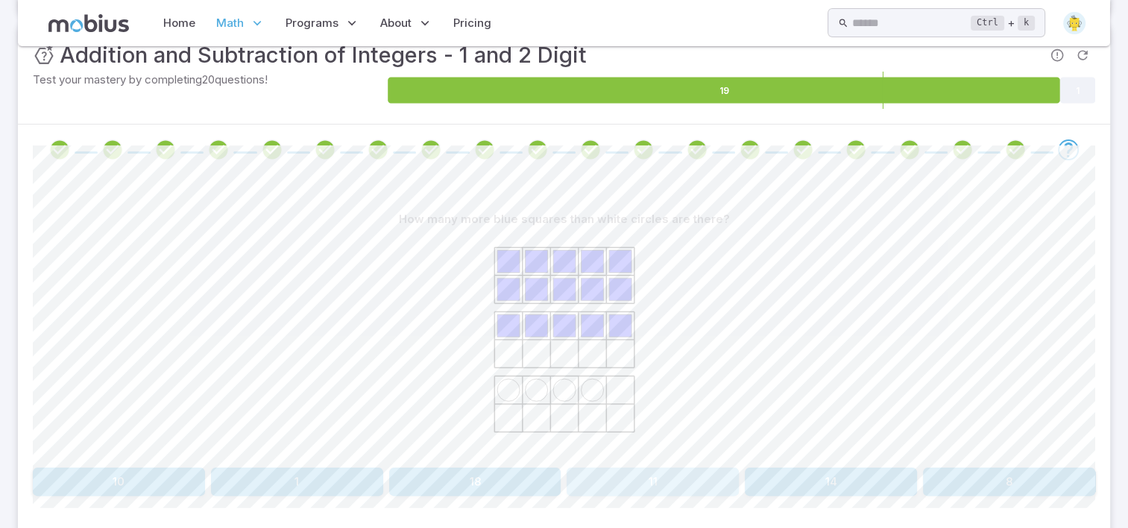
click at [683, 472] on button "11" at bounding box center [653, 482] width 172 height 28
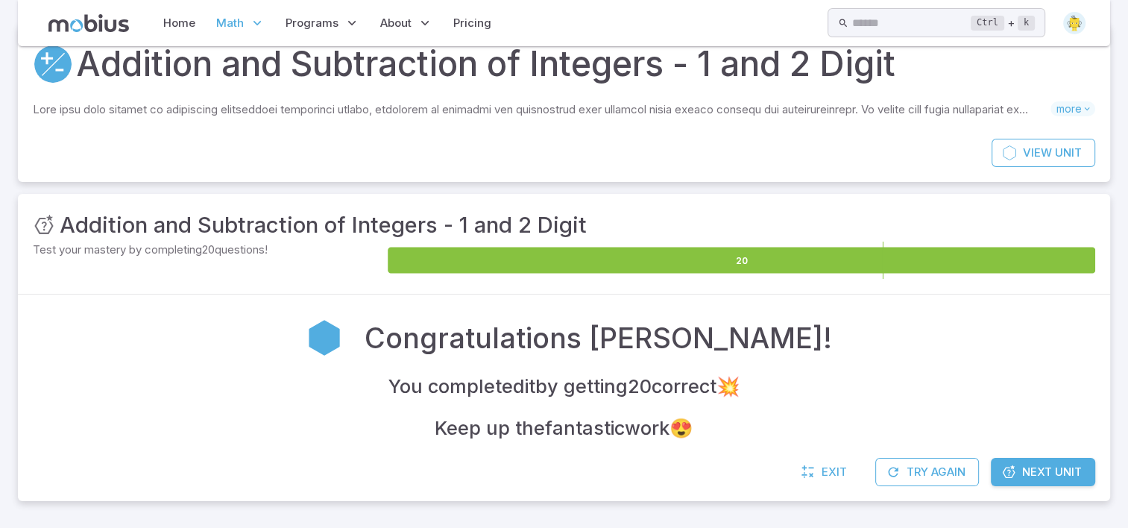
scroll to position [62, 0]
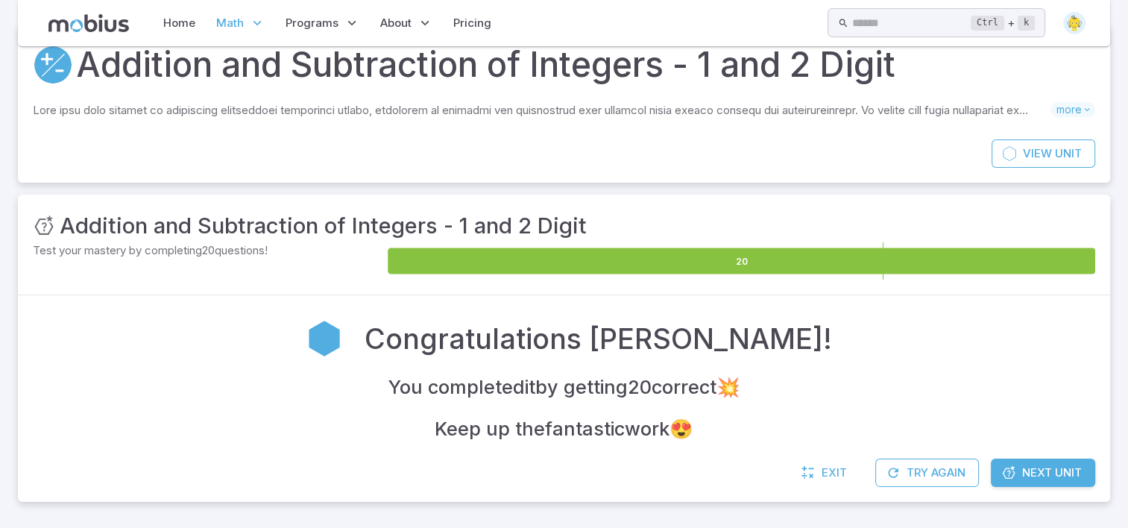
drag, startPoint x: 1123, startPoint y: 31, endPoint x: 1134, endPoint y: 30, distance: 10.5
click at [1128, 30] on html "Home Math Grade 1 Grade 2 Grade 3 Grade 4 Grade 5 Grade 6 Grade 7 Grade 8 Grade…" at bounding box center [564, 233] width 1128 height 591
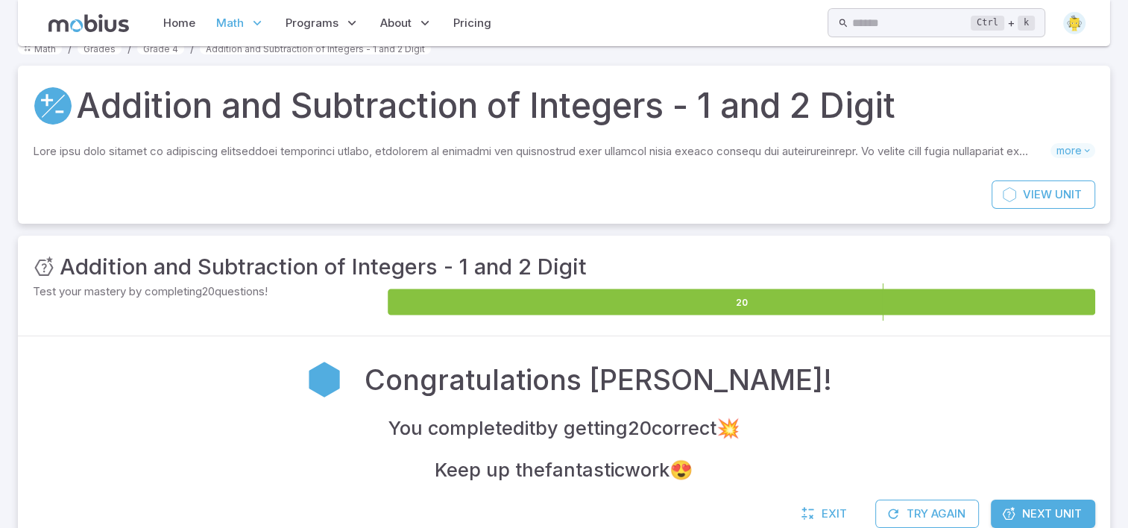
scroll to position [0, 0]
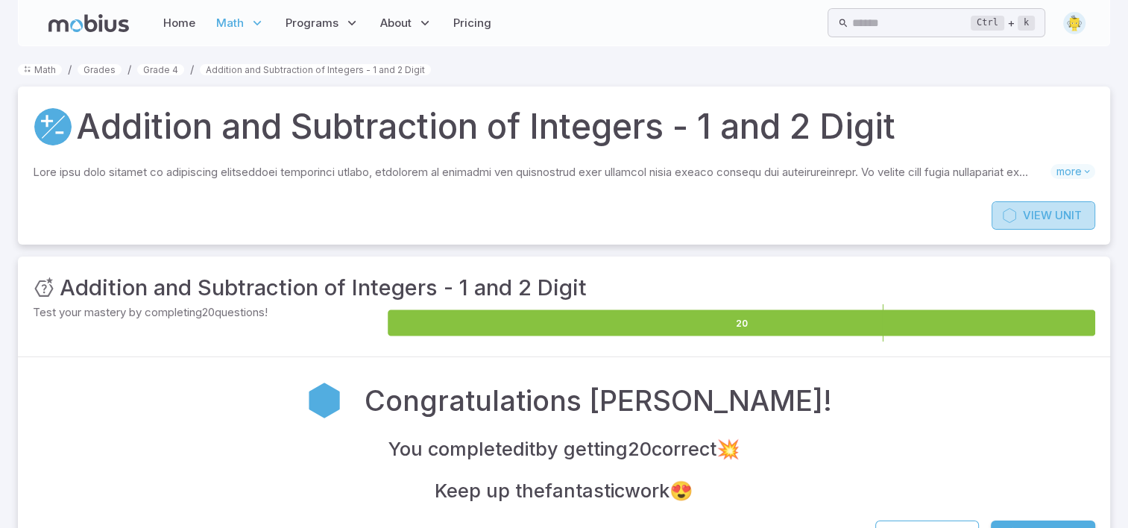
click at [1055, 207] on span "Unit" at bounding box center [1068, 215] width 27 height 16
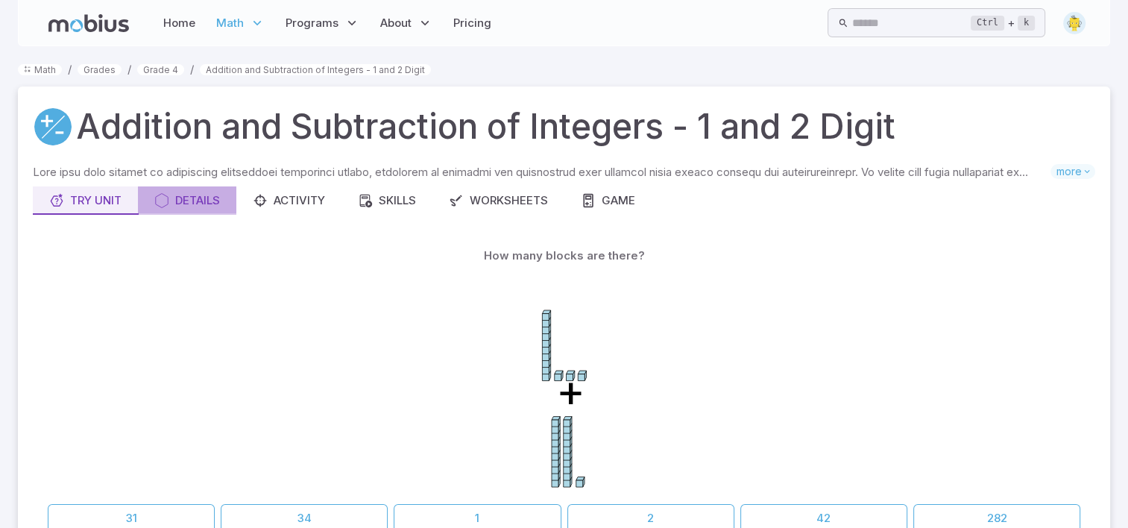
click at [195, 198] on div "Details" at bounding box center [187, 200] width 66 height 16
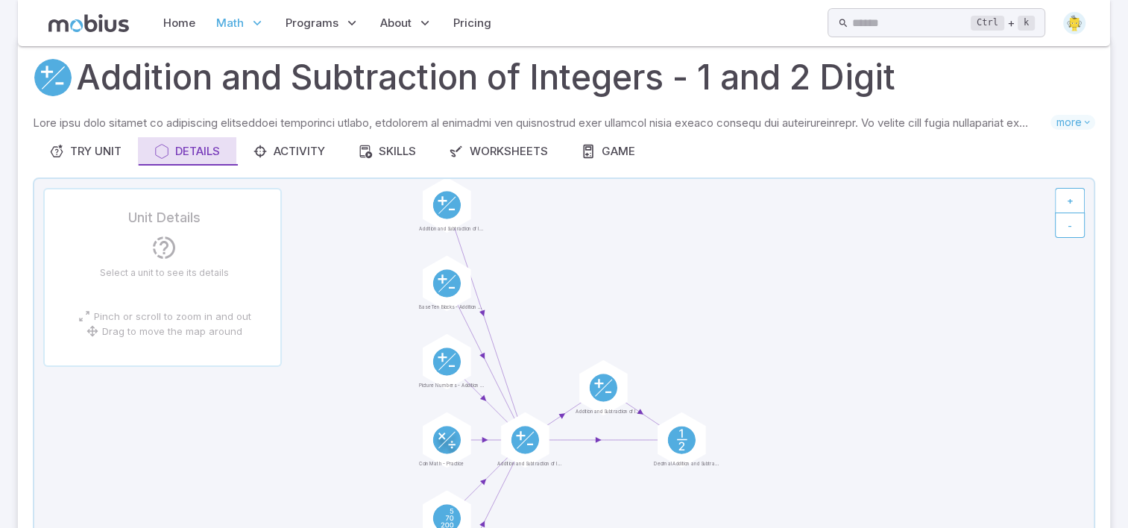
scroll to position [30, 0]
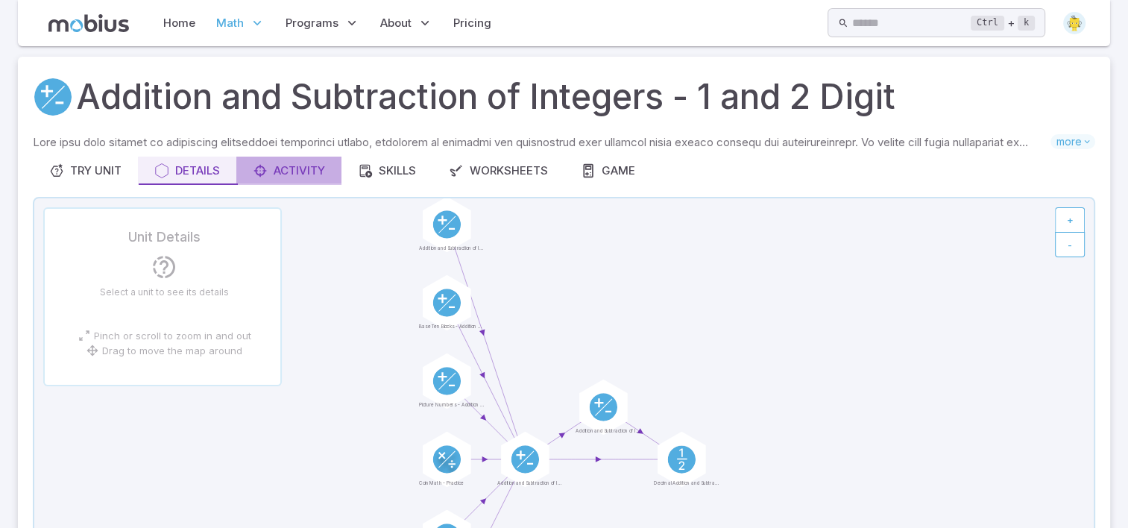
click at [329, 169] on button "Activity" at bounding box center [288, 171] width 105 height 28
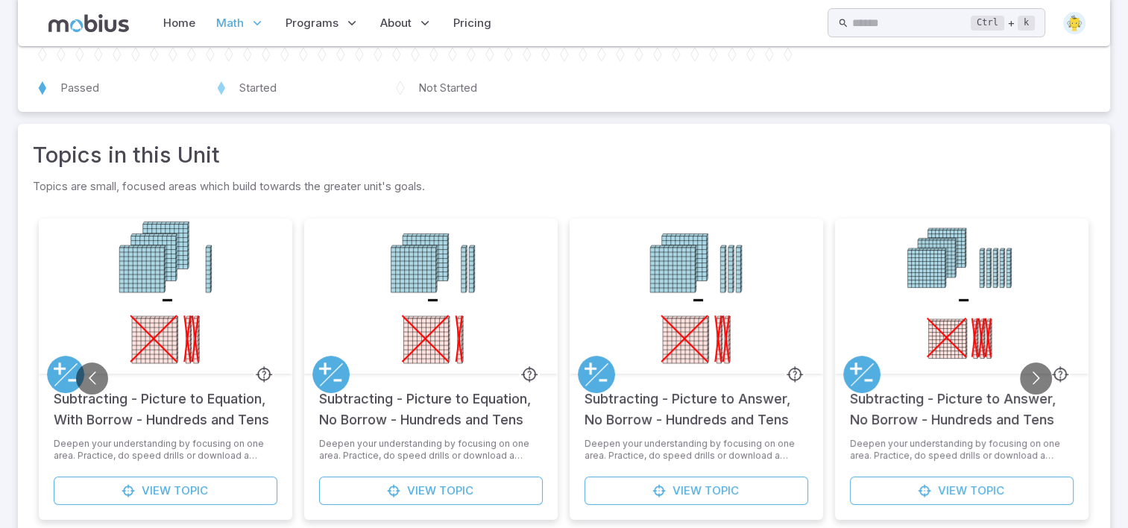
scroll to position [200, 0]
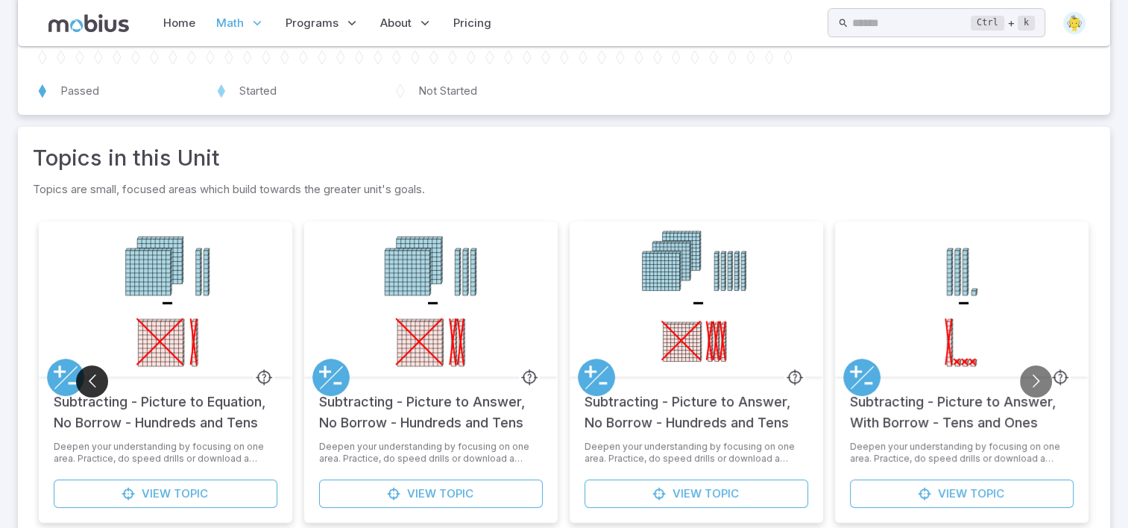
click at [86, 388] on button "Go to previous slide" at bounding box center [92, 381] width 32 height 32
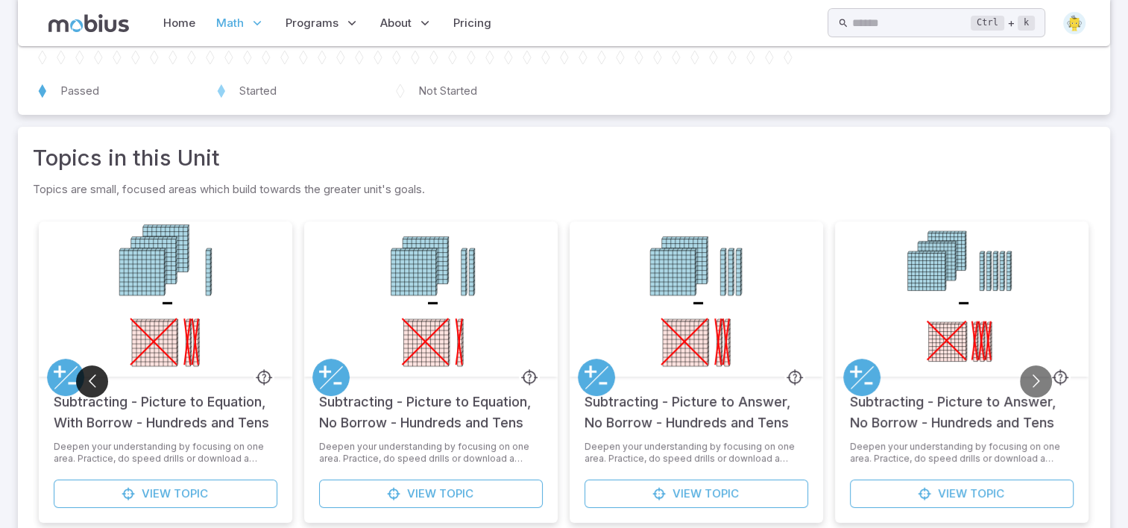
click at [86, 388] on button "Go to previous slide" at bounding box center [92, 381] width 32 height 32
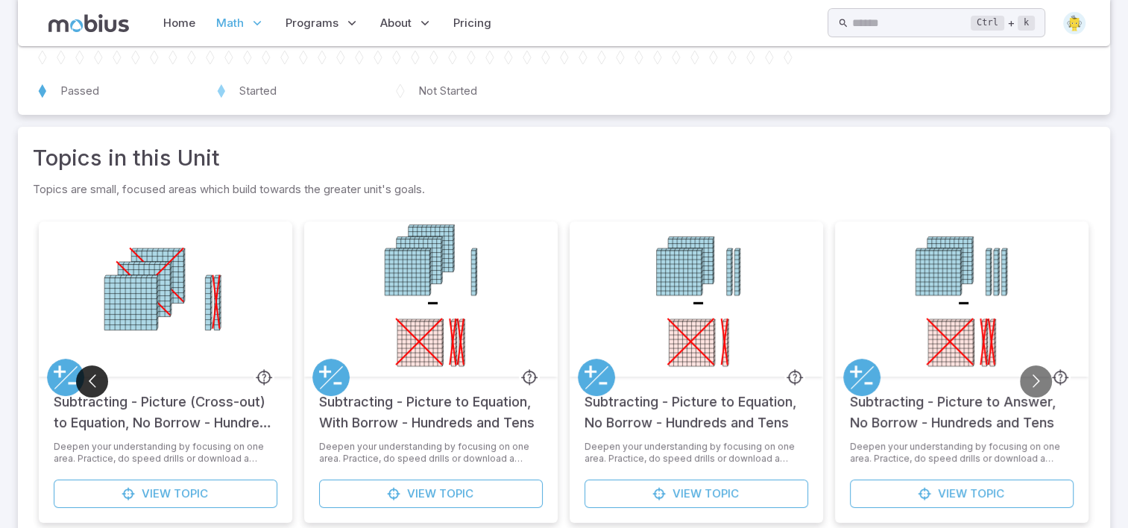
click at [86, 388] on button "Go to previous slide" at bounding box center [92, 381] width 32 height 32
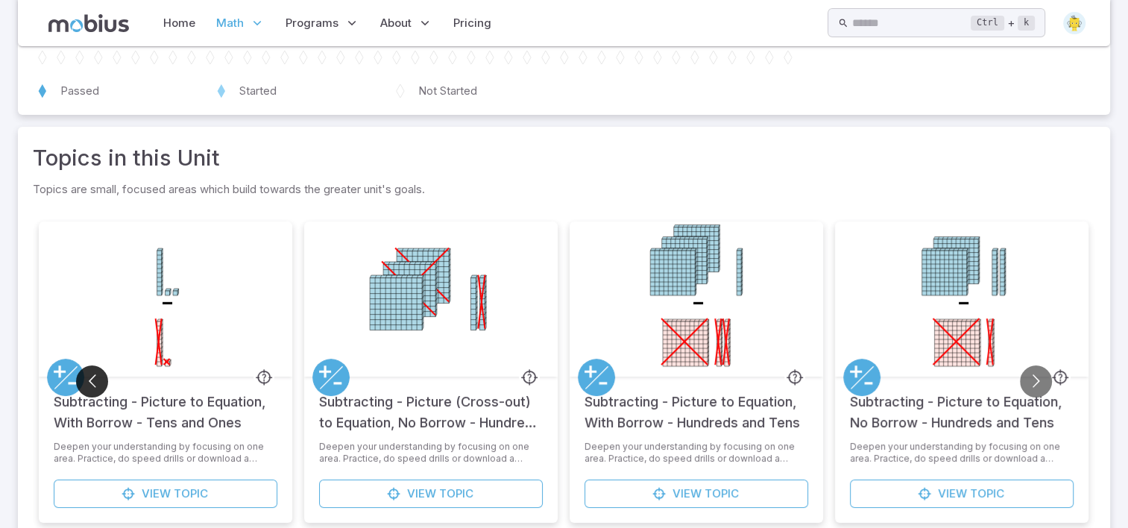
click at [86, 388] on button "Go to previous slide" at bounding box center [92, 381] width 32 height 32
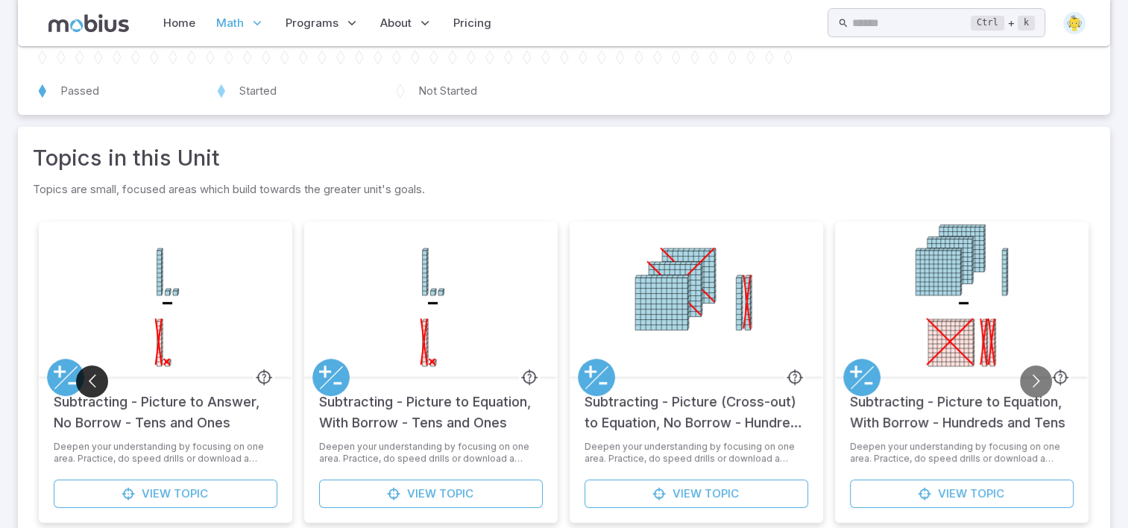
click at [86, 388] on button "Go to previous slide" at bounding box center [92, 381] width 32 height 32
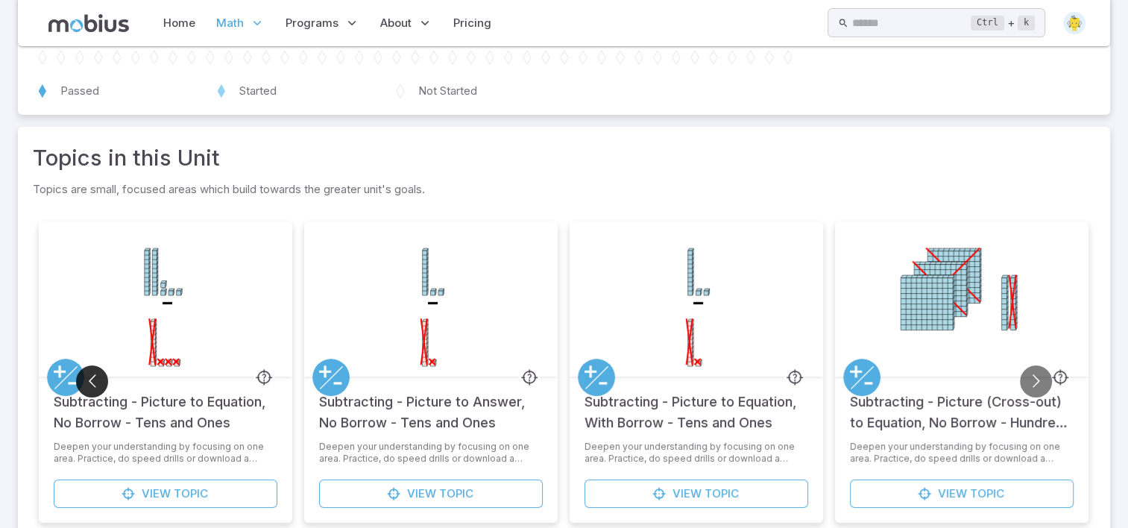
click at [86, 388] on button "Go to previous slide" at bounding box center [92, 381] width 32 height 32
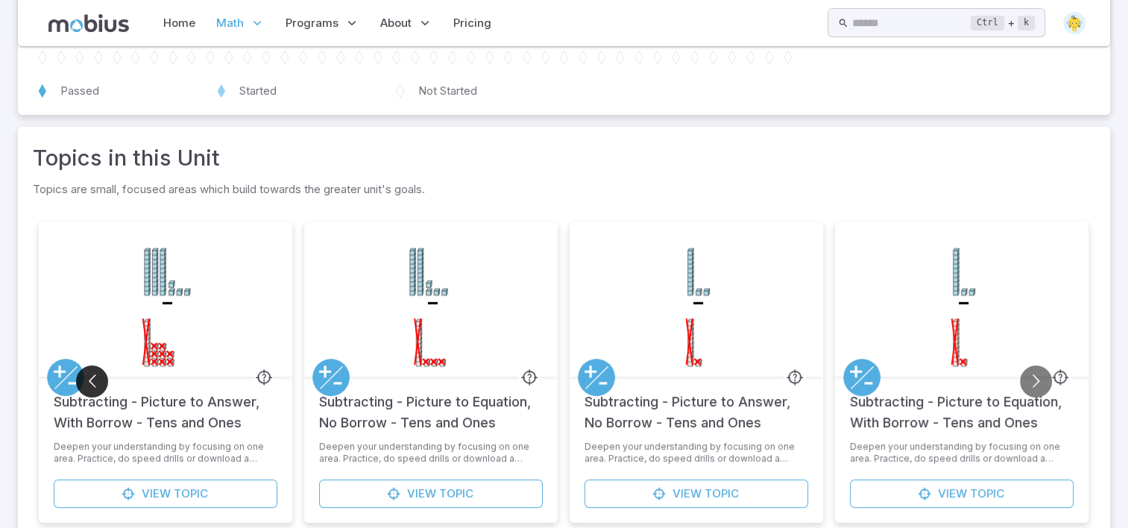
click at [86, 388] on button "Go to previous slide" at bounding box center [92, 381] width 32 height 32
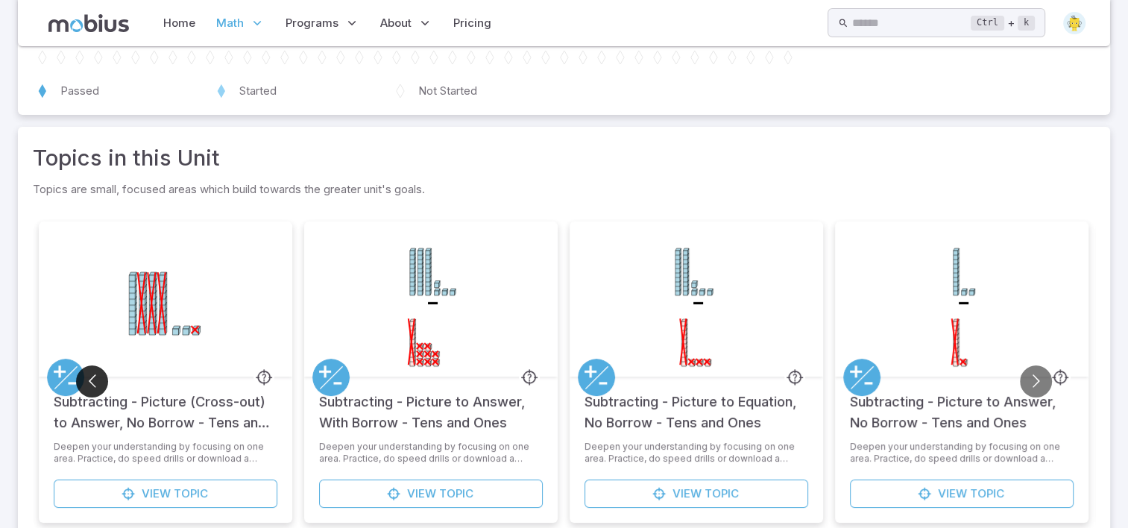
click at [86, 388] on button "Go to previous slide" at bounding box center [92, 381] width 32 height 32
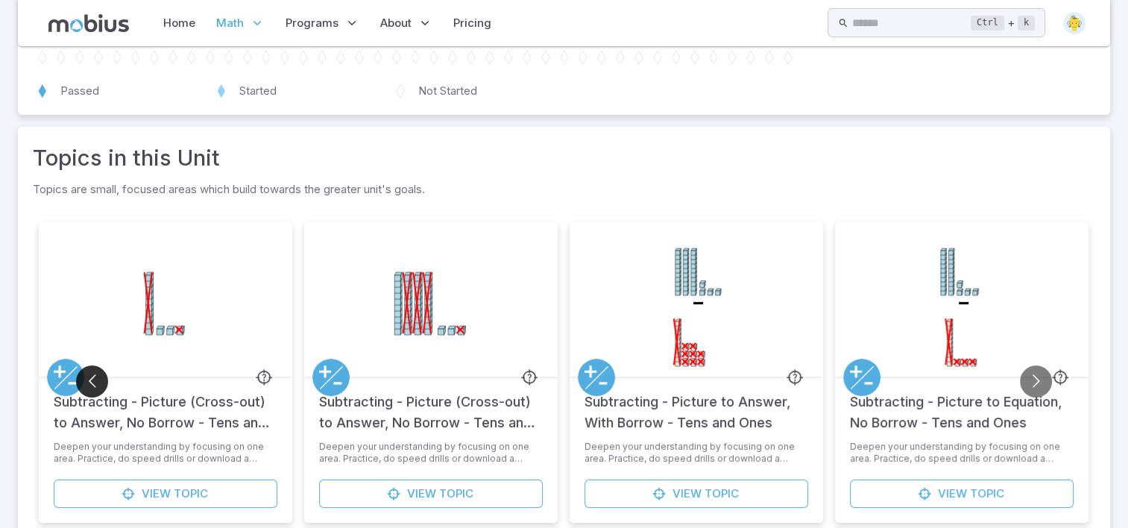
click at [86, 388] on button "Go to previous slide" at bounding box center [92, 381] width 32 height 32
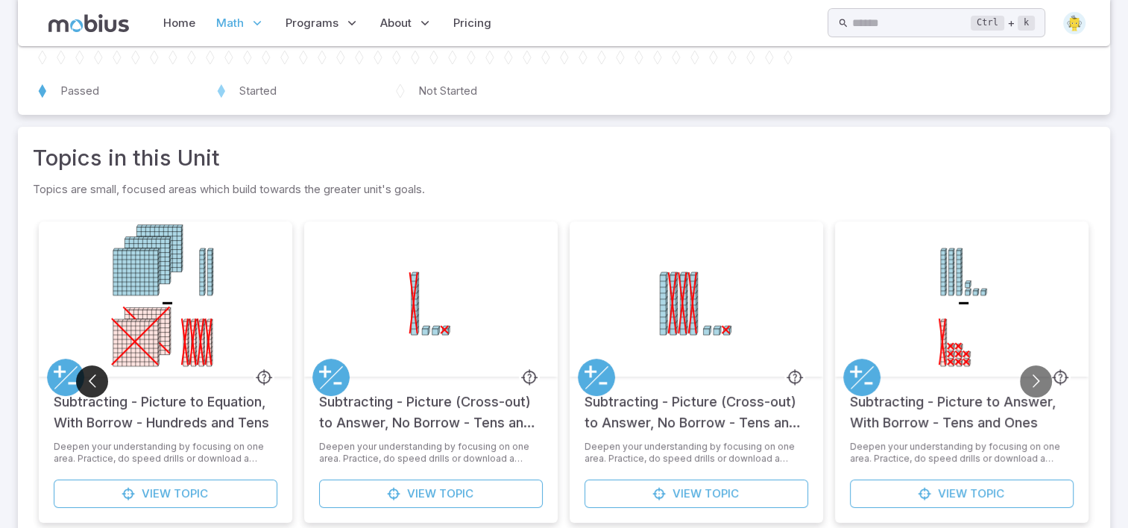
click at [86, 388] on button "Go to previous slide" at bounding box center [92, 381] width 32 height 32
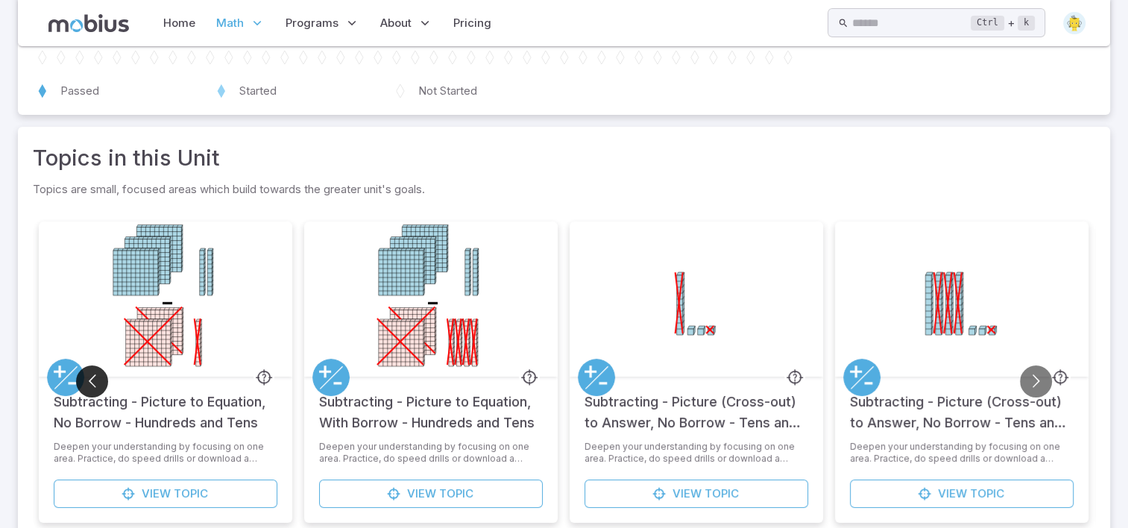
click at [86, 388] on button "Go to previous slide" at bounding box center [92, 381] width 32 height 32
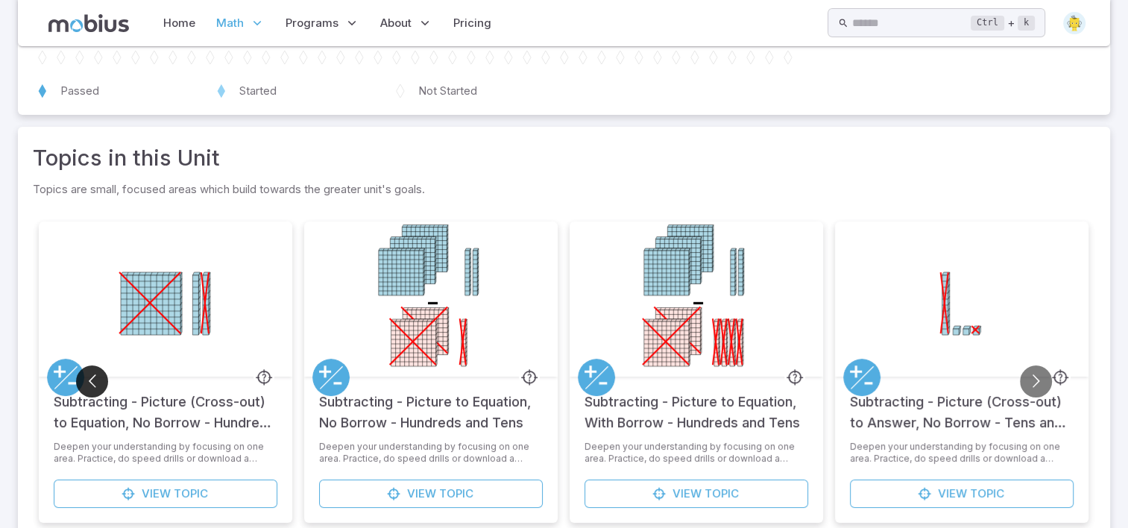
click at [86, 388] on button "Go to previous slide" at bounding box center [92, 381] width 32 height 32
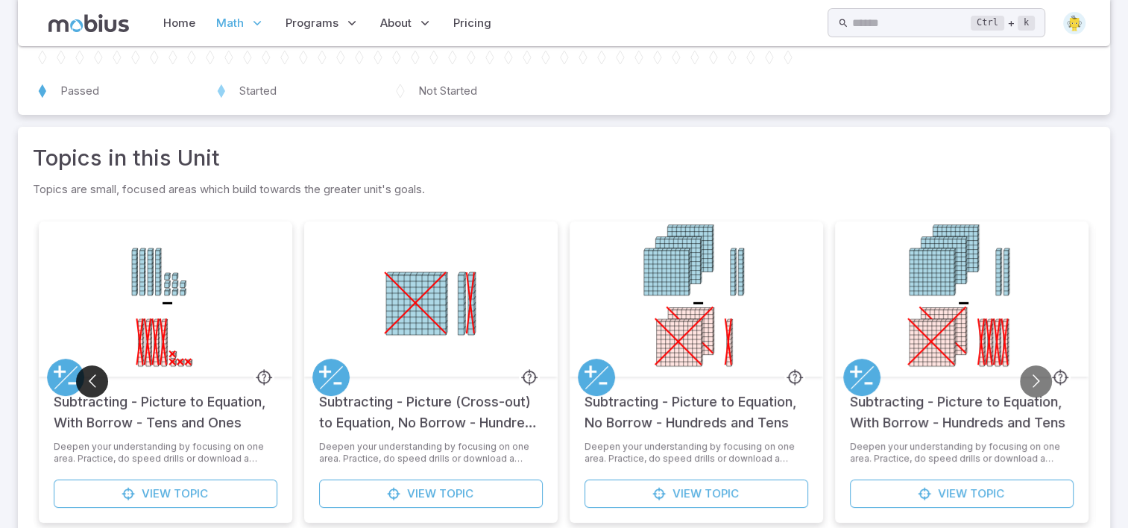
click at [86, 388] on button "Go to previous slide" at bounding box center [92, 381] width 32 height 32
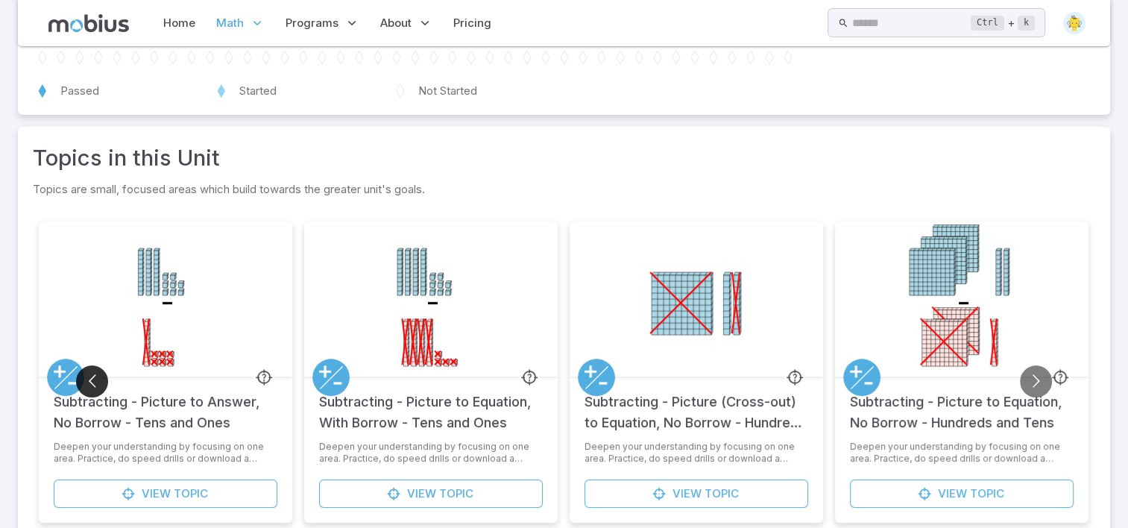
click at [86, 388] on button "Go to previous slide" at bounding box center [92, 381] width 32 height 32
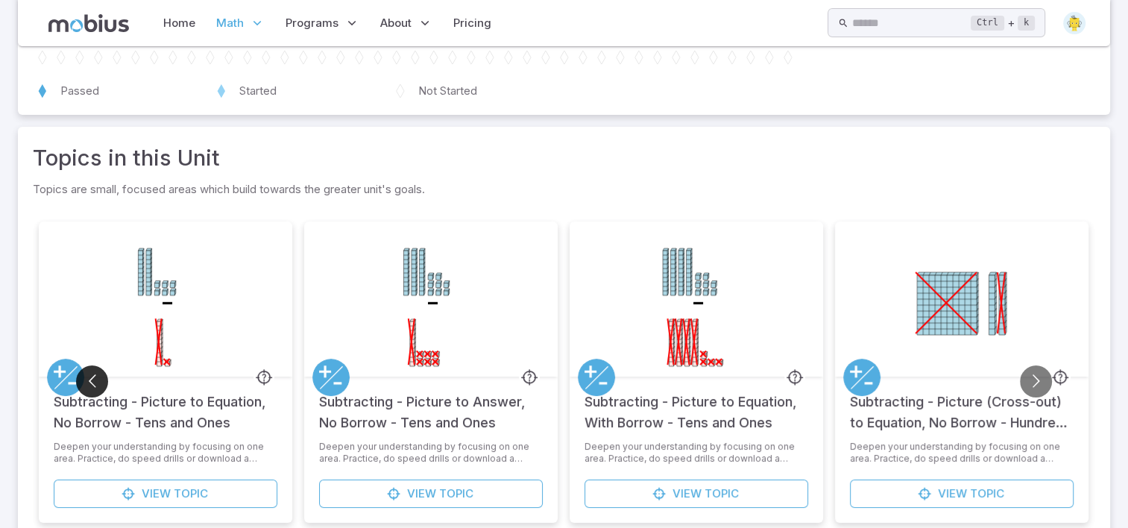
click at [86, 388] on button "Go to previous slide" at bounding box center [92, 381] width 32 height 32
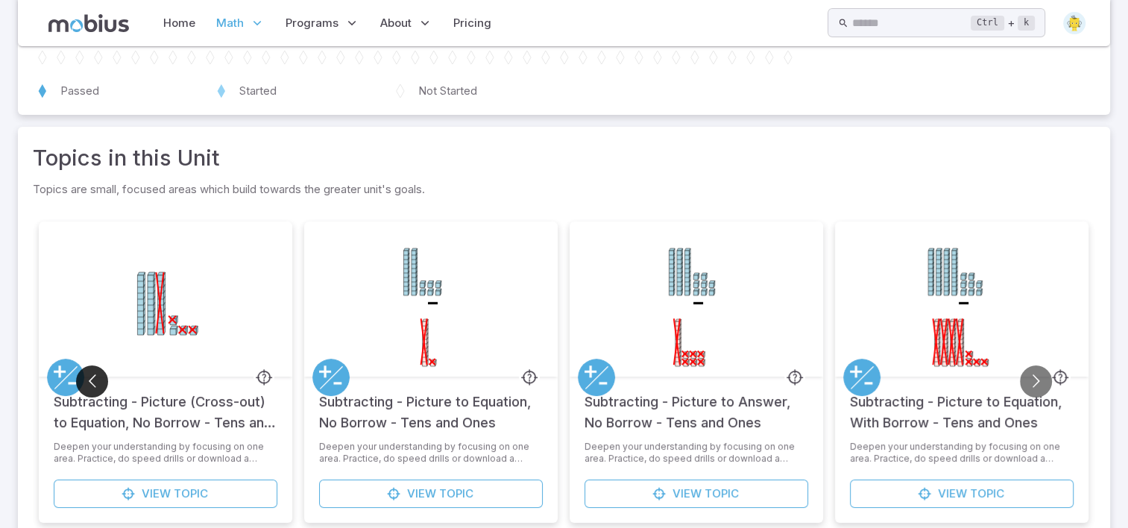
click at [86, 388] on button "Go to previous slide" at bounding box center [92, 381] width 32 height 32
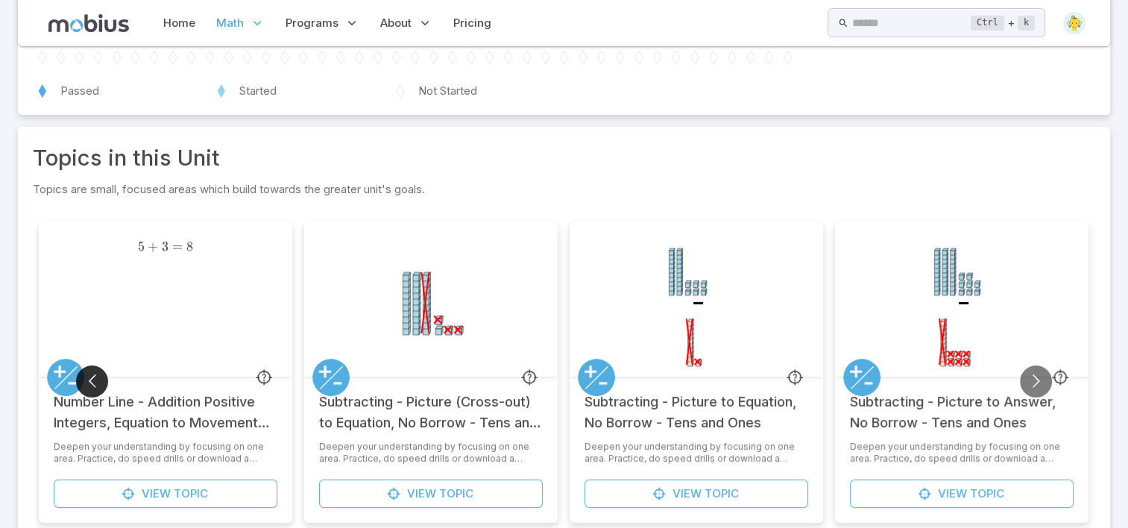
click at [86, 388] on button "Go to previous slide" at bounding box center [92, 381] width 32 height 32
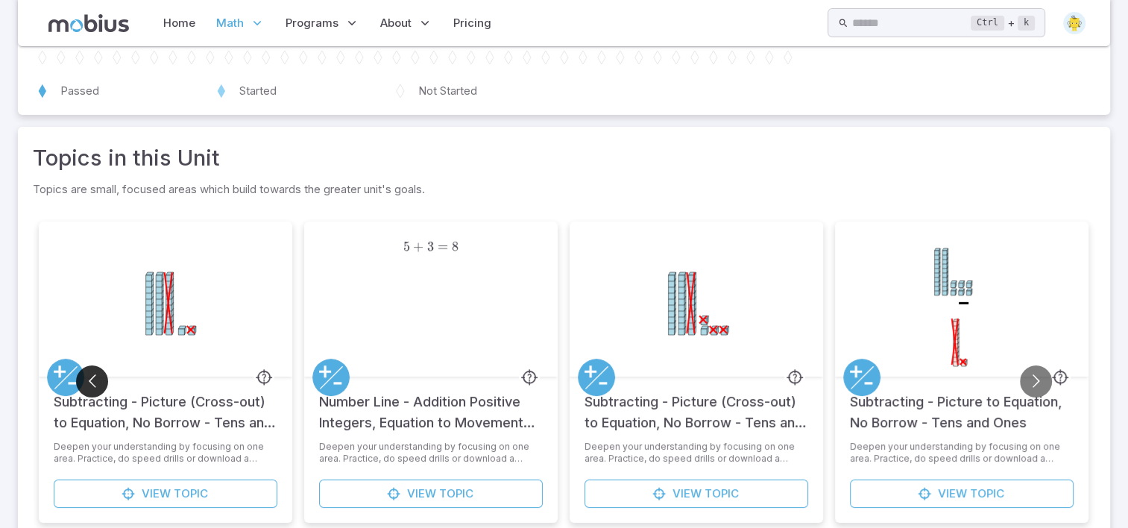
click at [86, 388] on button "Go to previous slide" at bounding box center [92, 381] width 32 height 32
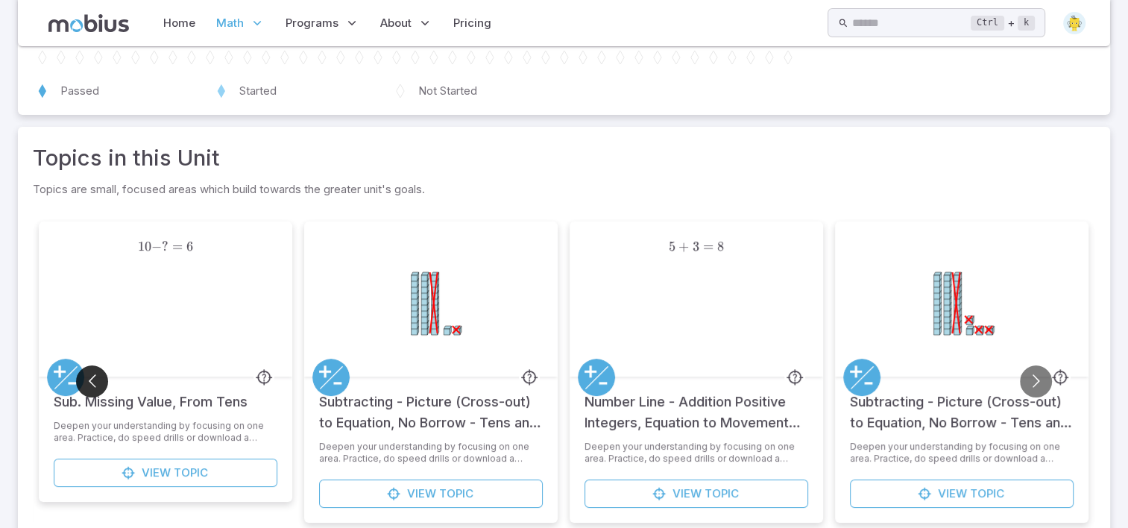
click at [86, 388] on button "Go to previous slide" at bounding box center [92, 381] width 32 height 32
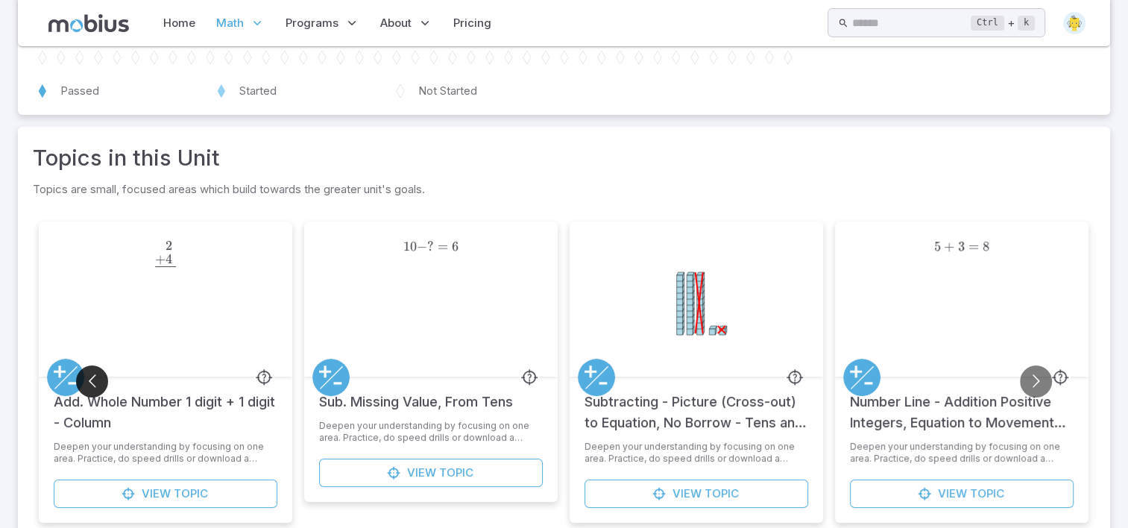
click at [86, 388] on button "Go to previous slide" at bounding box center [92, 381] width 32 height 32
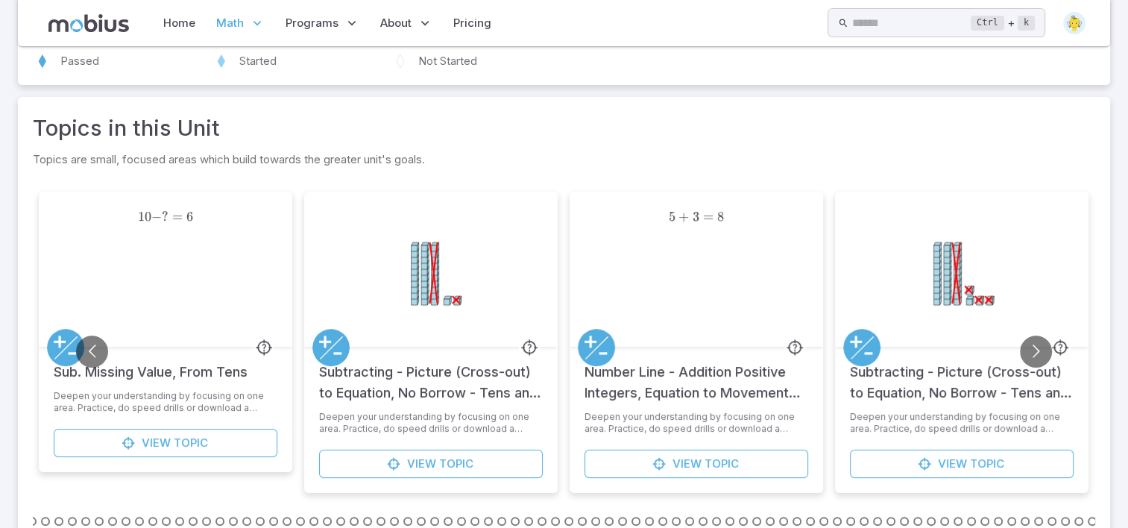
scroll to position [260, 0]
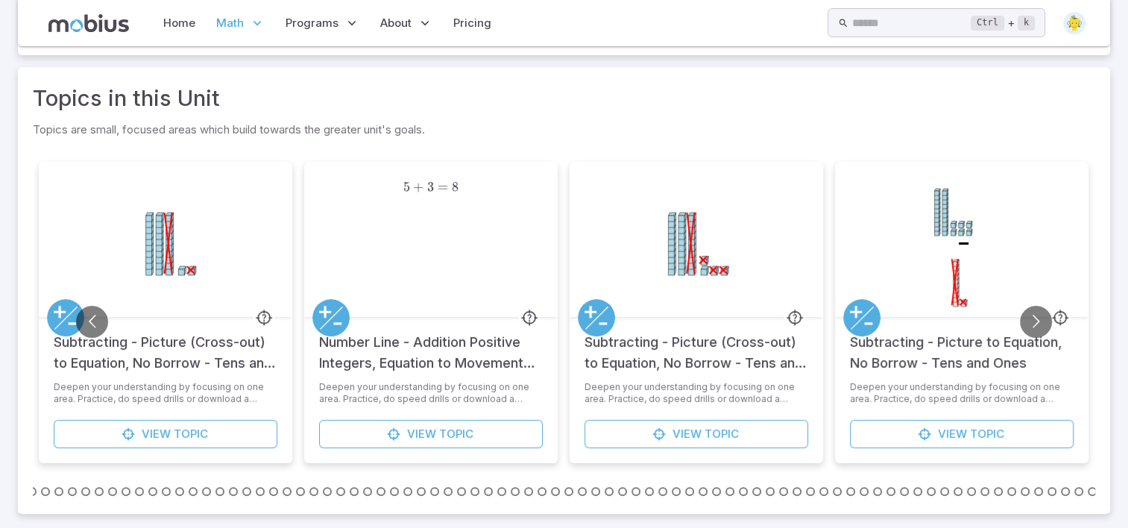
click at [1125, 31] on section "Math / Grades / Grade 4 / Addition and Subtraction of Integers - 1 and 2 Digit …" at bounding box center [564, 158] width 1128 height 742
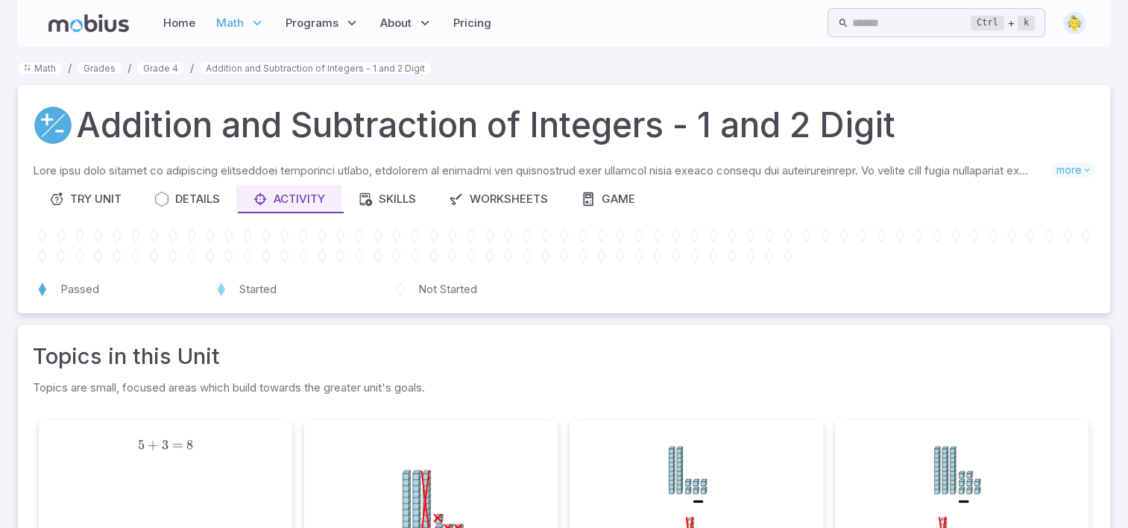
scroll to position [0, 0]
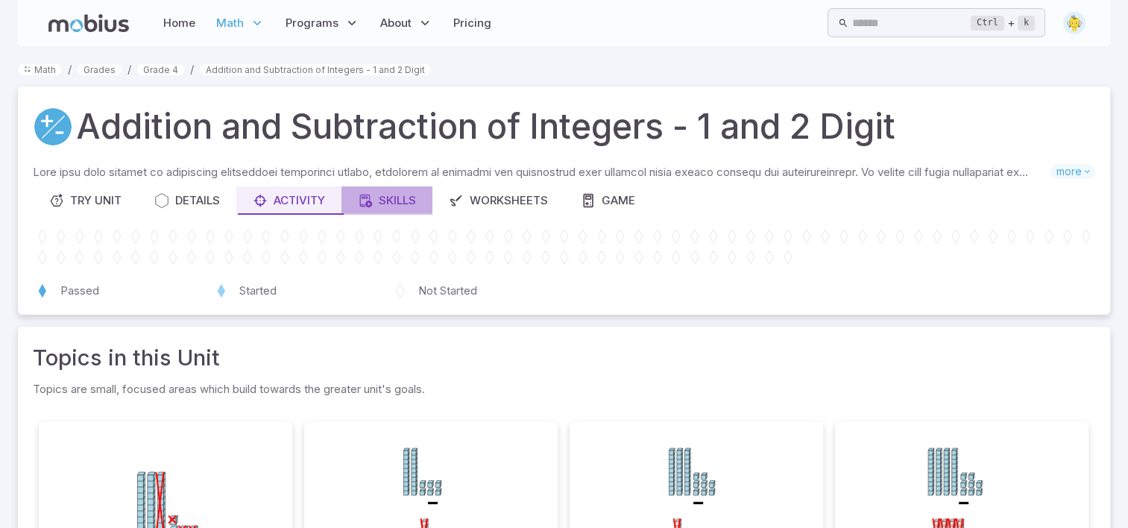
click at [396, 198] on div "Skills" at bounding box center [387, 200] width 58 height 16
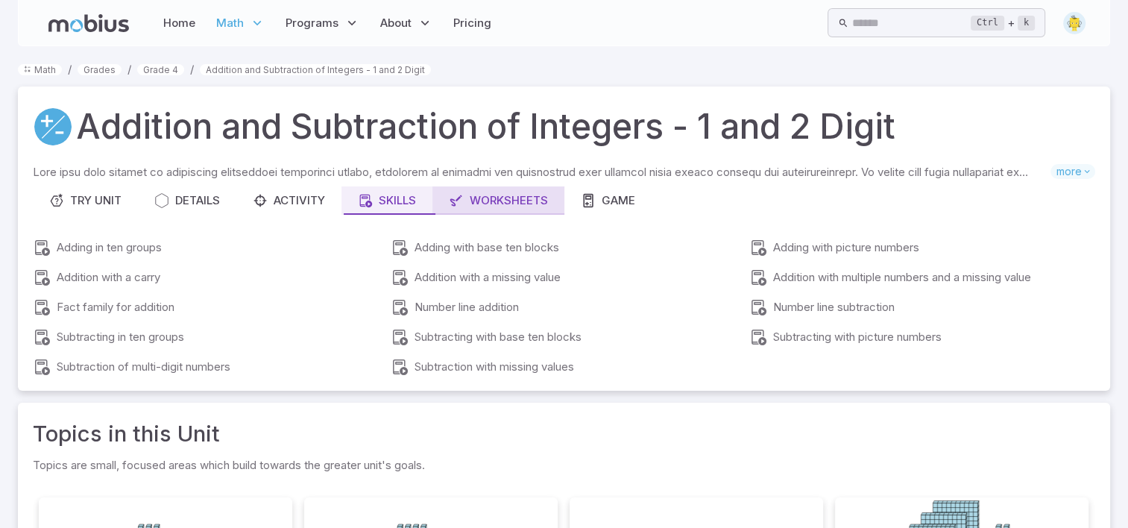
click at [493, 201] on div "Worksheets" at bounding box center [498, 200] width 99 height 16
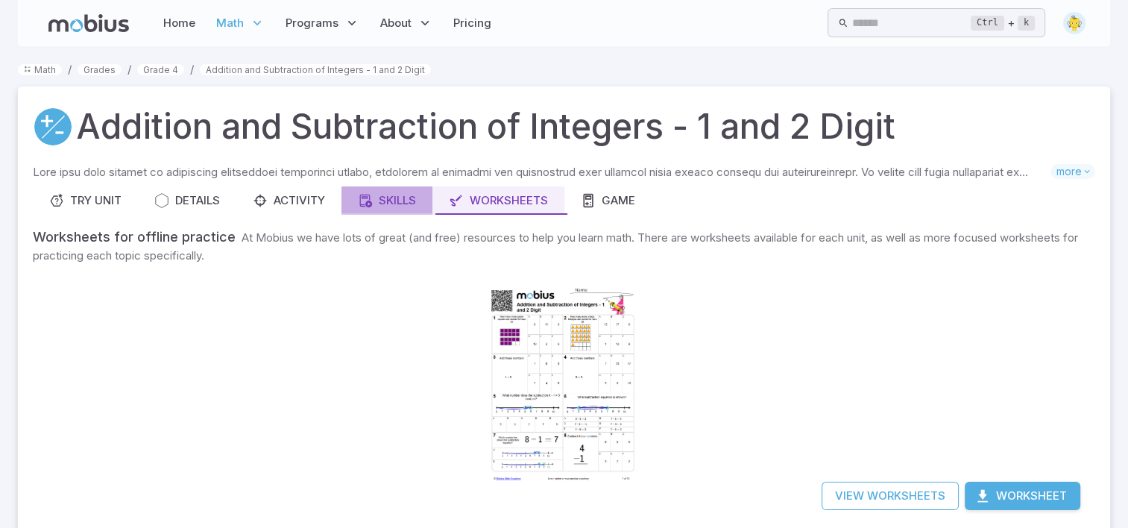
click at [397, 201] on div "Skills" at bounding box center [387, 200] width 58 height 16
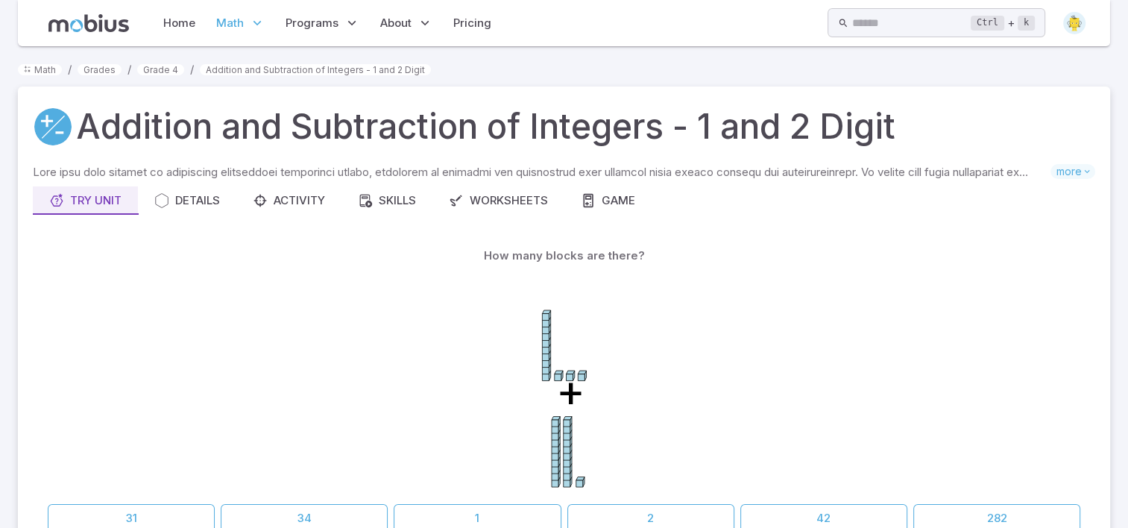
scroll to position [60, 0]
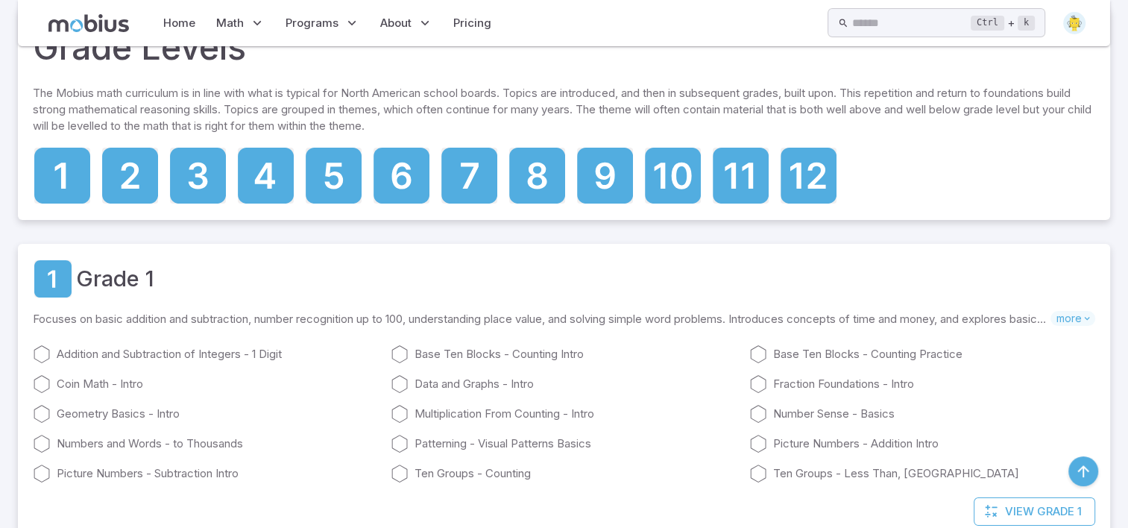
scroll to position [1581, 0]
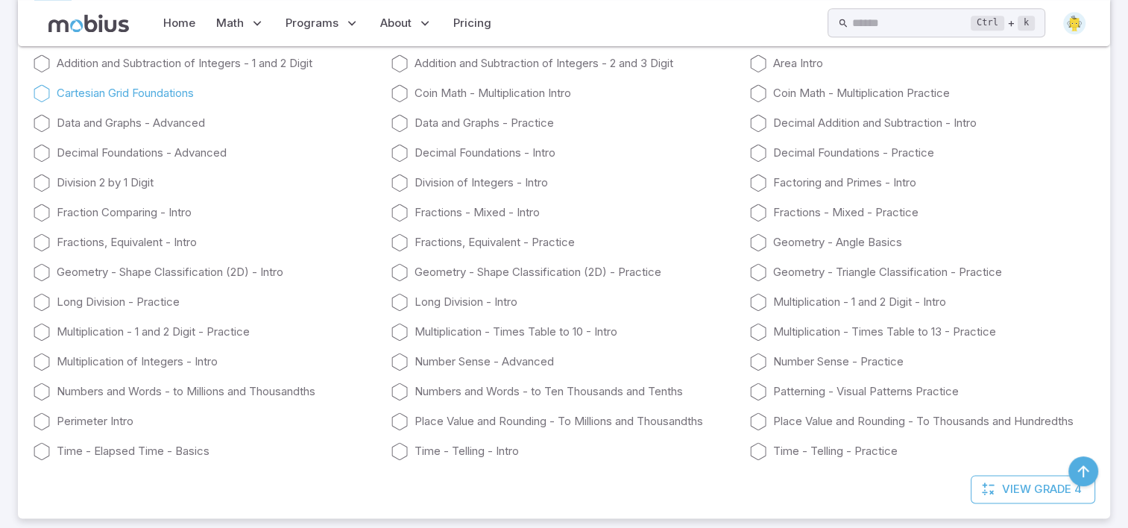
click at [120, 92] on link "Cartesian Grid Foundations" at bounding box center [206, 93] width 346 height 18
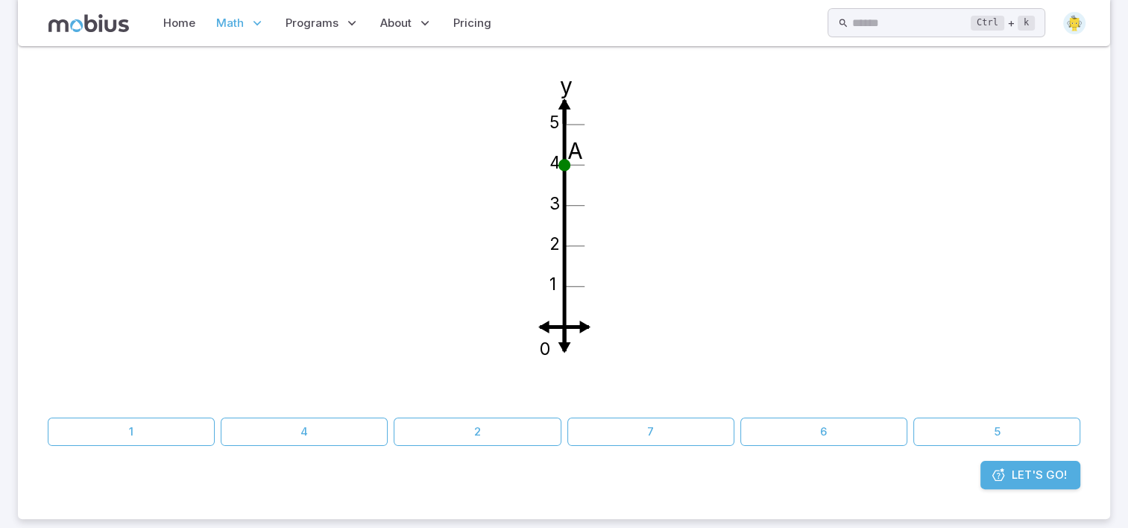
scroll to position [239, 0]
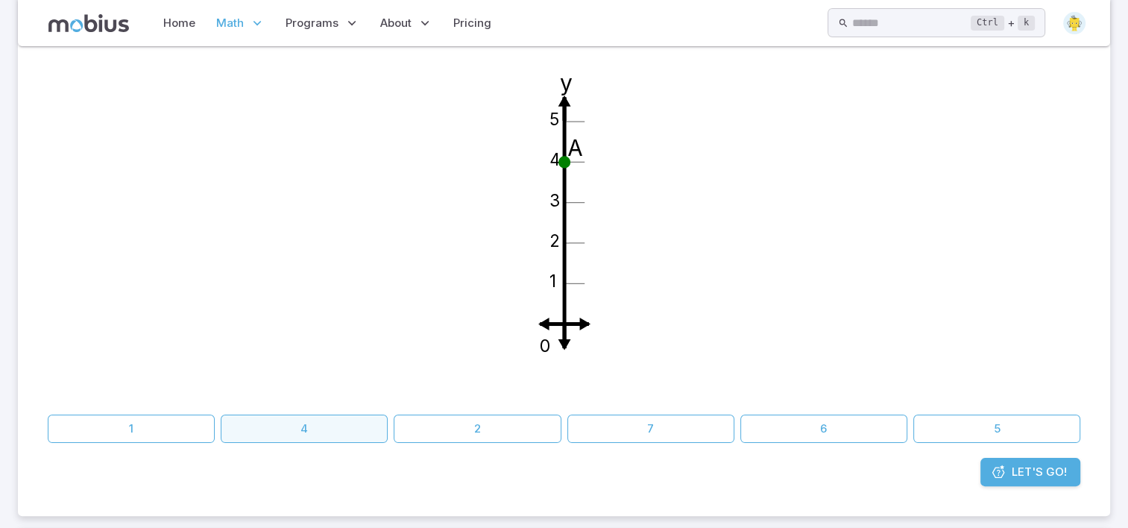
click at [310, 421] on button "4" at bounding box center [304, 429] width 167 height 28
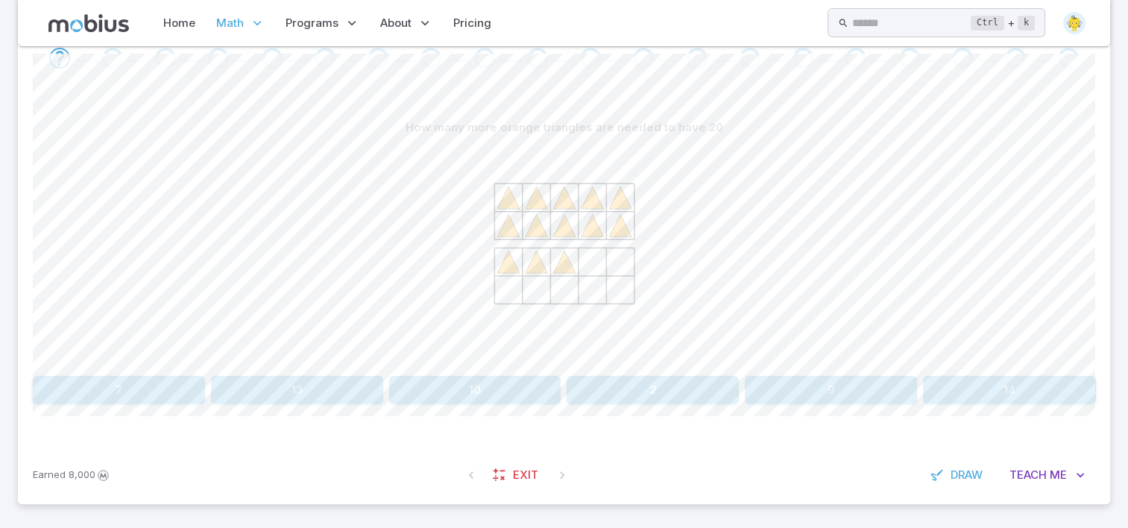
scroll to position [327, 0]
click at [162, 392] on button "7" at bounding box center [119, 388] width 172 height 28
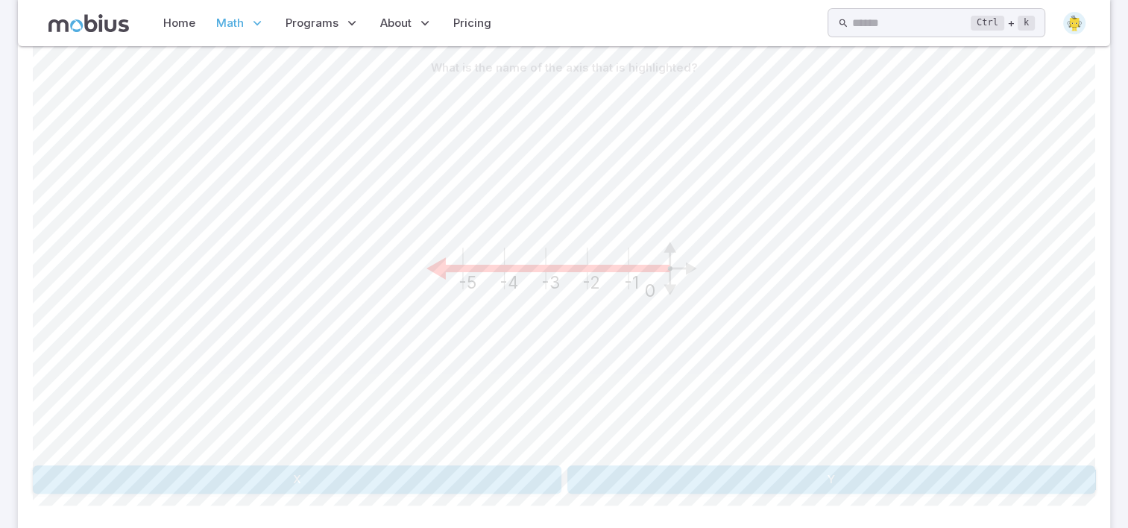
scroll to position [386, 0]
click at [342, 468] on button "X" at bounding box center [297, 477] width 529 height 28
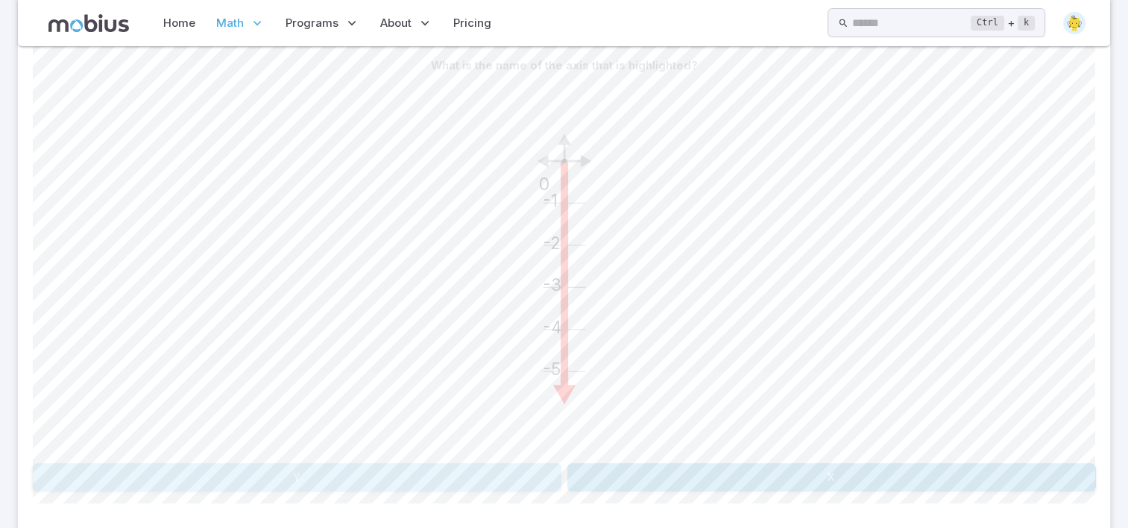
click at [342, 468] on button "Y" at bounding box center [297, 477] width 529 height 28
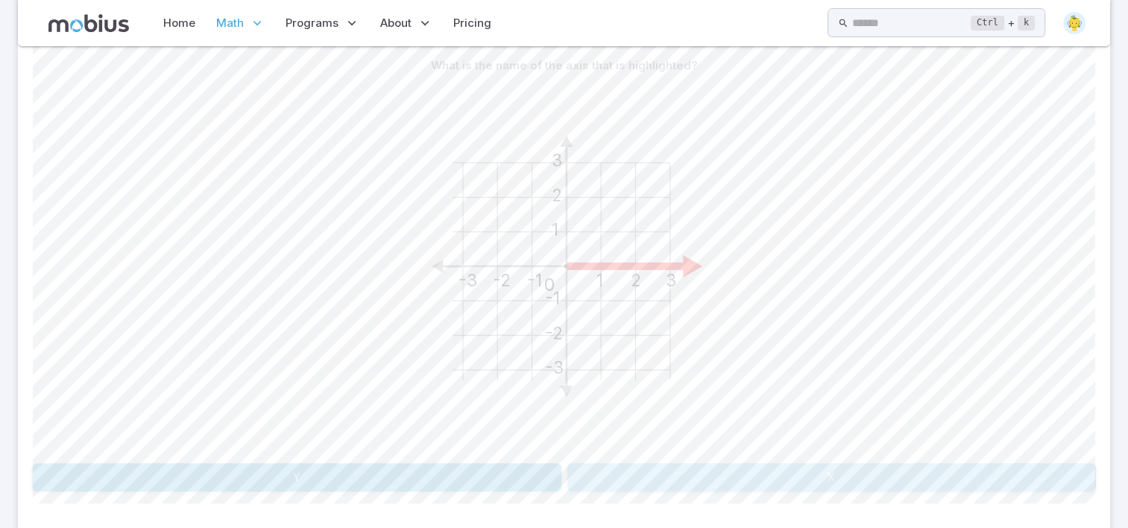
click at [791, 477] on button "X" at bounding box center [832, 477] width 529 height 28
click at [516, 483] on button "Y (positive)" at bounding box center [430, 477] width 261 height 28
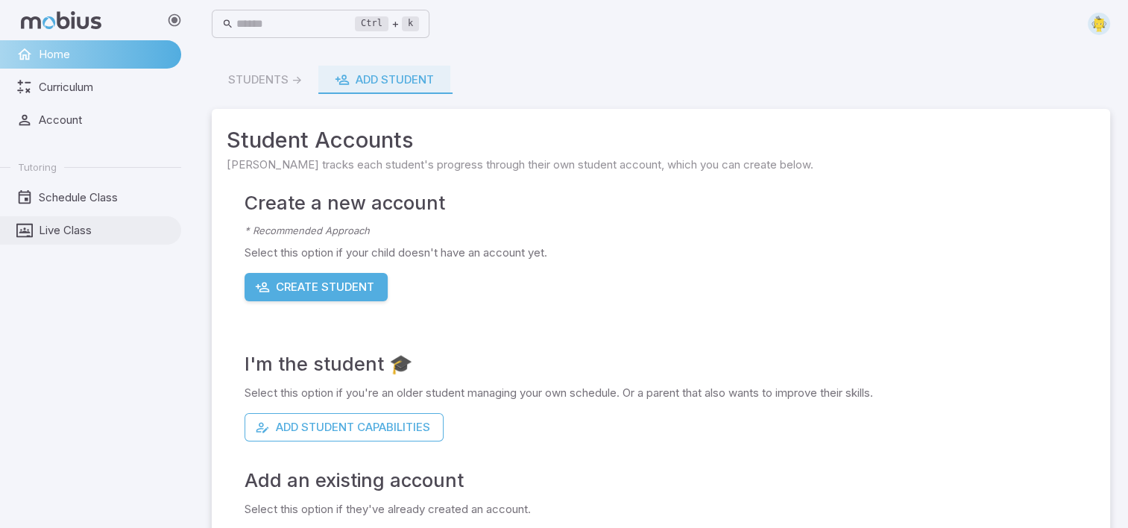
click at [72, 236] on span "Live Class" at bounding box center [105, 230] width 132 height 16
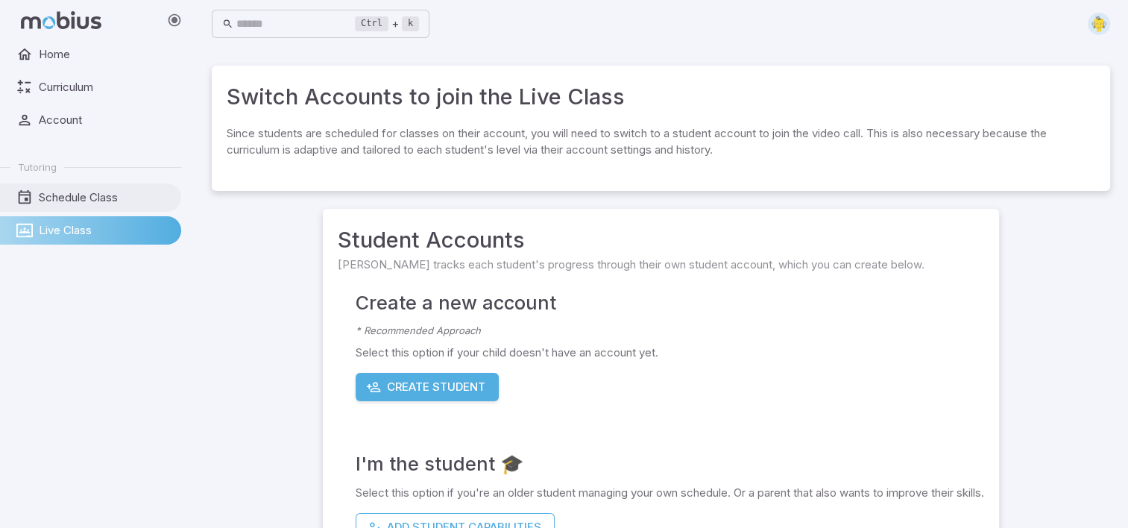
click at [64, 198] on span "Schedule Class" at bounding box center [105, 197] width 132 height 16
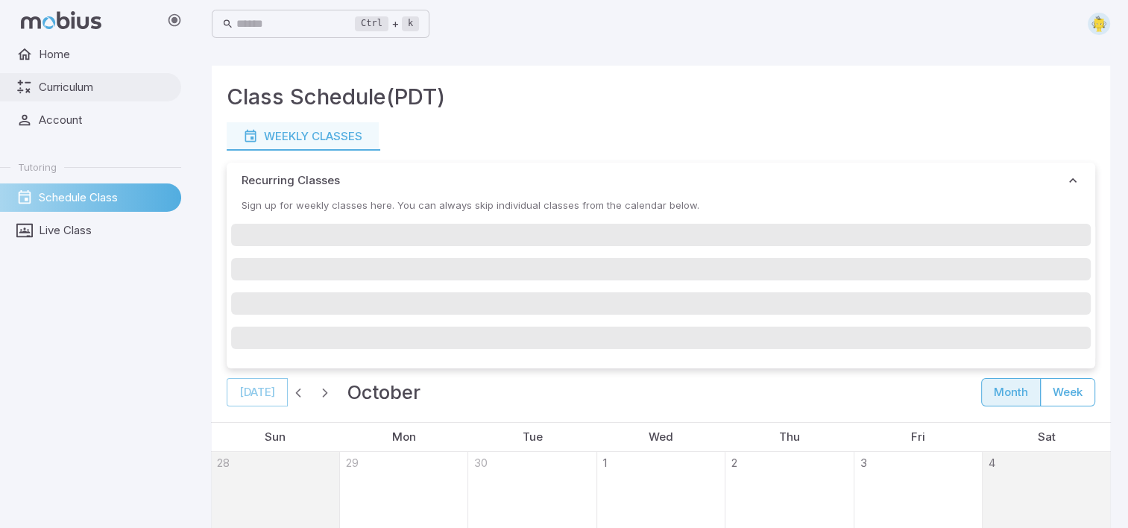
click at [90, 81] on span "Curriculum" at bounding box center [105, 87] width 132 height 16
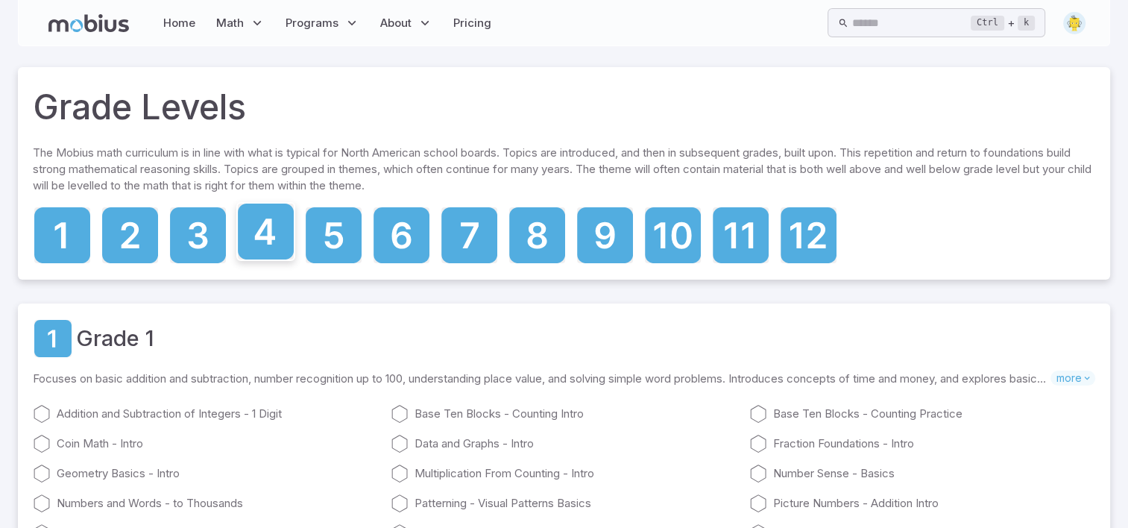
click at [269, 239] on icon at bounding box center [265, 232] width 20 height 26
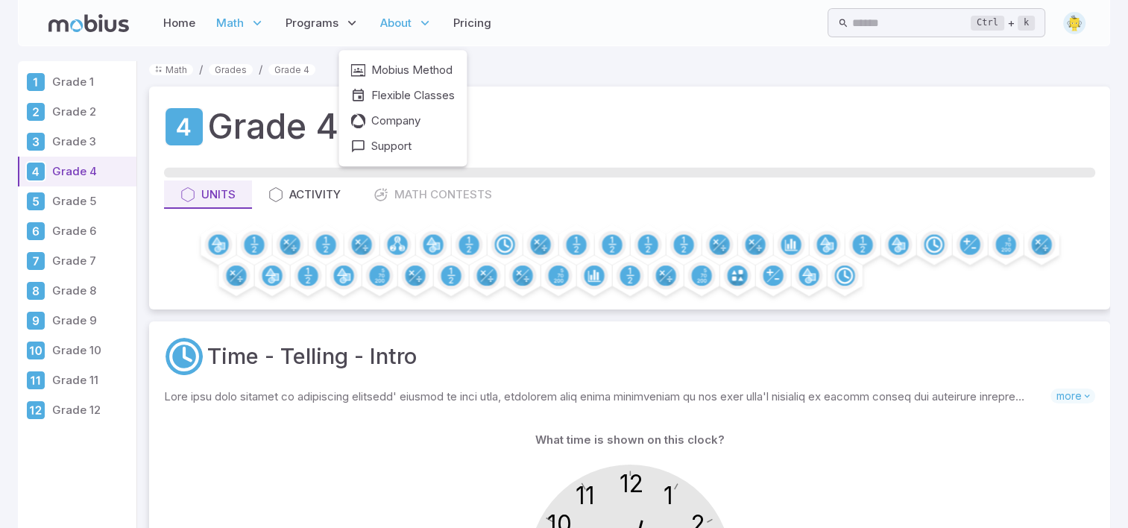
click at [424, 23] on icon at bounding box center [425, 23] width 15 height 15
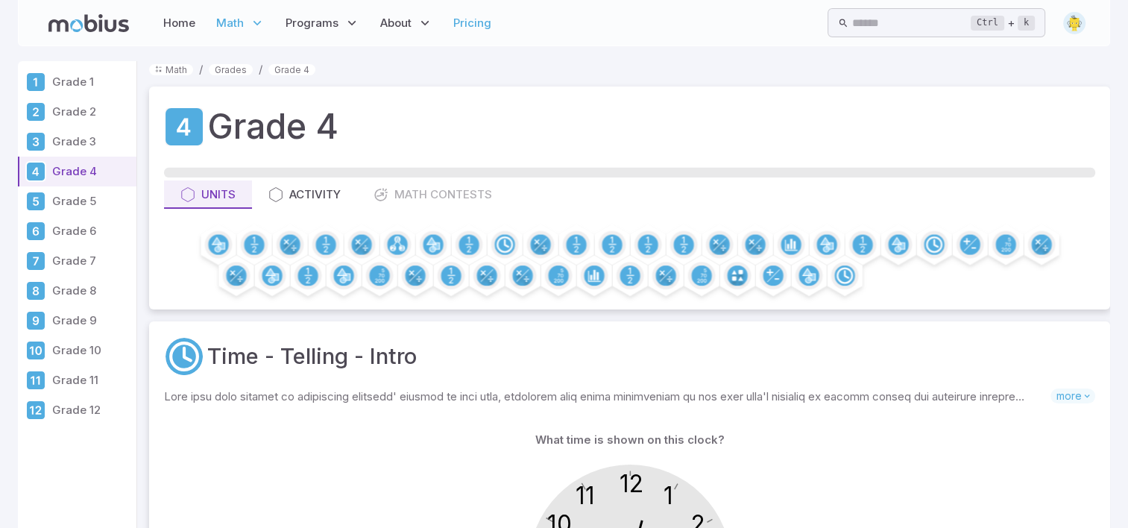
click at [480, 27] on link "Pricing" at bounding box center [472, 23] width 47 height 34
